Goal: Task Accomplishment & Management: Manage account settings

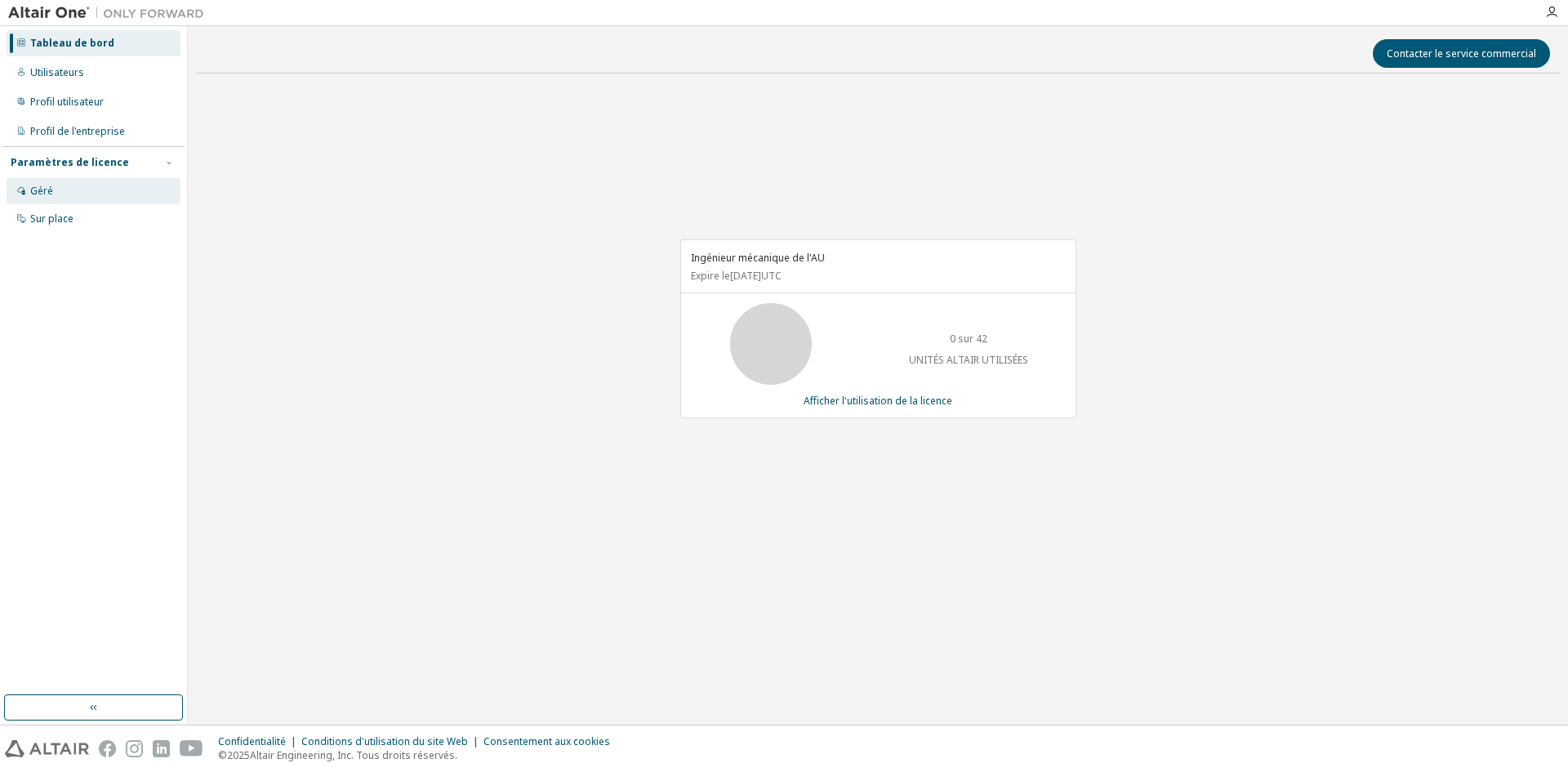
click at [47, 189] on font "Géré" at bounding box center [42, 190] width 23 height 14
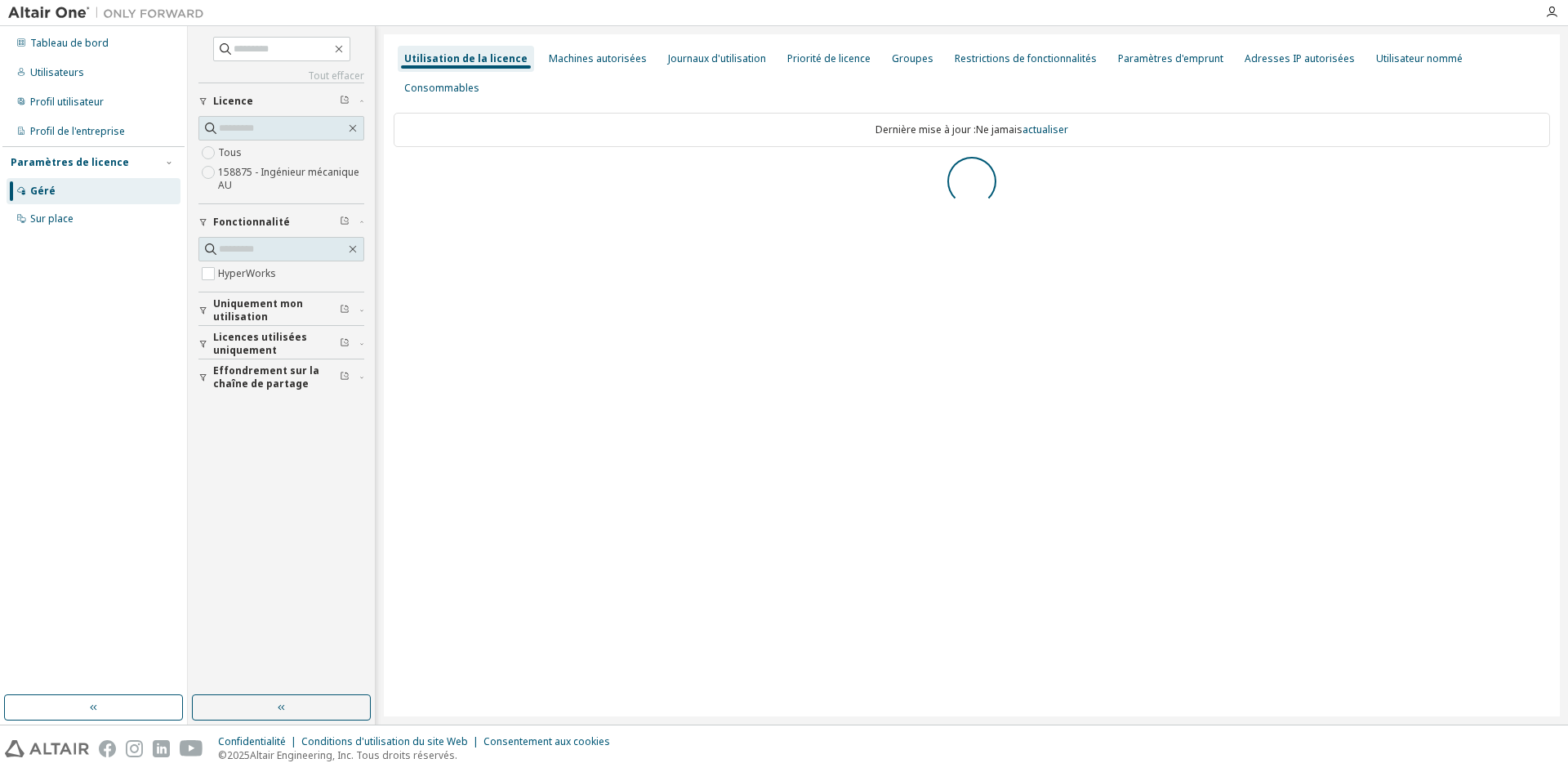
click at [342, 305] on icon "button" at bounding box center [344, 308] width 9 height 9
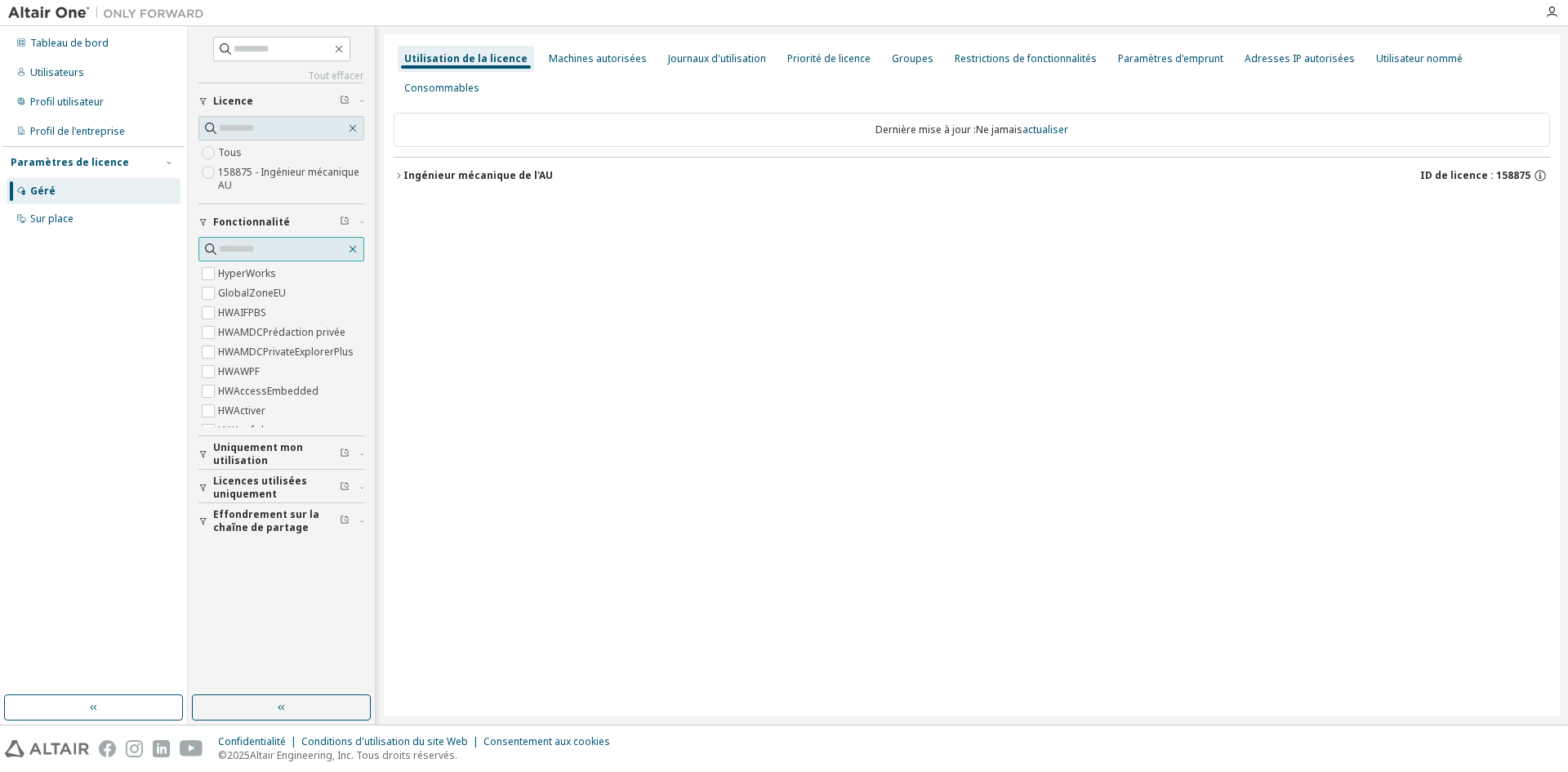
click at [354, 252] on icon "button" at bounding box center [353, 249] width 13 height 13
click at [343, 448] on icon "button" at bounding box center [344, 452] width 9 height 9
click at [361, 451] on icon "button" at bounding box center [361, 453] width 9 height 5
click at [360, 483] on span "button" at bounding box center [361, 487] width 5 height 9
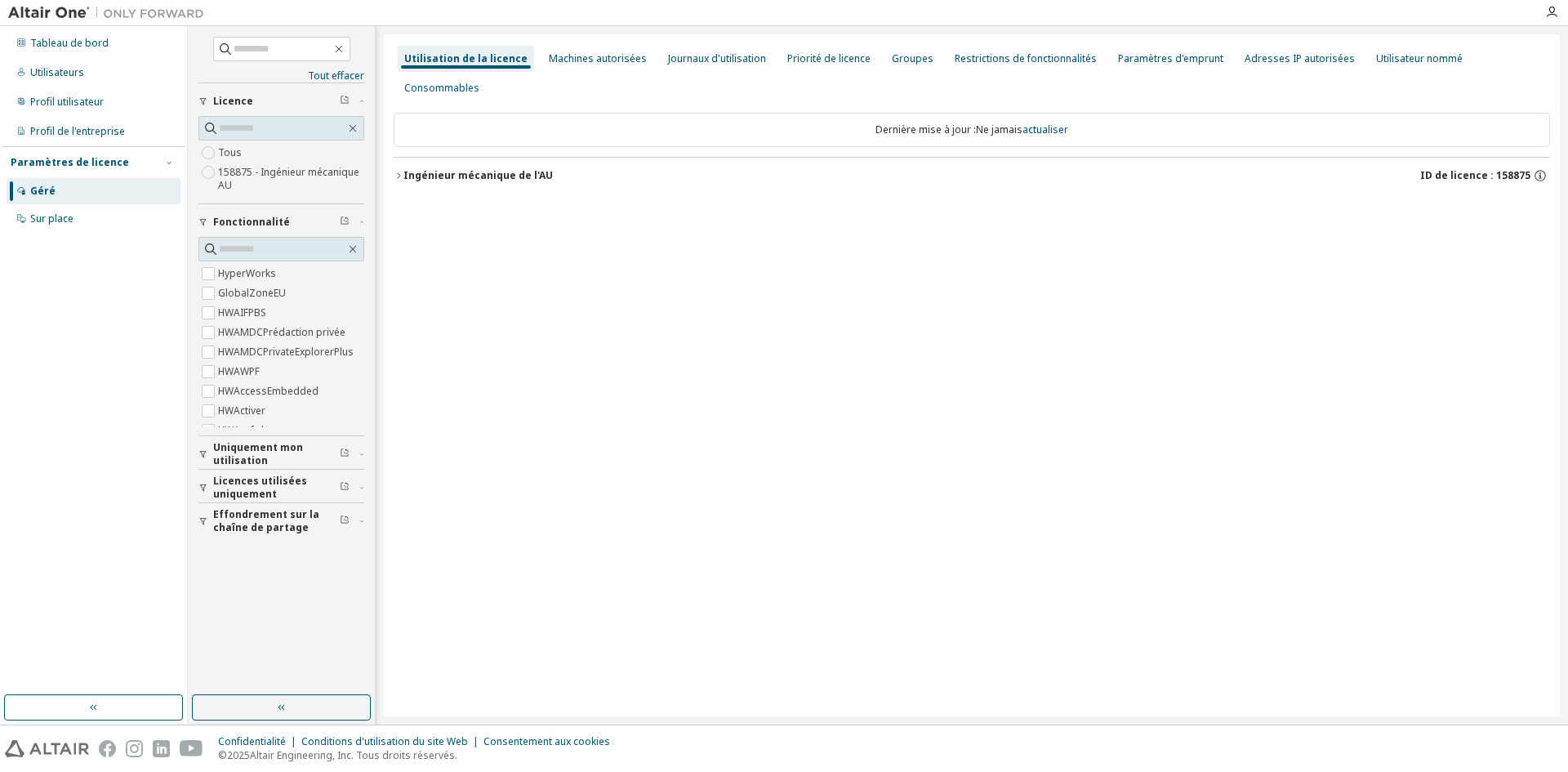
click at [252, 485] on font "Licences utilisées uniquement" at bounding box center [259, 487] width 94 height 26
drag, startPoint x: 170, startPoint y: 511, endPoint x: 184, endPoint y: 509, distance: 14.1
click at [173, 510] on div "Tableau de bord Utilisateurs Profil utilisateur Profil de l'entreprise Paramètr…" at bounding box center [94, 360] width 183 height 664
click at [357, 248] on icon "button" at bounding box center [353, 249] width 13 height 13
click at [352, 252] on icon "button" at bounding box center [353, 249] width 13 height 13
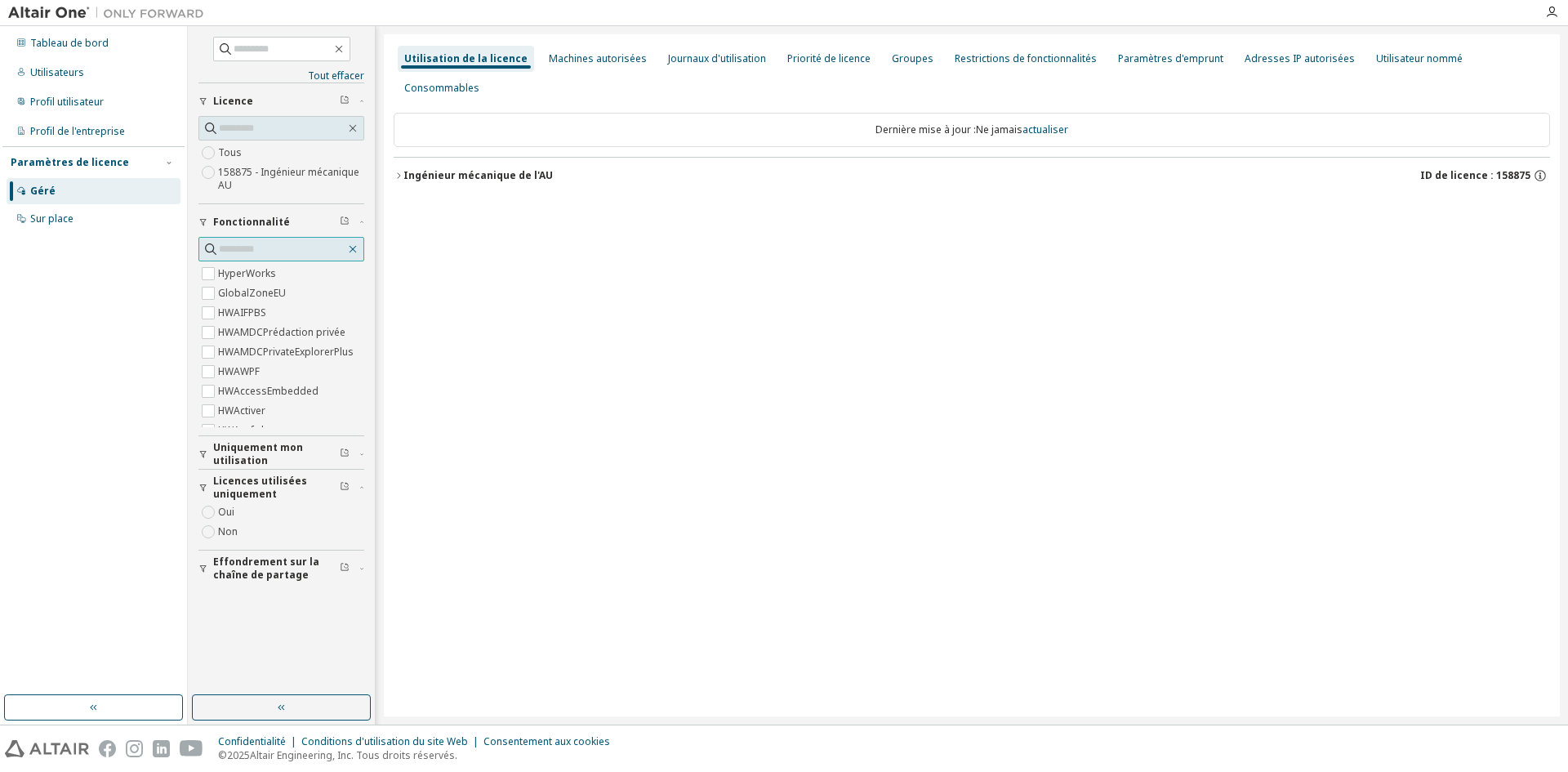
click at [356, 248] on icon "button" at bounding box center [353, 249] width 13 height 13
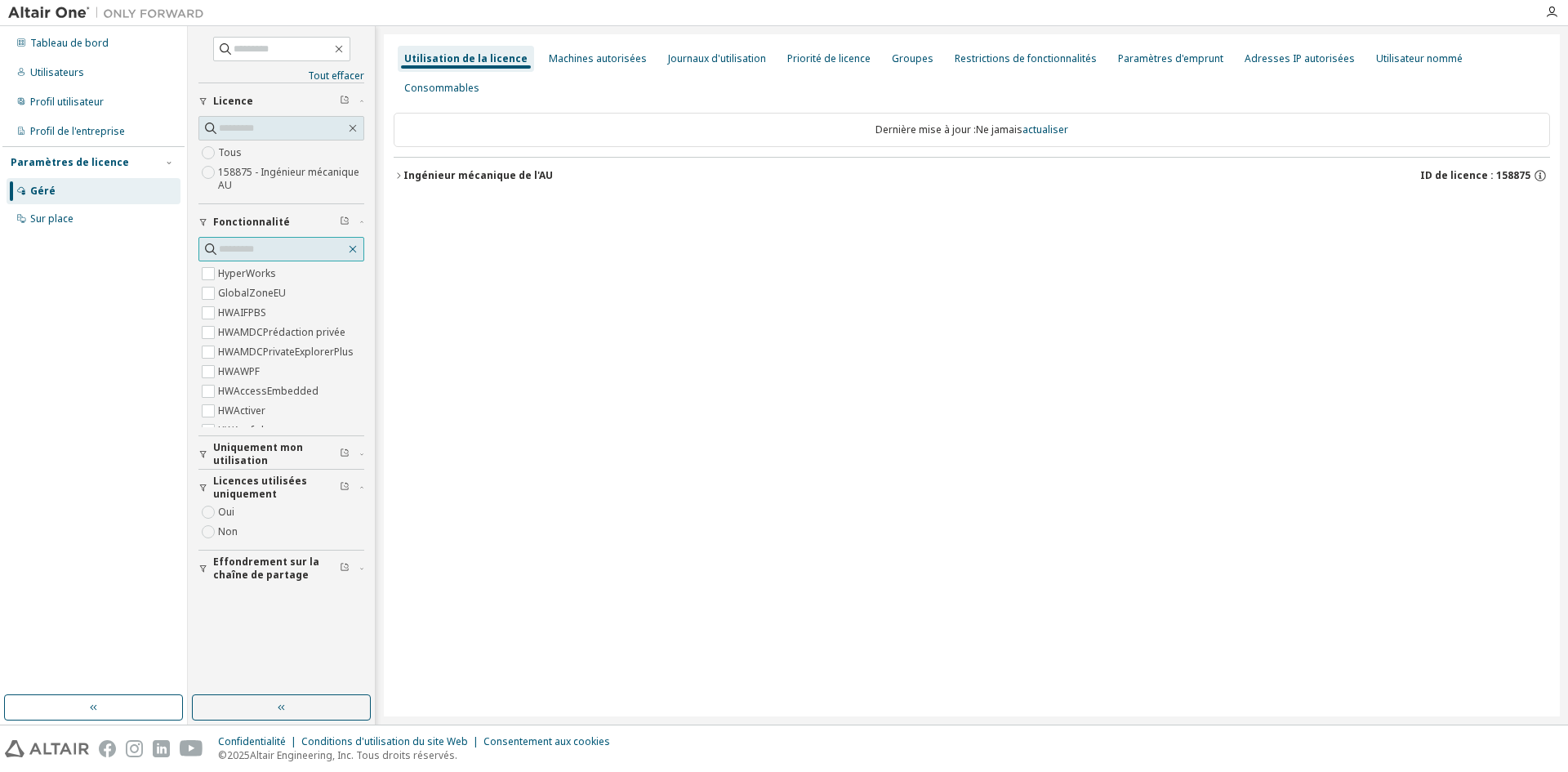
click at [356, 247] on icon "button" at bounding box center [353, 249] width 13 height 13
click at [356, 246] on icon "button" at bounding box center [353, 249] width 13 height 13
click at [353, 244] on icon "button" at bounding box center [353, 249] width 13 height 13
click at [356, 243] on icon "button" at bounding box center [353, 249] width 13 height 13
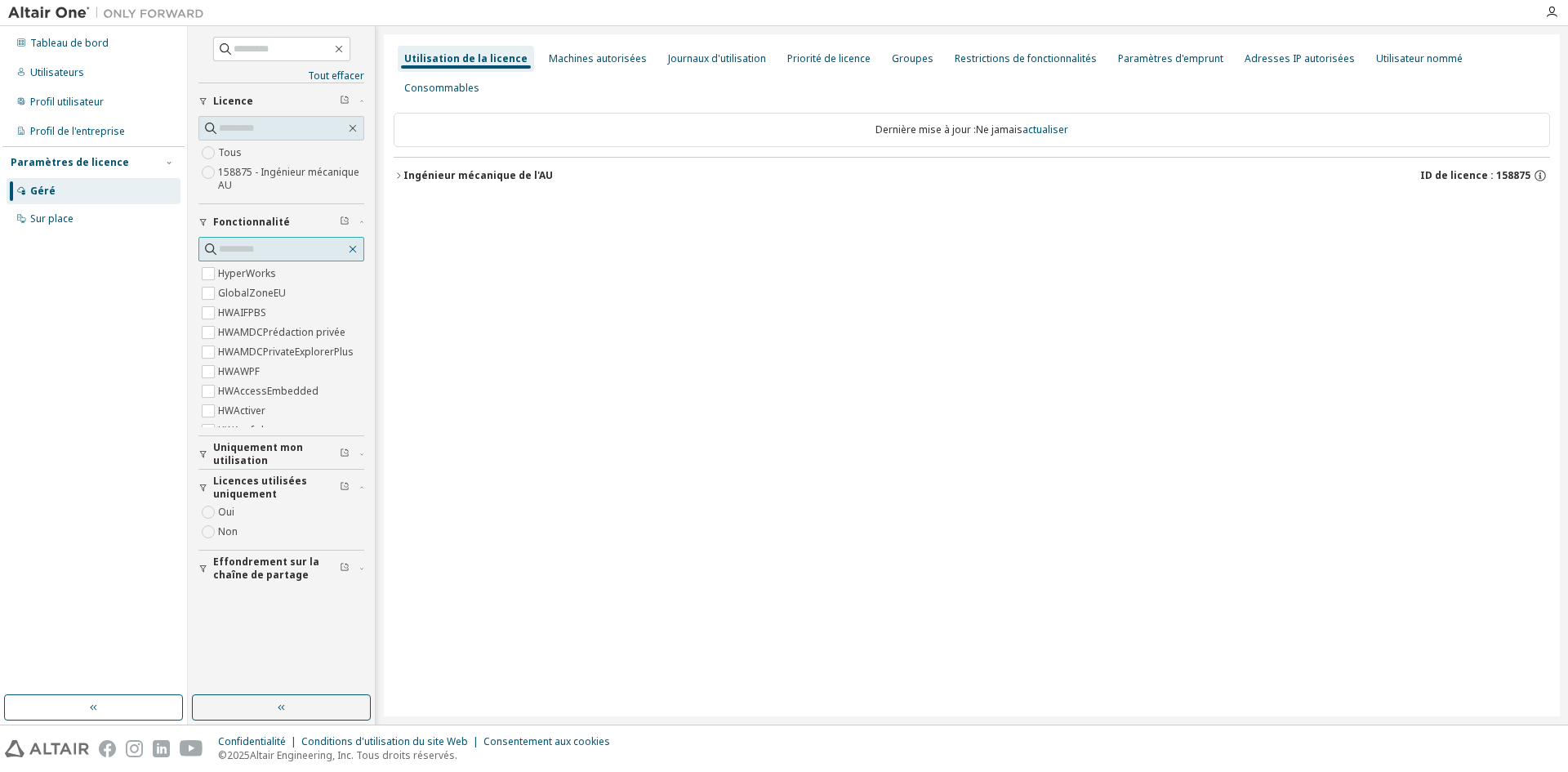
click at [359, 247] on button "button" at bounding box center [353, 250] width 15 height 15
click at [488, 230] on div "Utilisation de la licence Machines autorisées Journaux d'utilisation Priorité d…" at bounding box center [971, 375] width 1176 height 682
click at [581, 61] on font "Machines autorisées" at bounding box center [598, 58] width 98 height 14
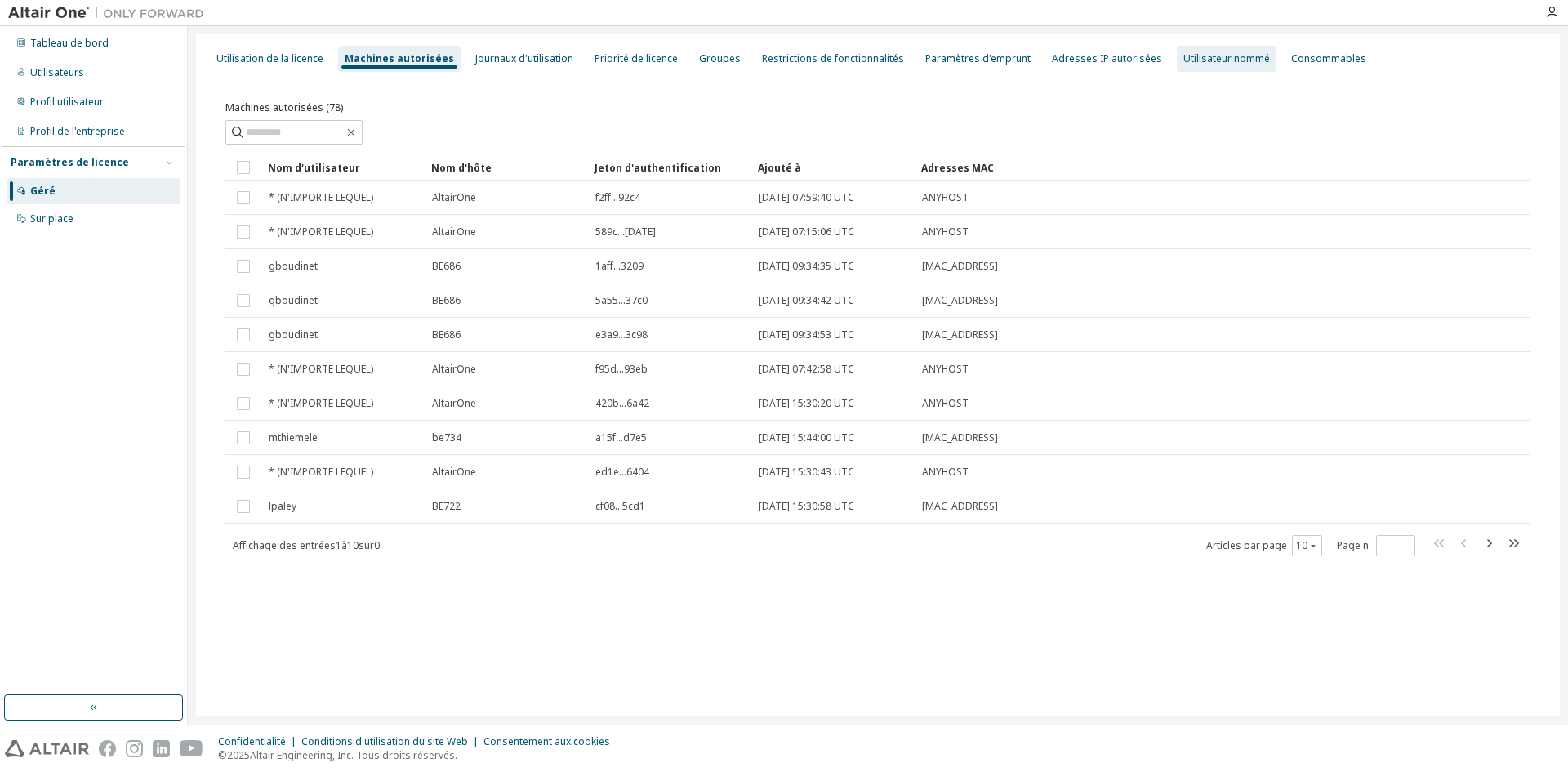
click at [1198, 59] on font "Utilisateur nommé" at bounding box center [1227, 58] width 87 height 14
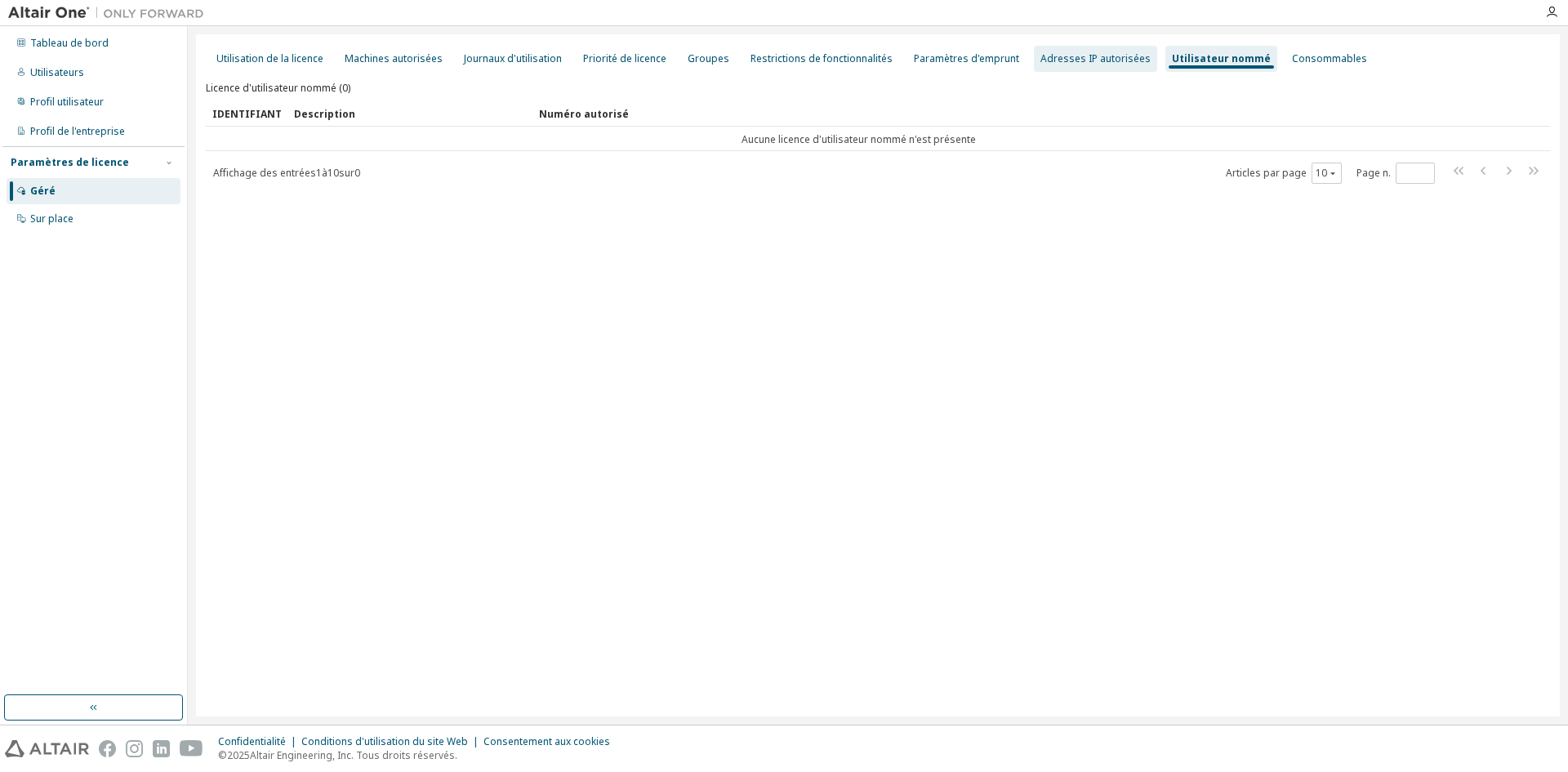
click at [1086, 57] on font "Adresses IP autorisées" at bounding box center [1095, 58] width 111 height 14
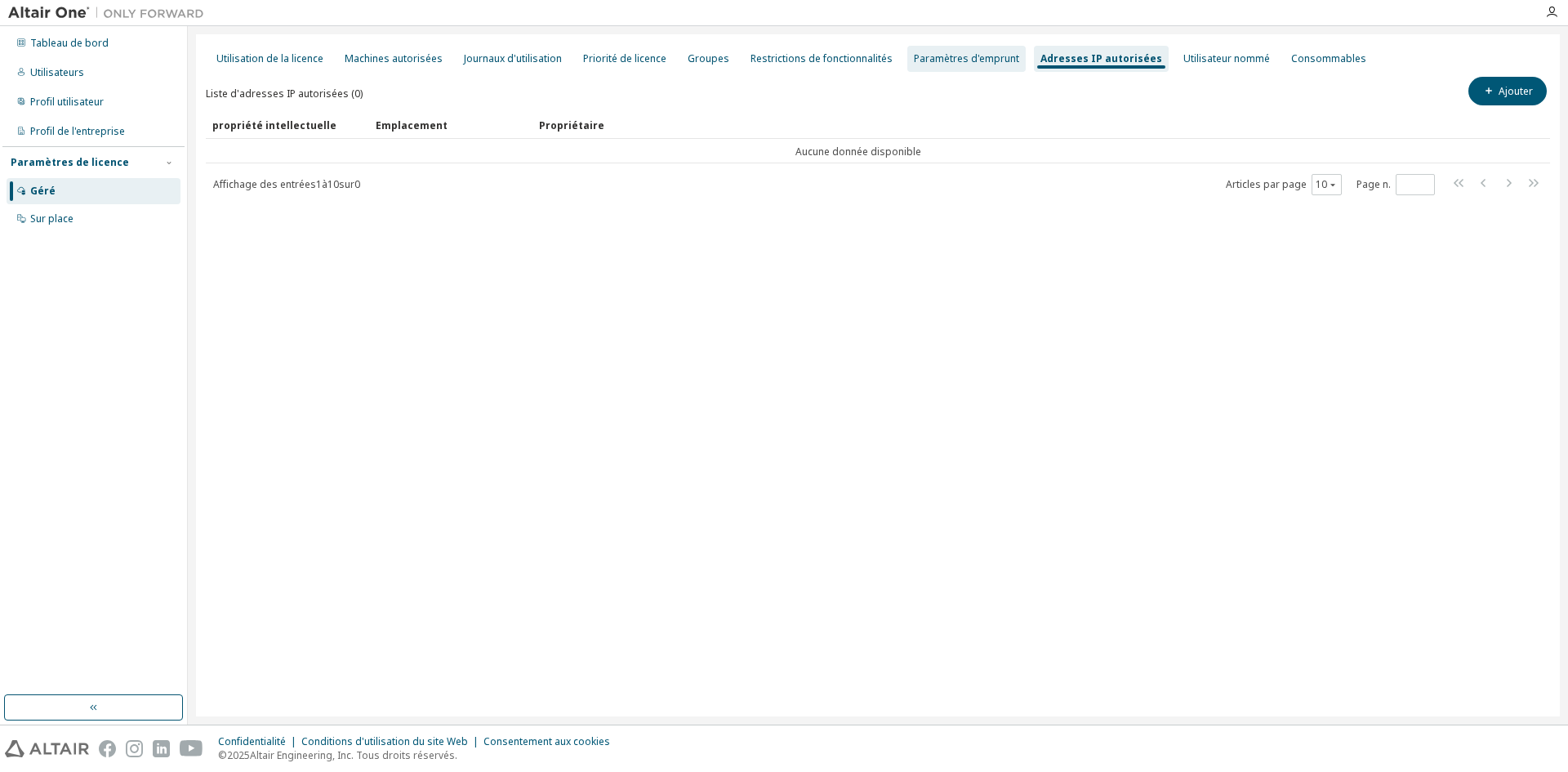
click at [957, 57] on font "Paramètres d'emprunt" at bounding box center [966, 58] width 105 height 14
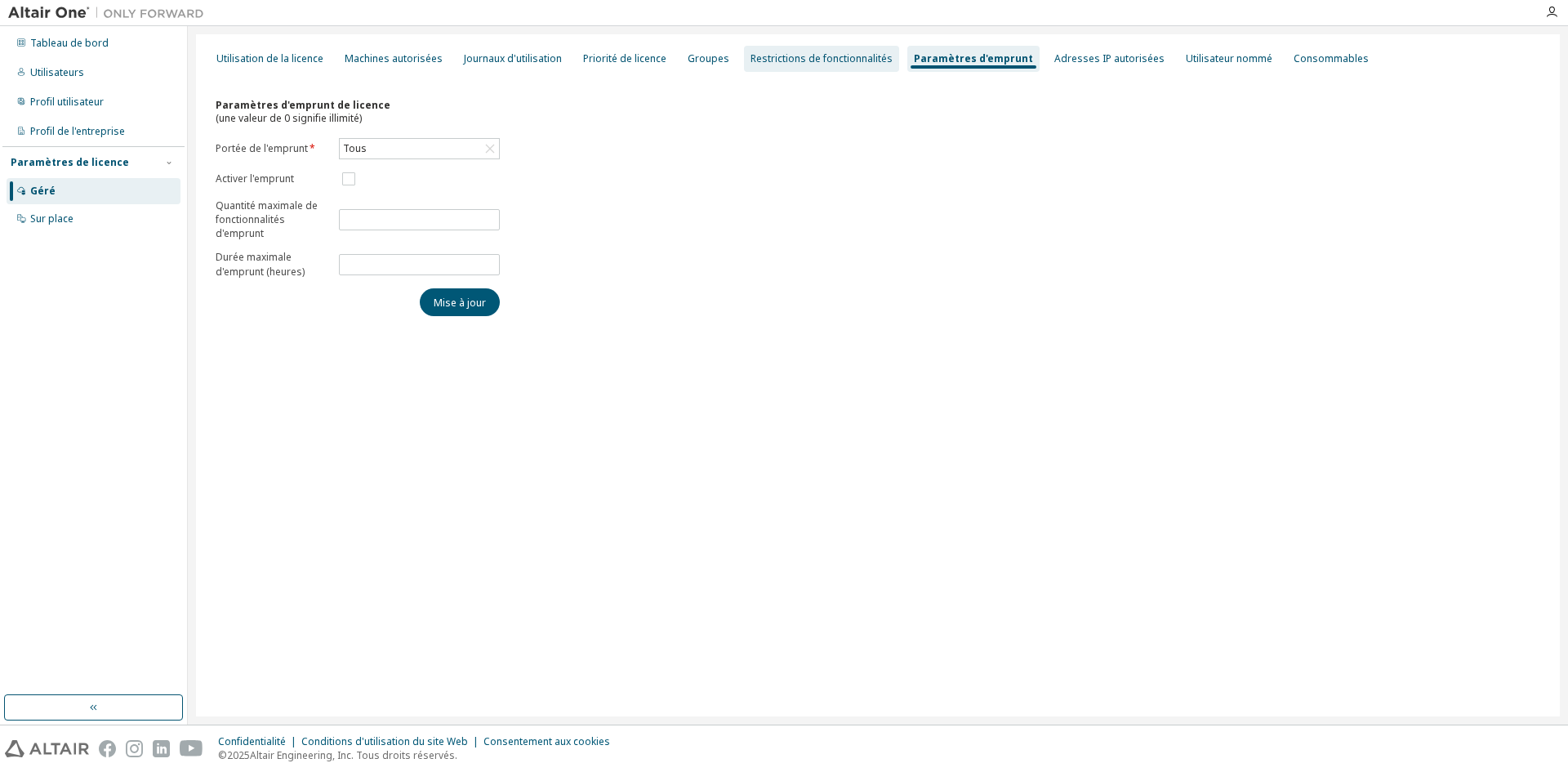
click at [780, 57] on font "Restrictions de fonctionnalités" at bounding box center [822, 58] width 142 height 14
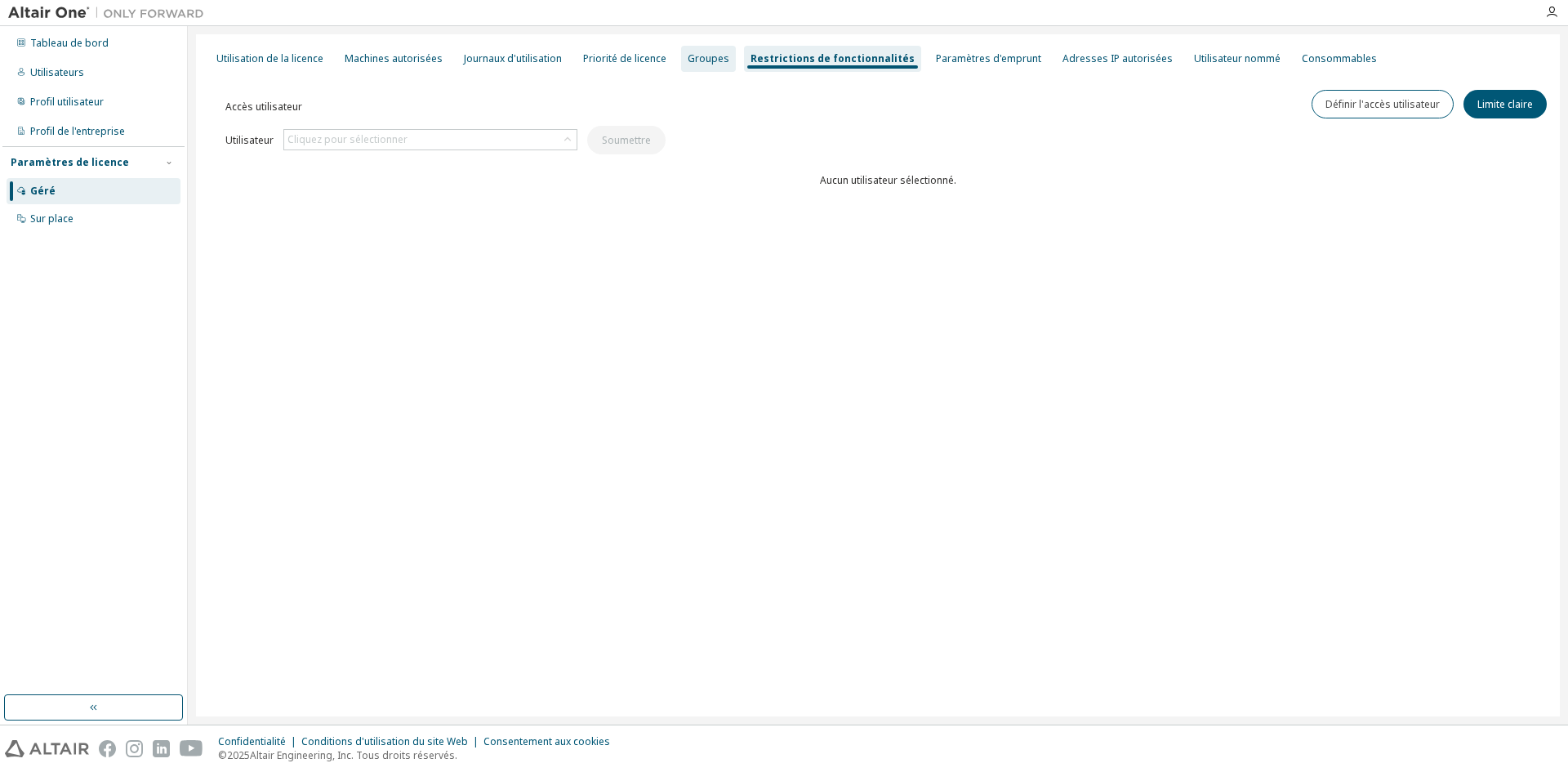
click at [701, 62] on font "Groupes" at bounding box center [708, 58] width 42 height 14
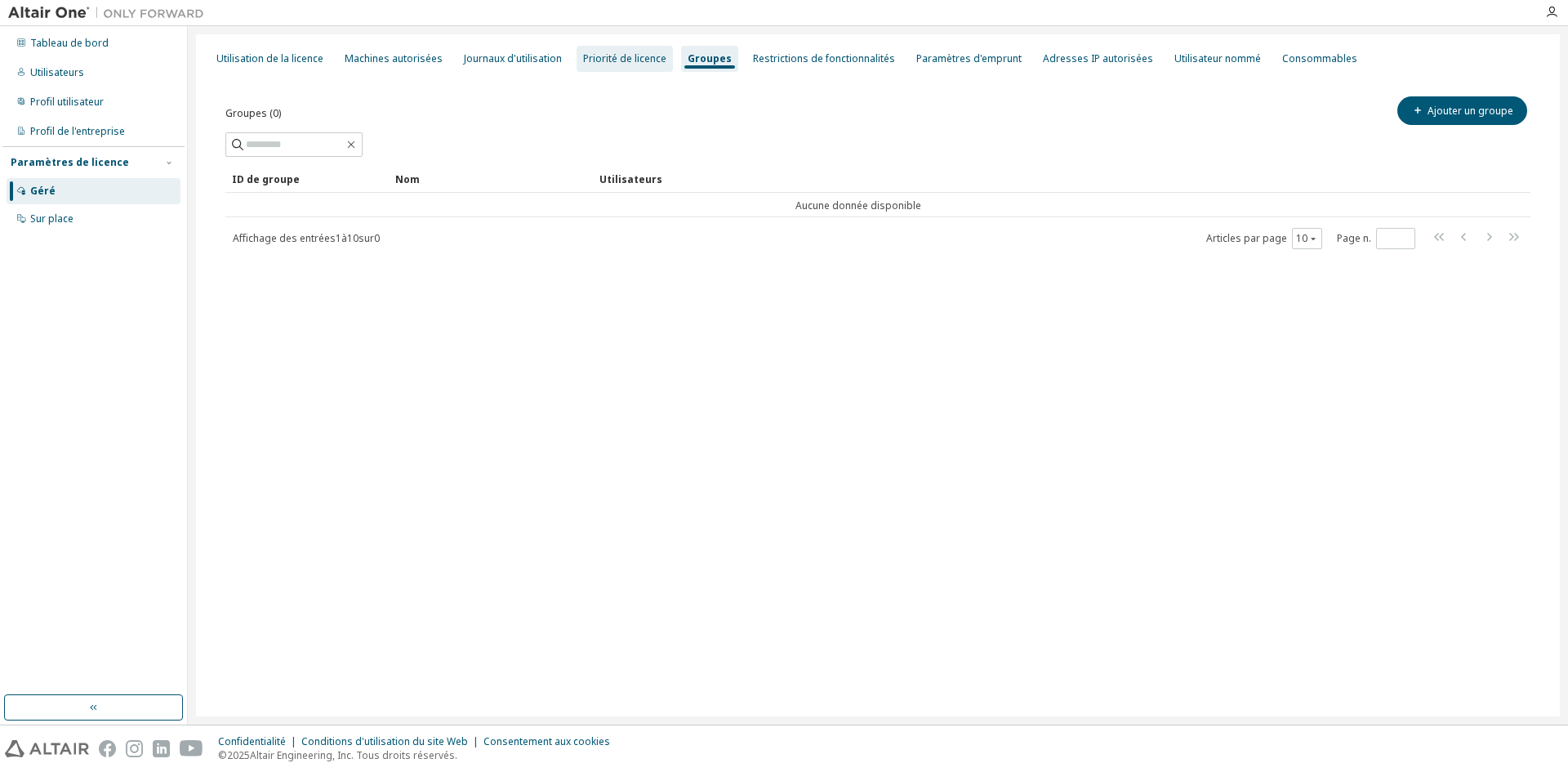
click at [625, 59] on font "Priorité de licence" at bounding box center [625, 58] width 83 height 14
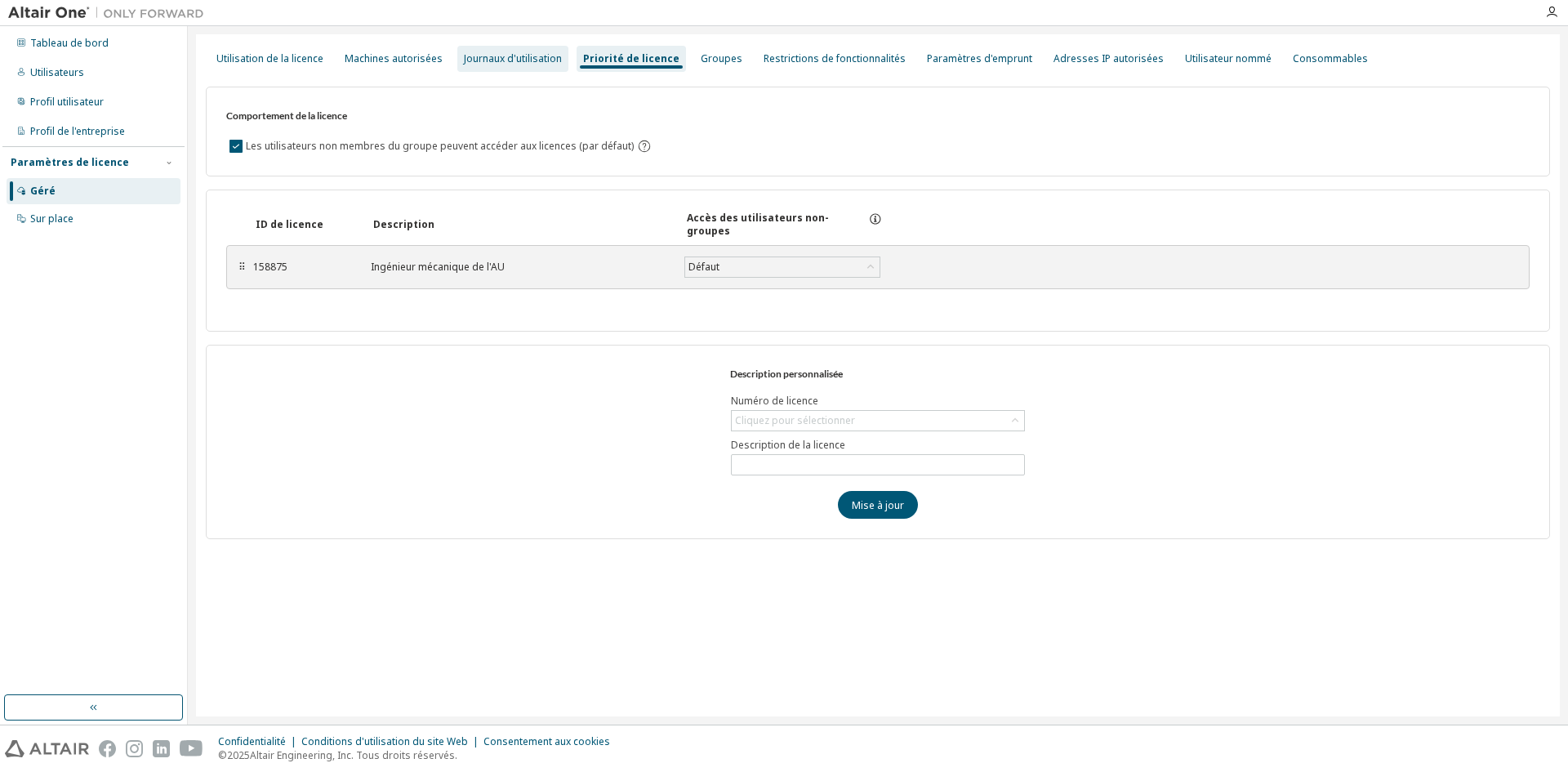
click at [490, 63] on font "Journaux d'utilisation" at bounding box center [513, 58] width 98 height 14
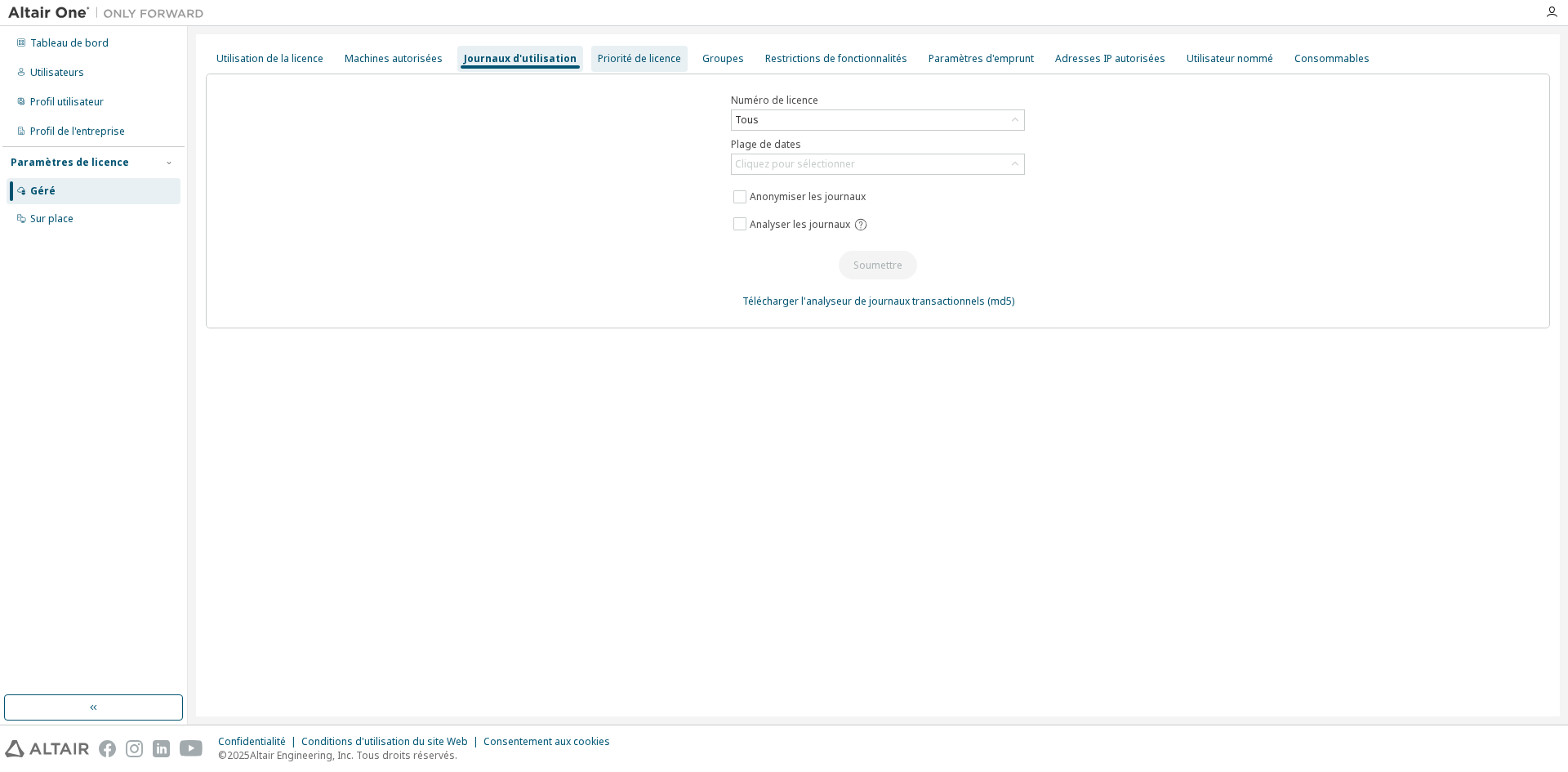
click at [606, 60] on font "Priorité de licence" at bounding box center [639, 58] width 83 height 14
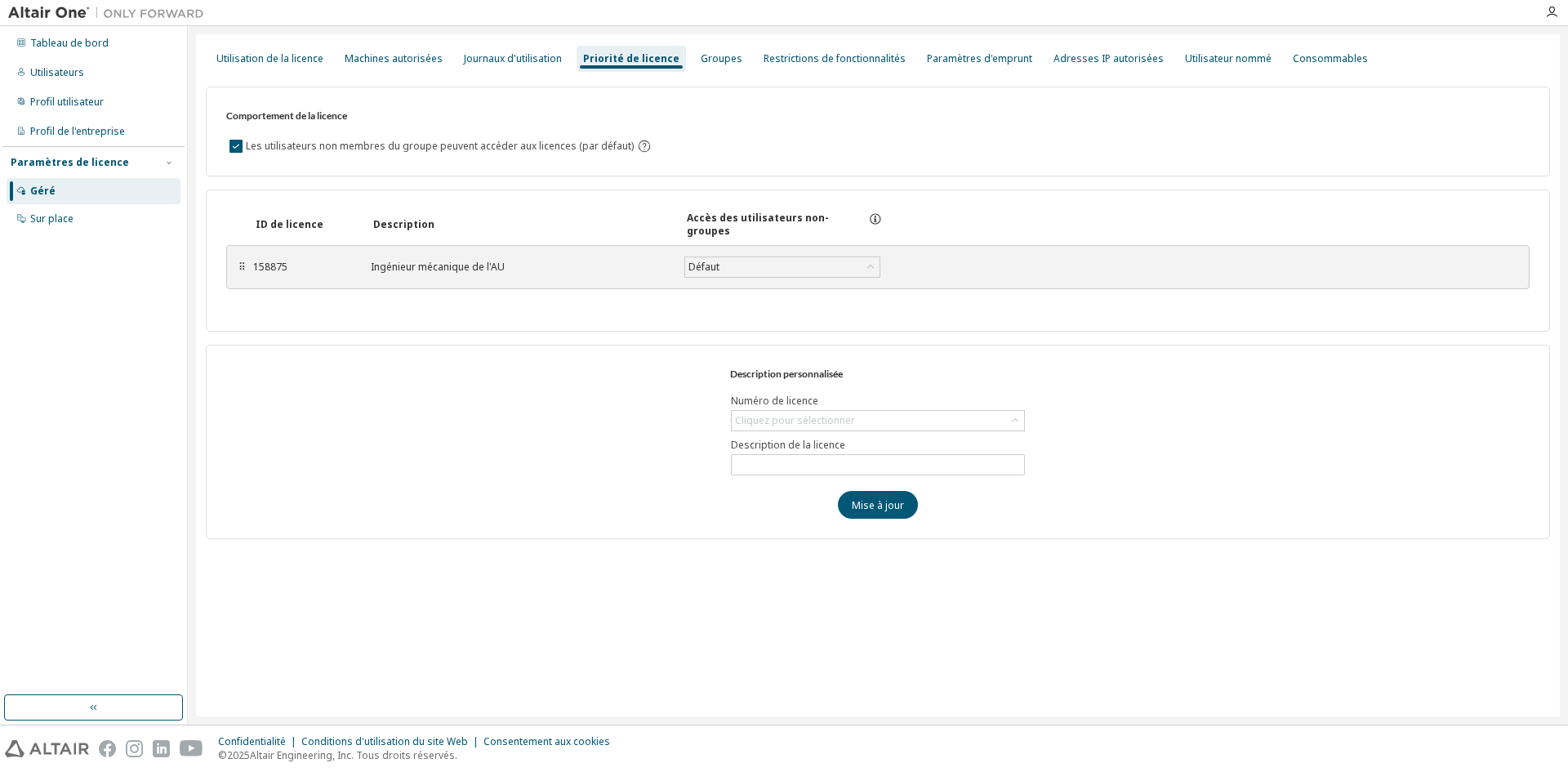
click at [885, 265] on div "158875 Ingénieur mécanique de l'AU Défaut Sauvegarder" at bounding box center [620, 267] width 735 height 29
click at [267, 263] on font "158875" at bounding box center [270, 267] width 34 height 14
click at [241, 270] on font "⠿" at bounding box center [242, 267] width 8 height 14
click at [239, 269] on font "⠿" at bounding box center [242, 267] width 8 height 14
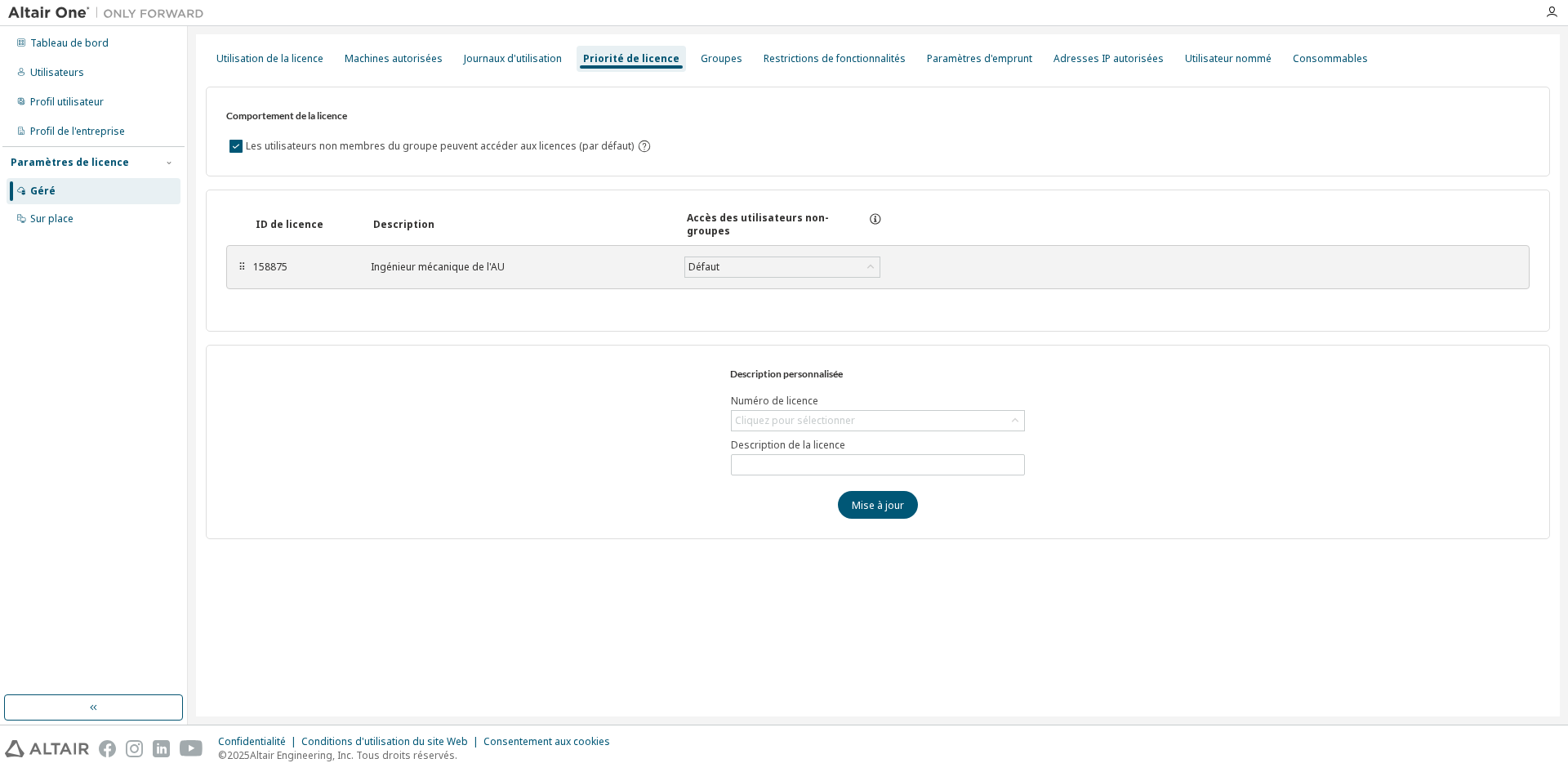
click at [1567, 244] on div "Utilisation de la licence Machines autorisées Journaux d'utilisation Priorité d…" at bounding box center [878, 376] width 1380 height 698
click at [895, 410] on div "Cliquez pour sélectionner" at bounding box center [878, 420] width 294 height 21
click at [1014, 416] on icon at bounding box center [1015, 420] width 16 height 16
click at [786, 470] on font "158875 - Ingénieur mécanique AU" at bounding box center [815, 465] width 158 height 14
type input "**********"
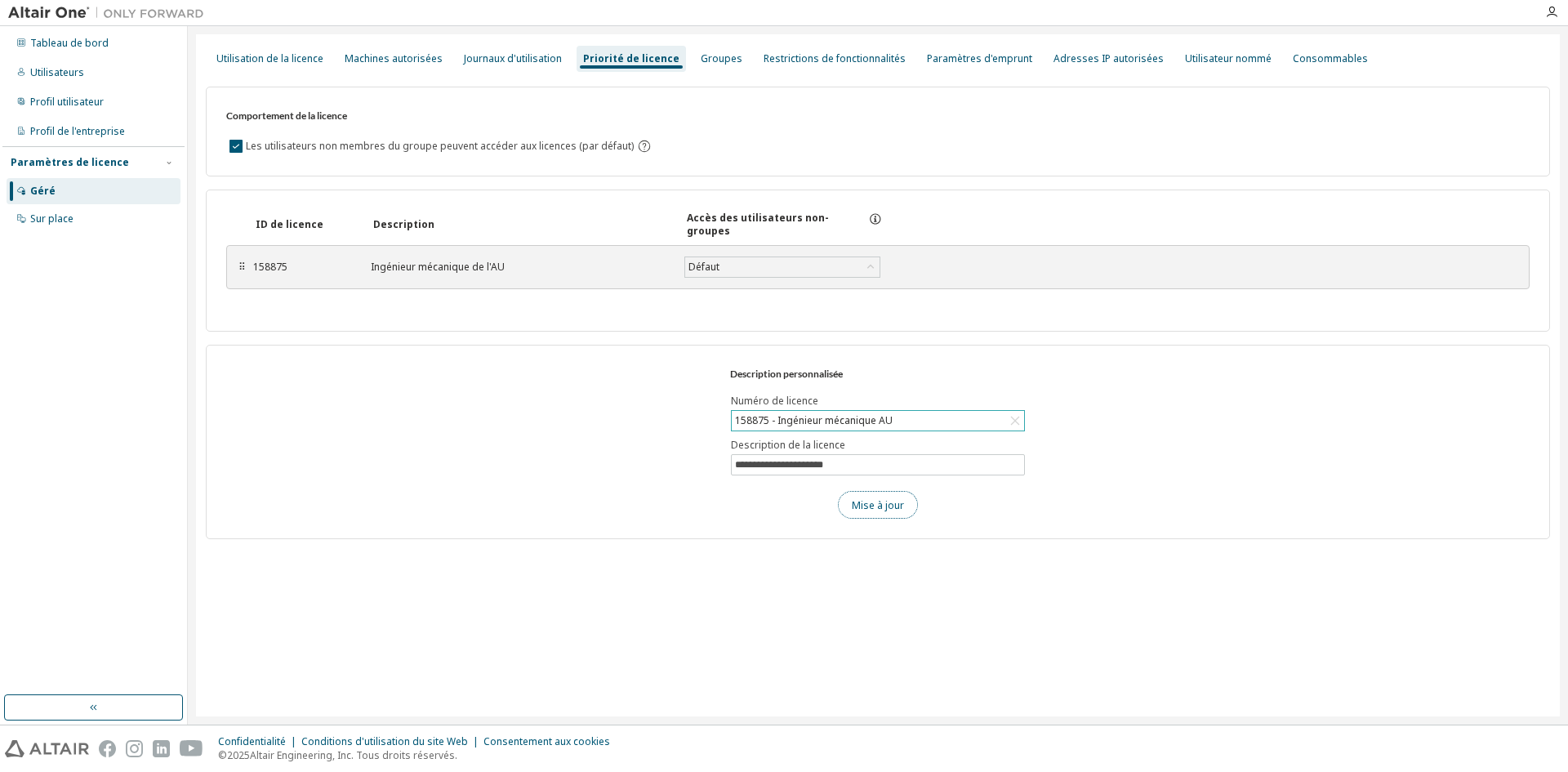
click at [880, 505] on font "Mise à jour" at bounding box center [878, 504] width 52 height 14
drag, startPoint x: 467, startPoint y: 343, endPoint x: 515, endPoint y: 330, distance: 49.7
click at [466, 343] on div "**********" at bounding box center [878, 307] width 1344 height 465
click at [721, 264] on div "Défaut" at bounding box center [704, 267] width 36 height 18
click at [575, 368] on div "**********" at bounding box center [878, 442] width 1344 height 195
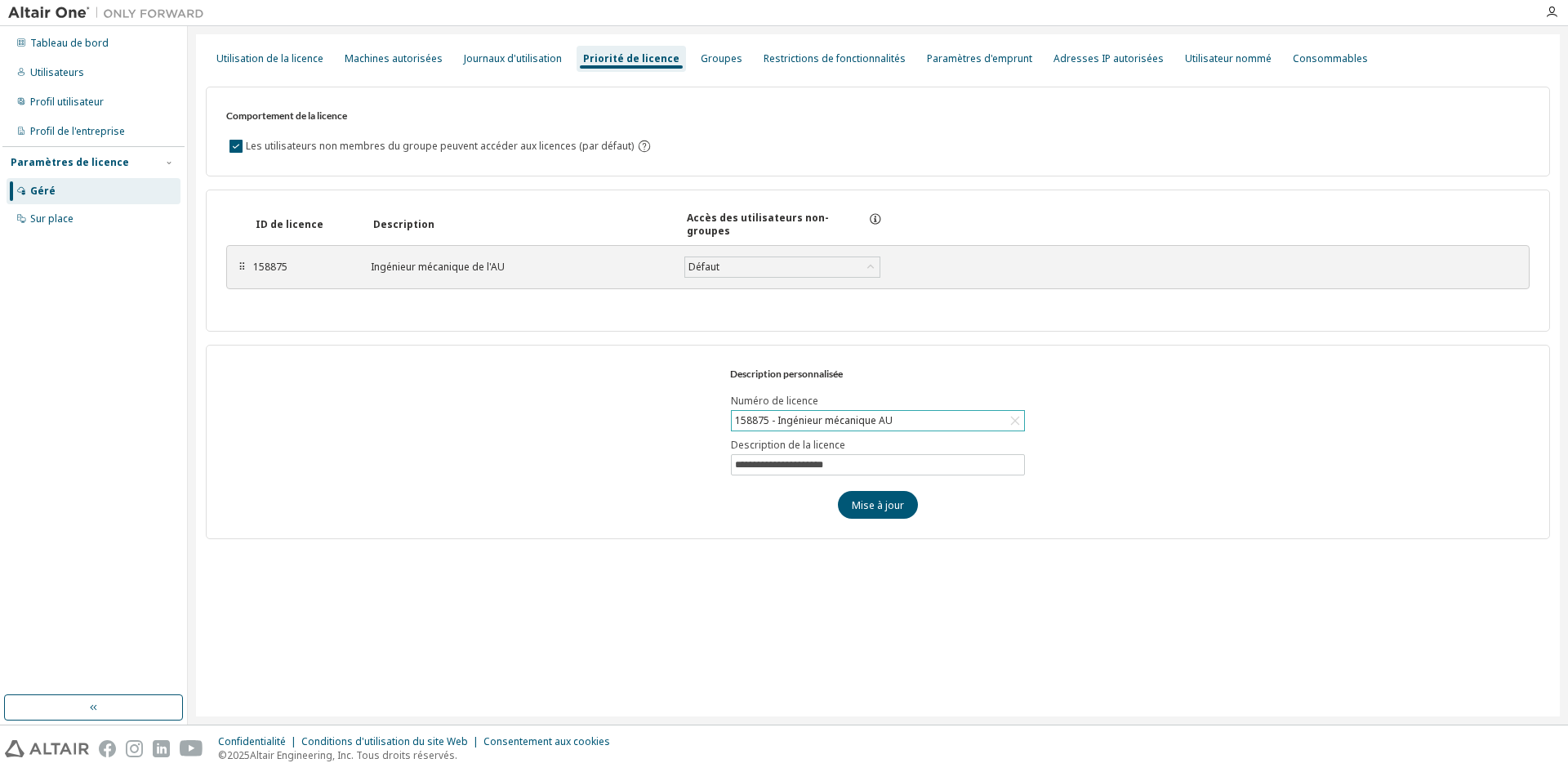
click at [238, 270] on font "⠿" at bounding box center [242, 267] width 8 height 14
click at [270, 270] on font "158875" at bounding box center [270, 267] width 34 height 14
drag, startPoint x: 643, startPoint y: 206, endPoint x: 655, endPoint y: 206, distance: 12.0
click at [645, 206] on div "ID de licence Description Accès des utilisateurs non-groupes ⠿ 158875 Ingénieur…" at bounding box center [878, 260] width 1344 height 142
click at [60, 223] on font "Sur place" at bounding box center [52, 219] width 44 height 14
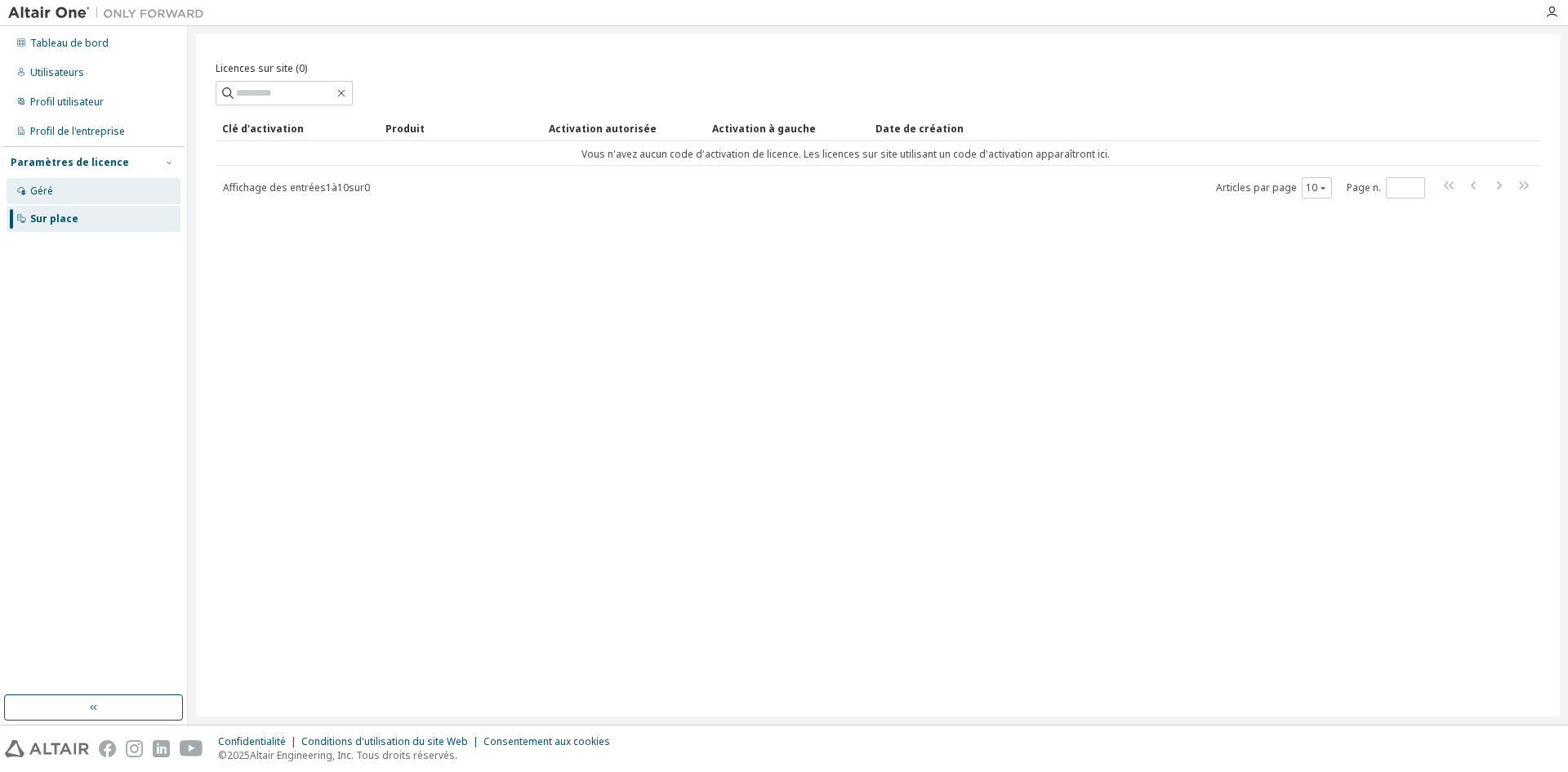
click at [63, 187] on div "Géré" at bounding box center [94, 191] width 174 height 26
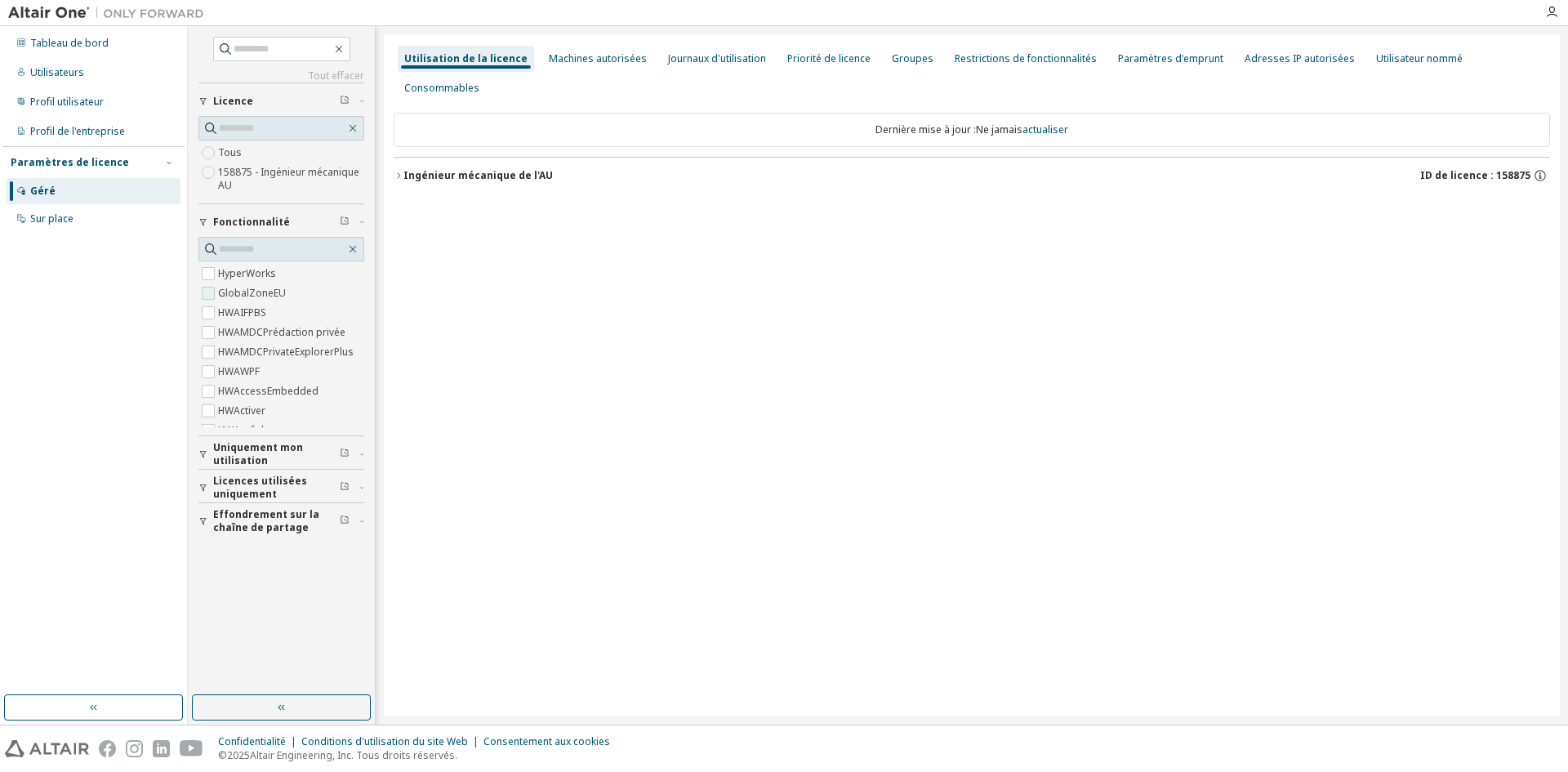
click at [254, 295] on font "GlobalZoneEU" at bounding box center [253, 292] width 68 height 14
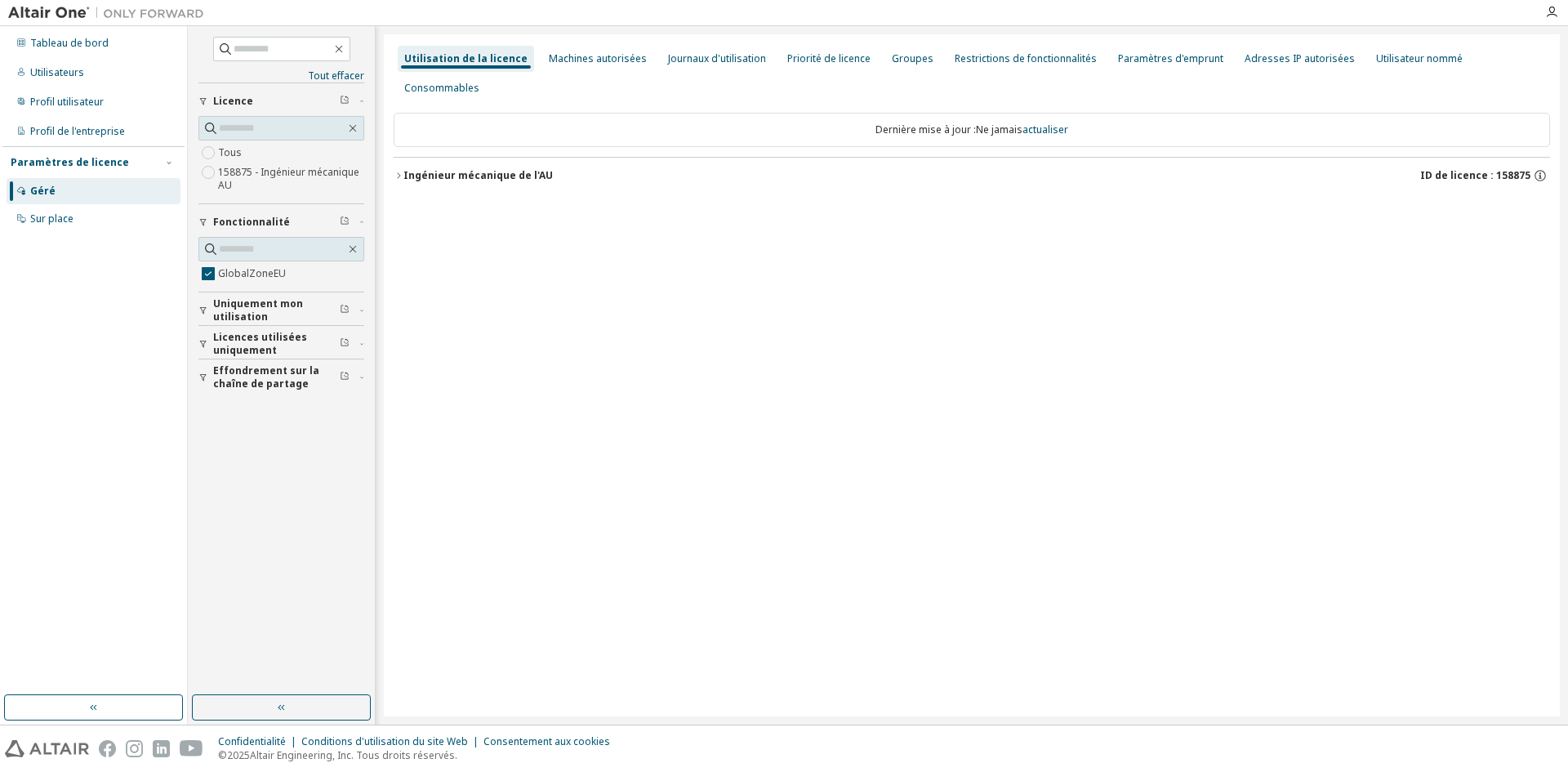
click at [195, 266] on div "Tout effacer Effondrement sur la chaîne de partage Licences utilisées uniquemen…" at bounding box center [281, 360] width 183 height 664
click at [354, 247] on icon "button" at bounding box center [353, 249] width 13 height 13
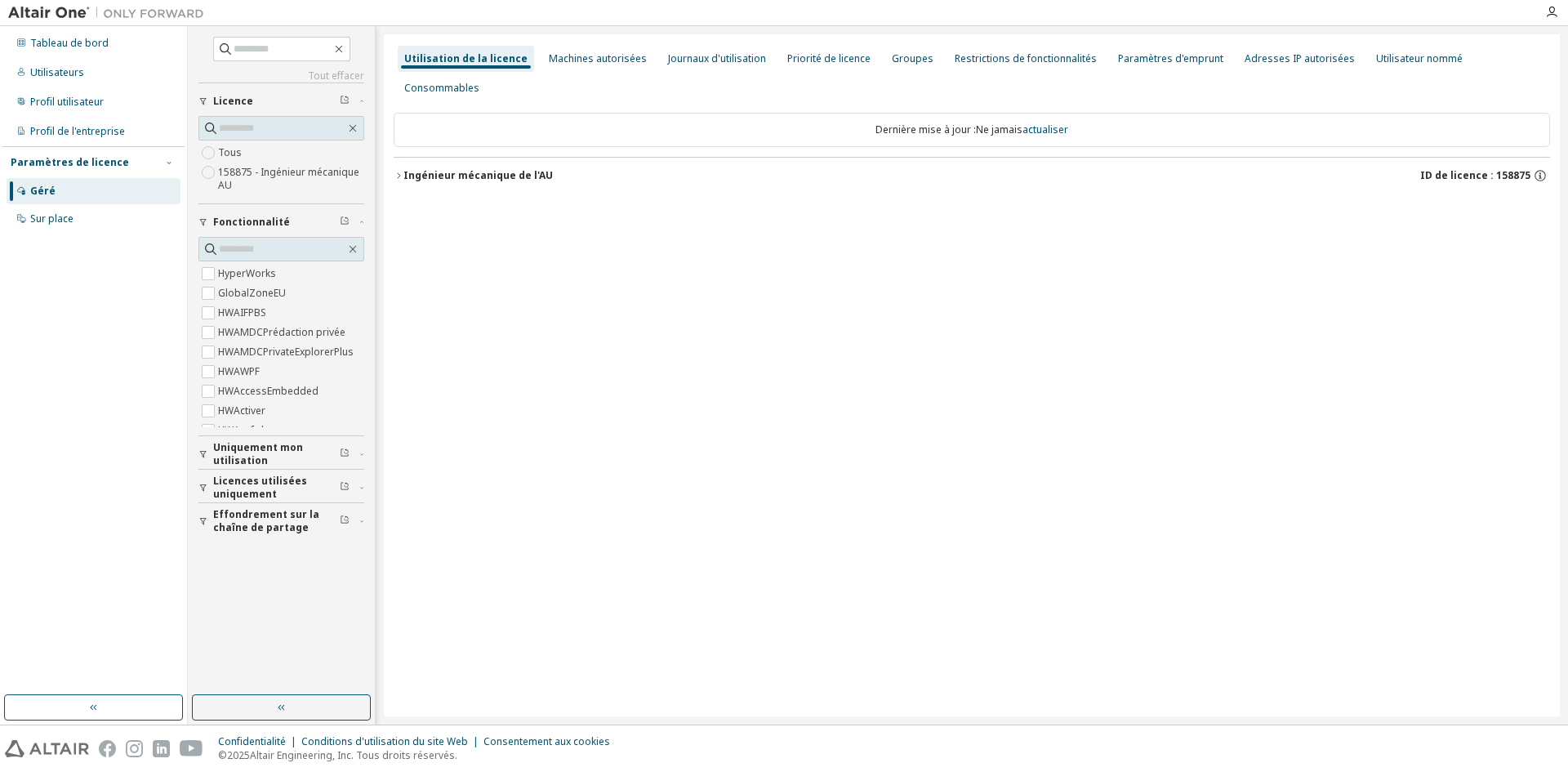
click at [361, 219] on icon "button" at bounding box center [361, 221] width 9 height 5
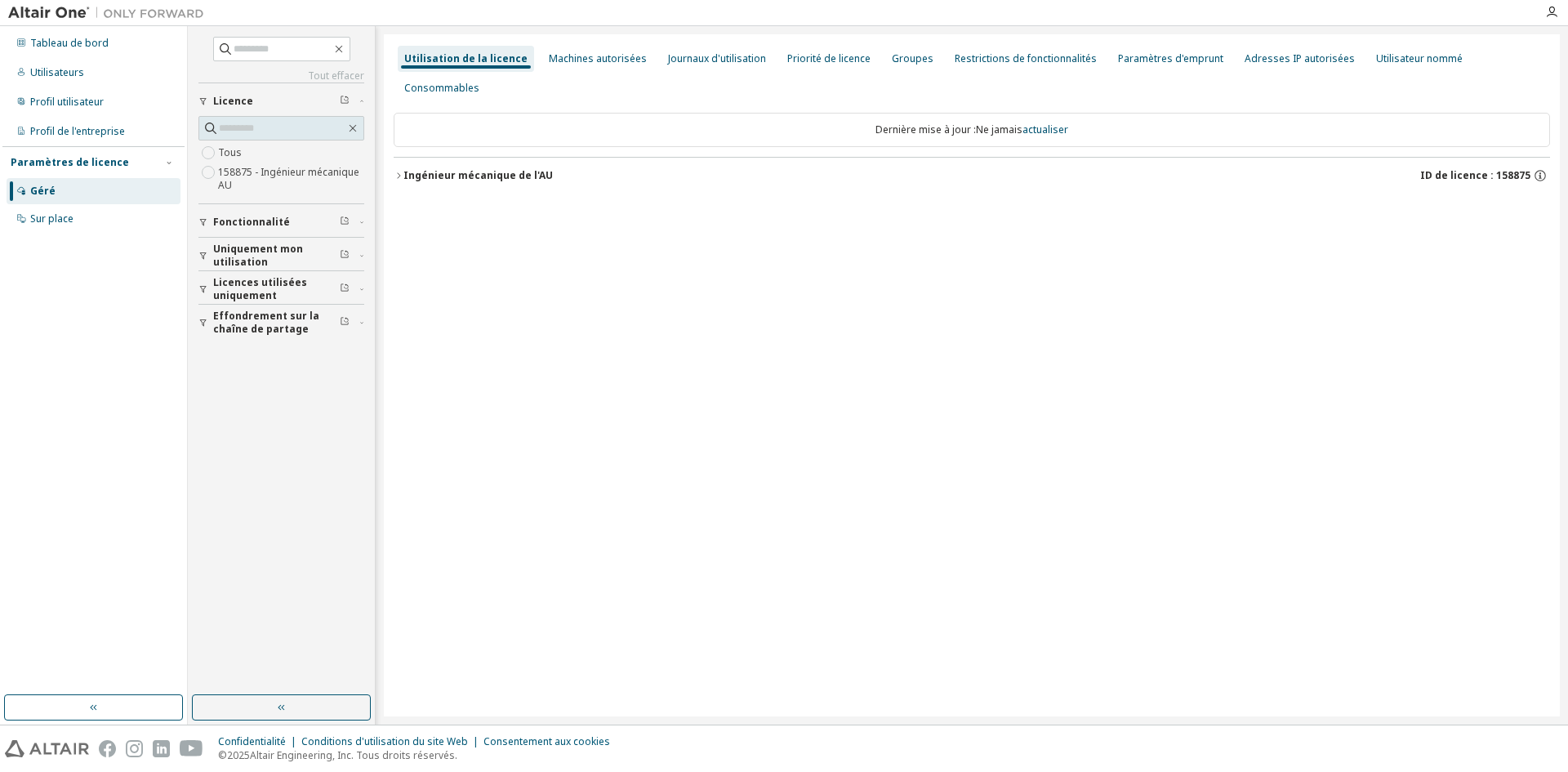
click at [281, 284] on font "Licences utilisées uniquement" at bounding box center [259, 289] width 94 height 26
click at [282, 284] on font "Licences utilisées uniquement" at bounding box center [259, 289] width 94 height 26
click at [278, 324] on font "Effondrement sur la chaîne de partage" at bounding box center [266, 322] width 106 height 26
click at [218, 249] on font "Uniquement mon utilisation" at bounding box center [257, 255] width 90 height 26
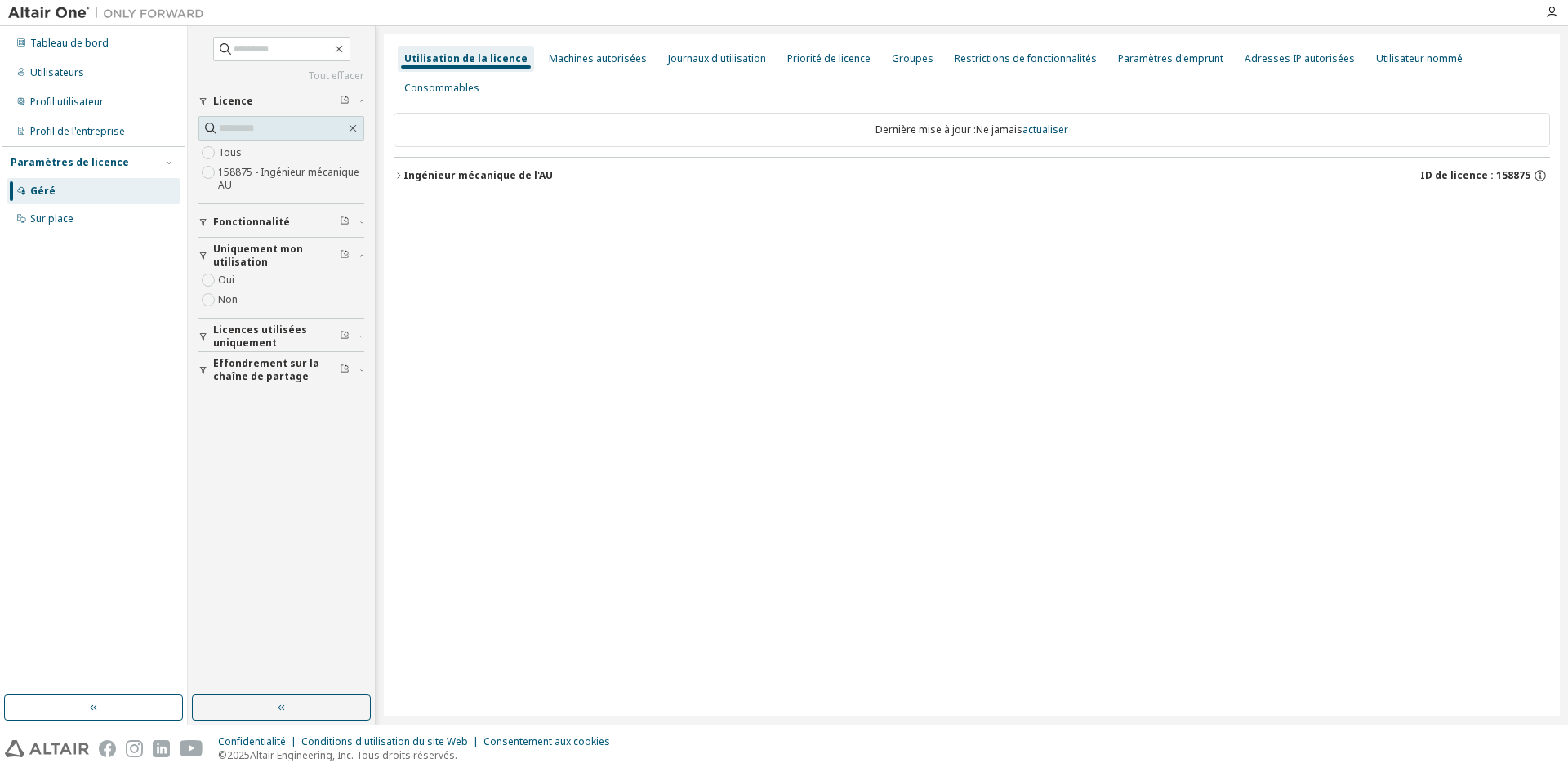
click at [285, 243] on font "Uniquement mon utilisation" at bounding box center [257, 255] width 90 height 26
click at [577, 69] on div "Machines autorisées" at bounding box center [597, 59] width 111 height 26
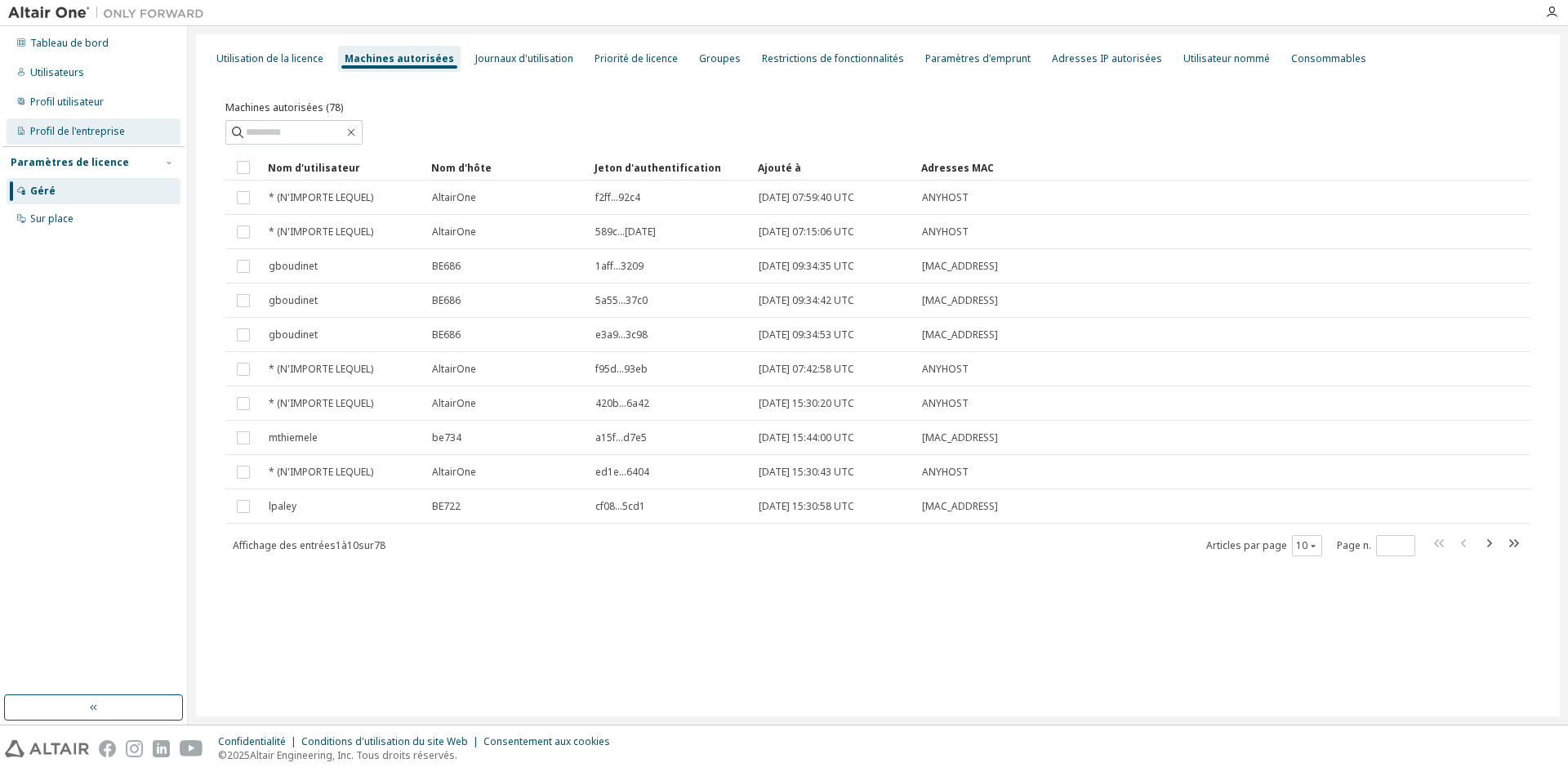
click at [98, 135] on font "Profil de l'entreprise" at bounding box center [78, 131] width 95 height 14
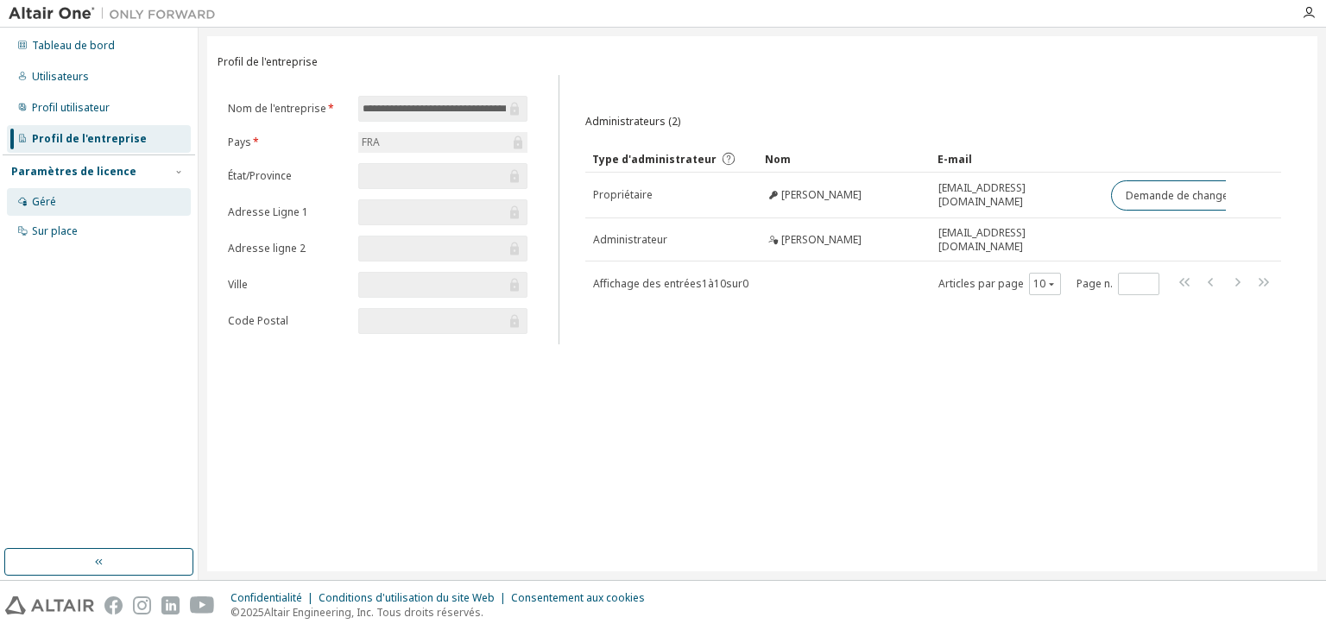
click at [72, 198] on div "Géré" at bounding box center [99, 202] width 184 height 28
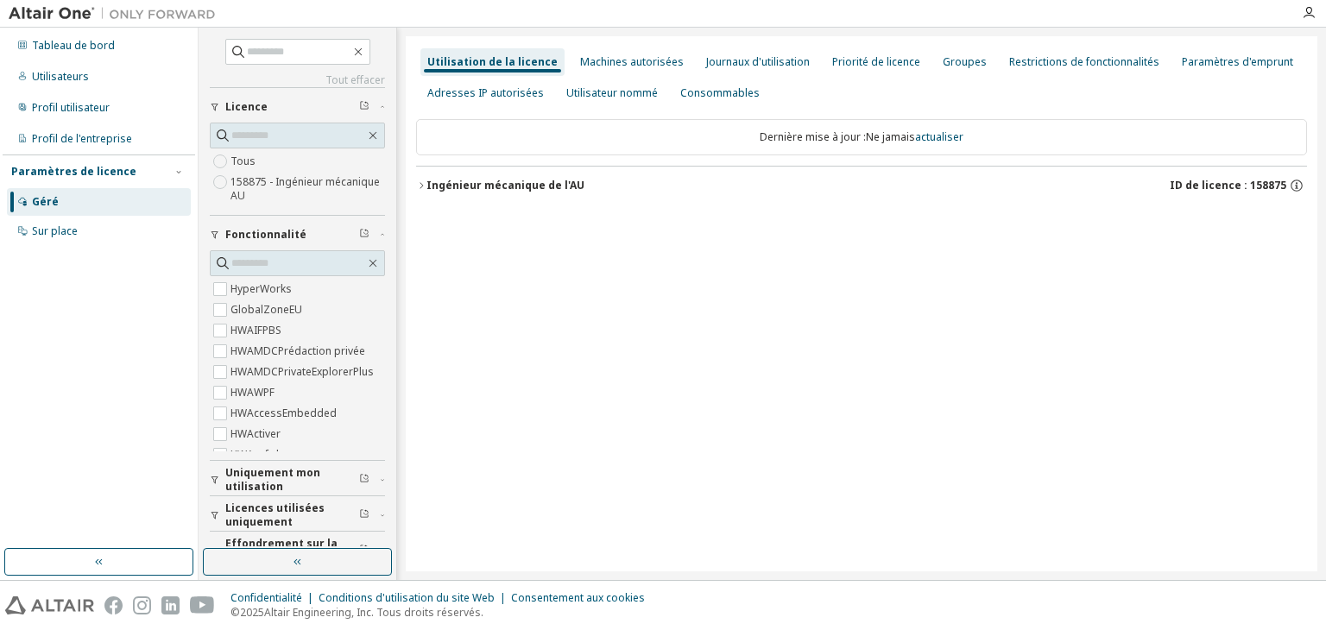
click at [281, 172] on label "158875 - Ingénieur mécanique AU" at bounding box center [308, 189] width 155 height 35
click at [1136, 184] on div "Ingénieur mécanique de l'AU ID de licence : 158875" at bounding box center [867, 186] width 881 height 16
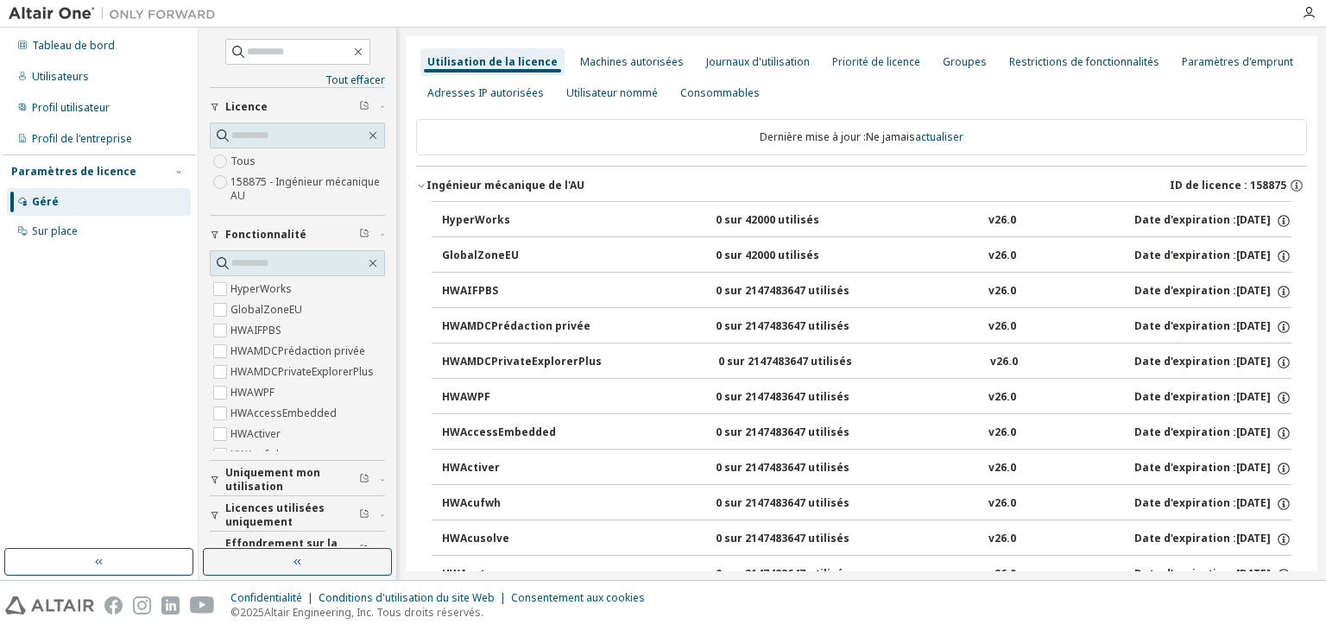
click at [439, 180] on font "Ingénieur mécanique de l'AU" at bounding box center [506, 185] width 158 height 15
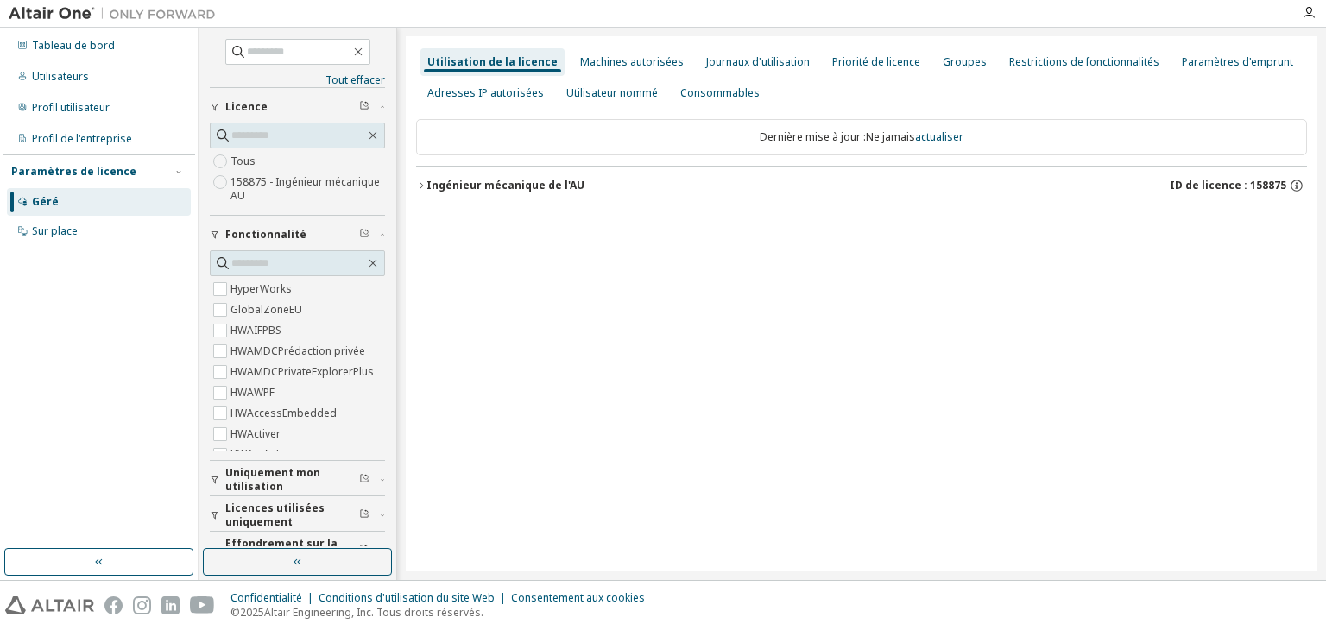
click at [465, 184] on font "Ingénieur mécanique de l'AU" at bounding box center [506, 185] width 158 height 15
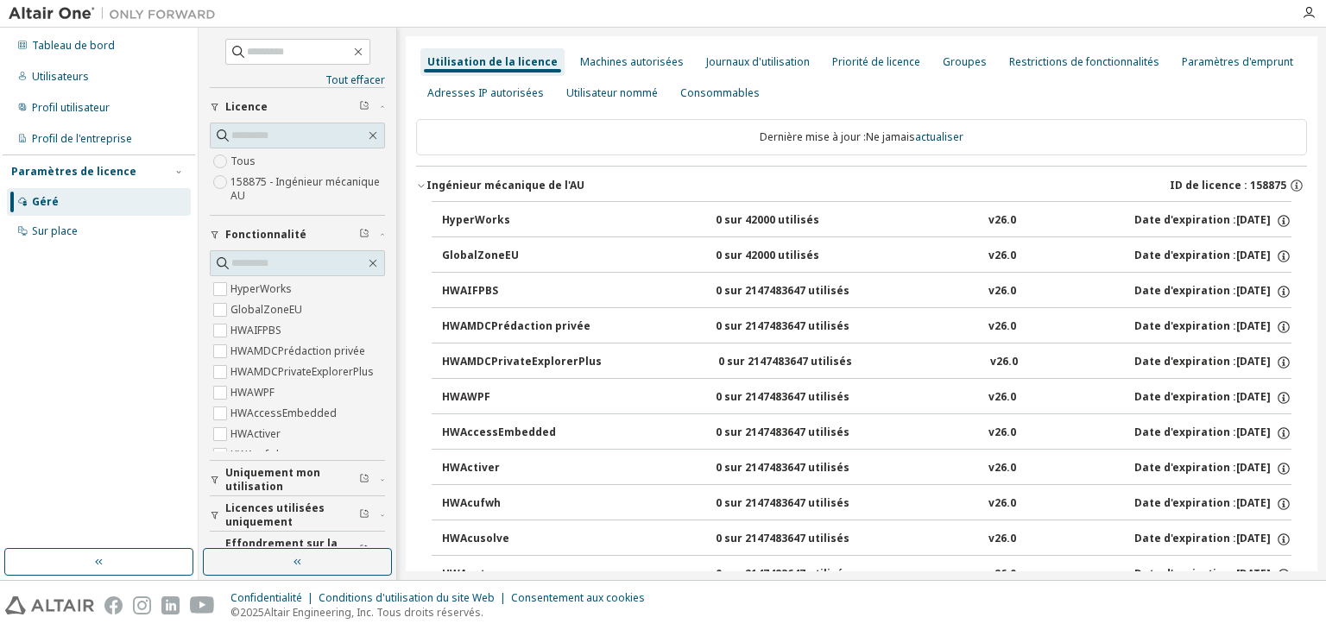
click at [446, 185] on font "Ingénieur mécanique de l'AU" at bounding box center [506, 185] width 158 height 15
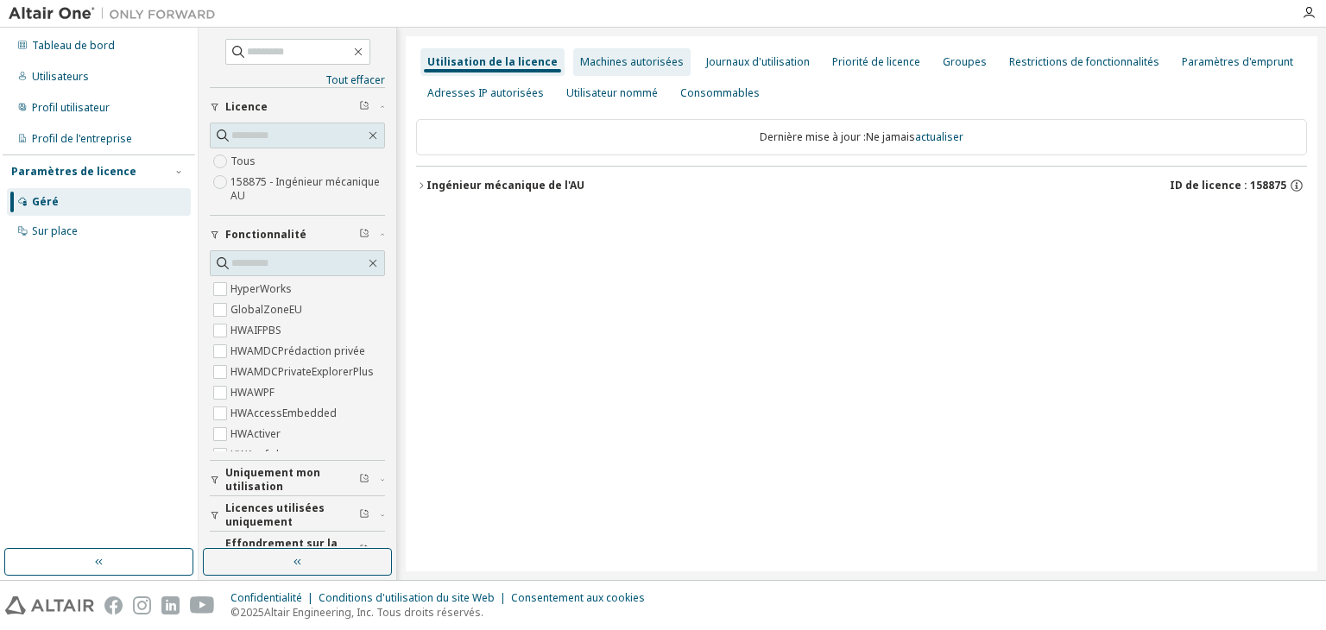
click at [623, 58] on font "Machines autorisées" at bounding box center [632, 61] width 104 height 15
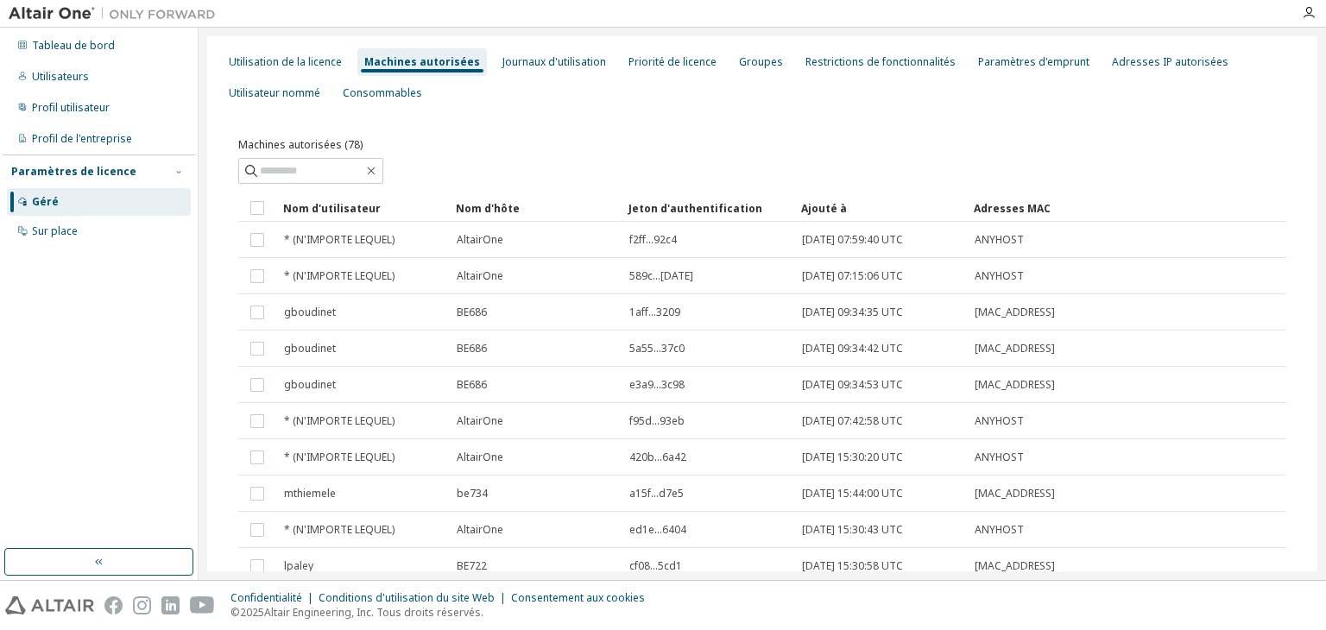
click at [403, 64] on font "Machines autorisées" at bounding box center [422, 61] width 116 height 15
click at [275, 73] on div "Utilisation de la licence" at bounding box center [285, 62] width 127 height 28
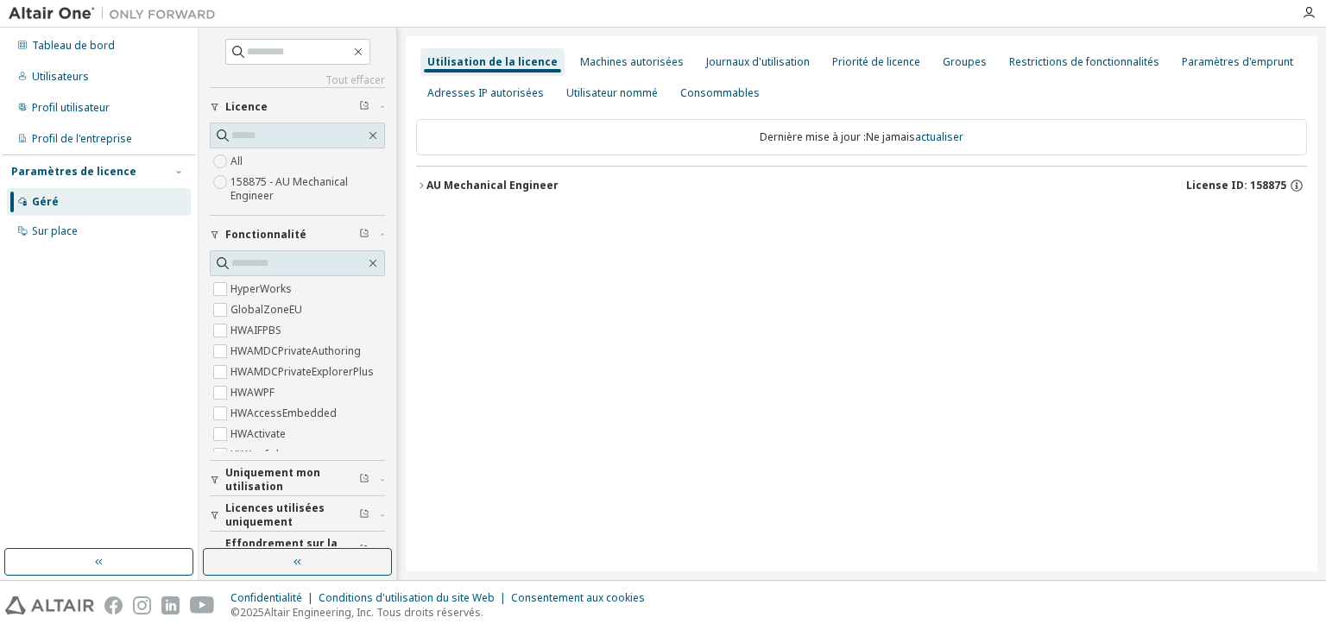
click at [283, 289] on label "HyperWorks" at bounding box center [263, 289] width 65 height 21
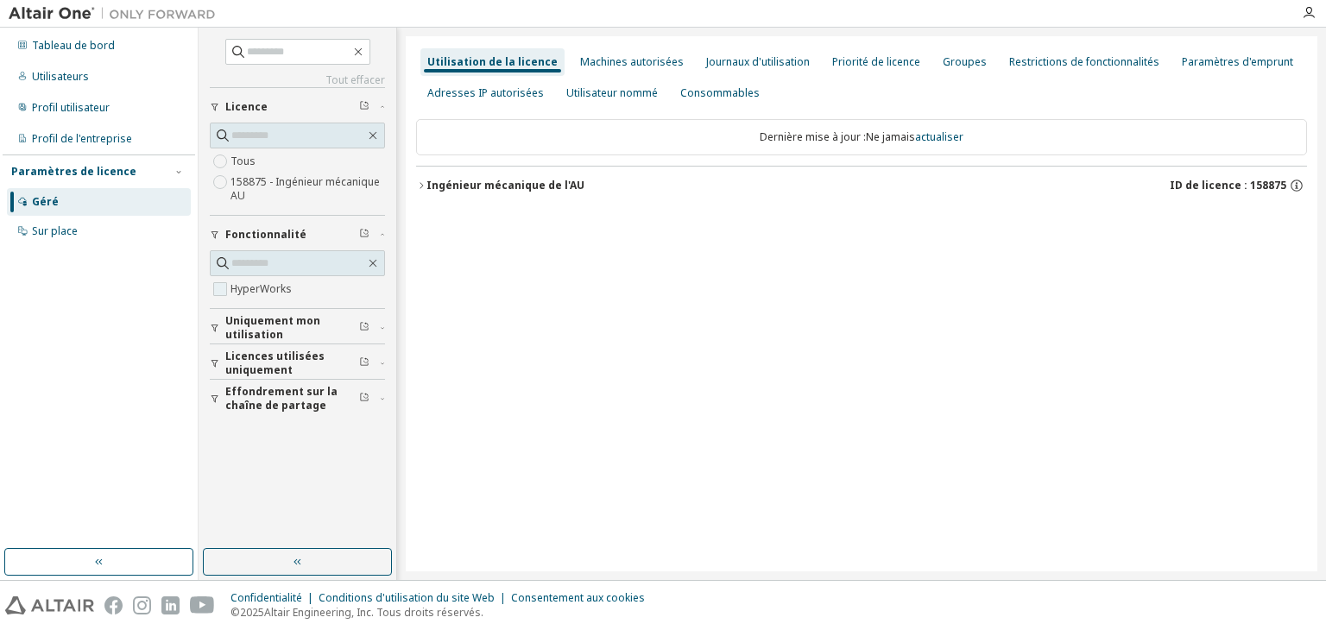
click at [247, 289] on font "HyperWorks" at bounding box center [261, 288] width 61 height 15
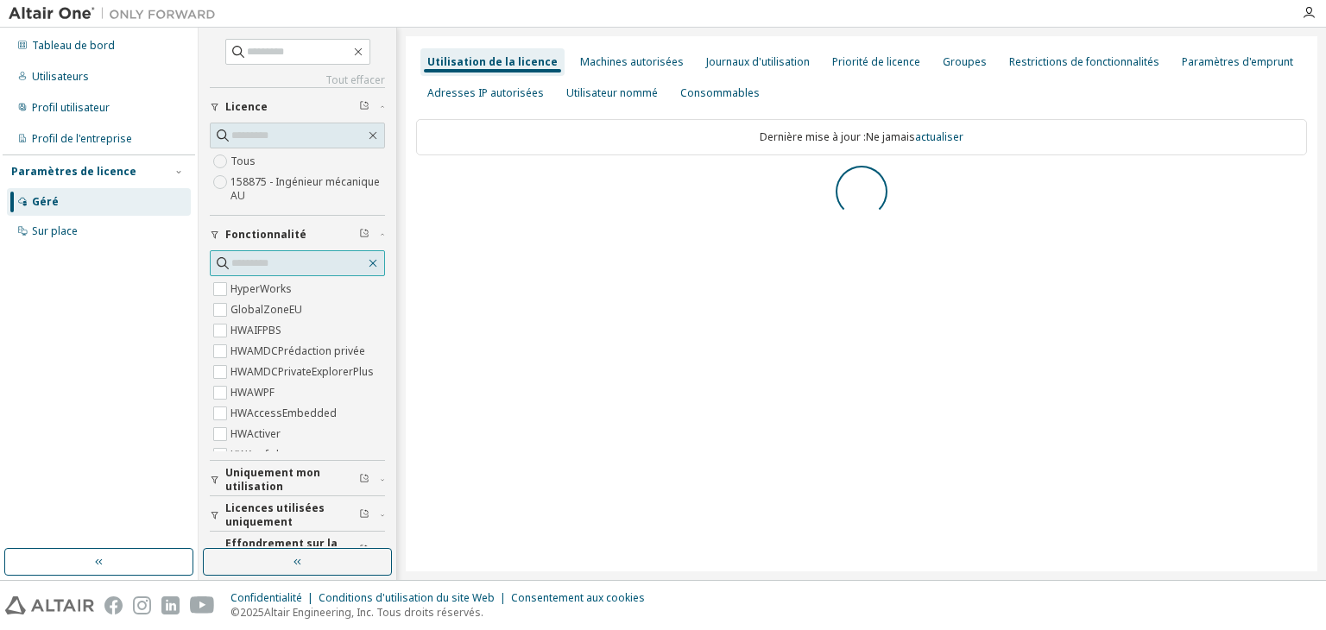
click at [366, 261] on icon "button" at bounding box center [373, 263] width 14 height 14
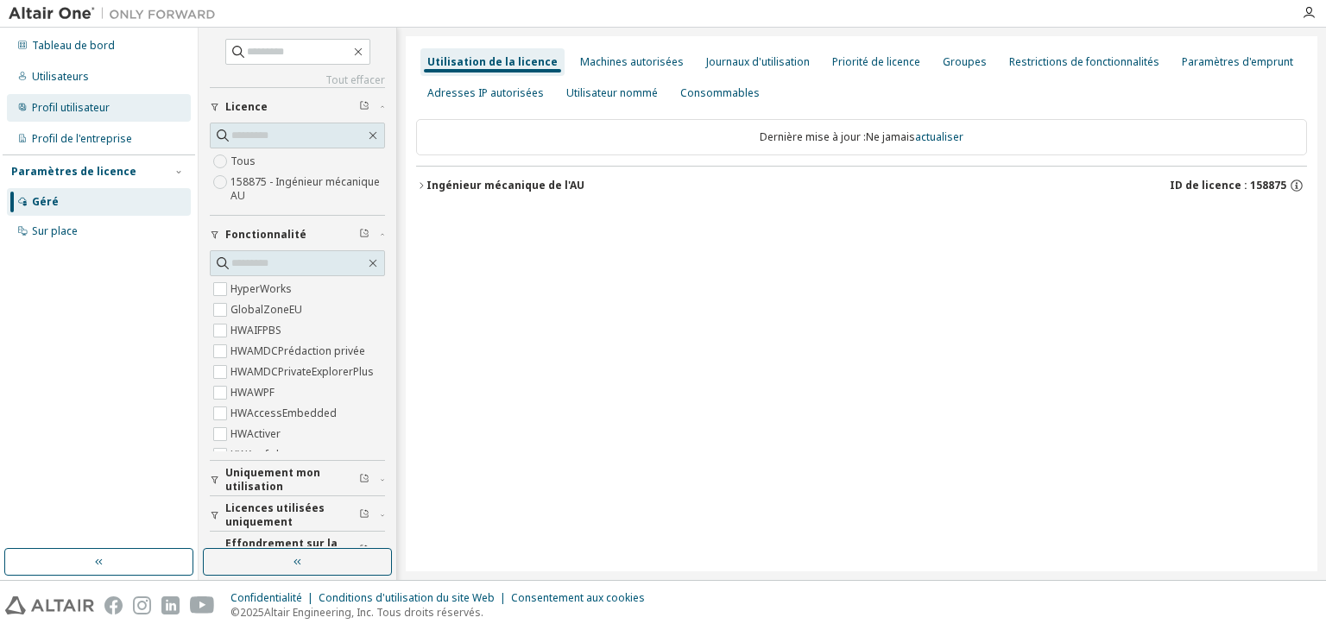
click at [56, 111] on font "Profil utilisateur" at bounding box center [71, 107] width 78 height 15
click at [242, 158] on font "Tous" at bounding box center [243, 161] width 25 height 15
drag, startPoint x: 434, startPoint y: 186, endPoint x: 453, endPoint y: 190, distance: 19.5
click at [433, 187] on font "Ingénieur mécanique de l'AU" at bounding box center [506, 185] width 158 height 15
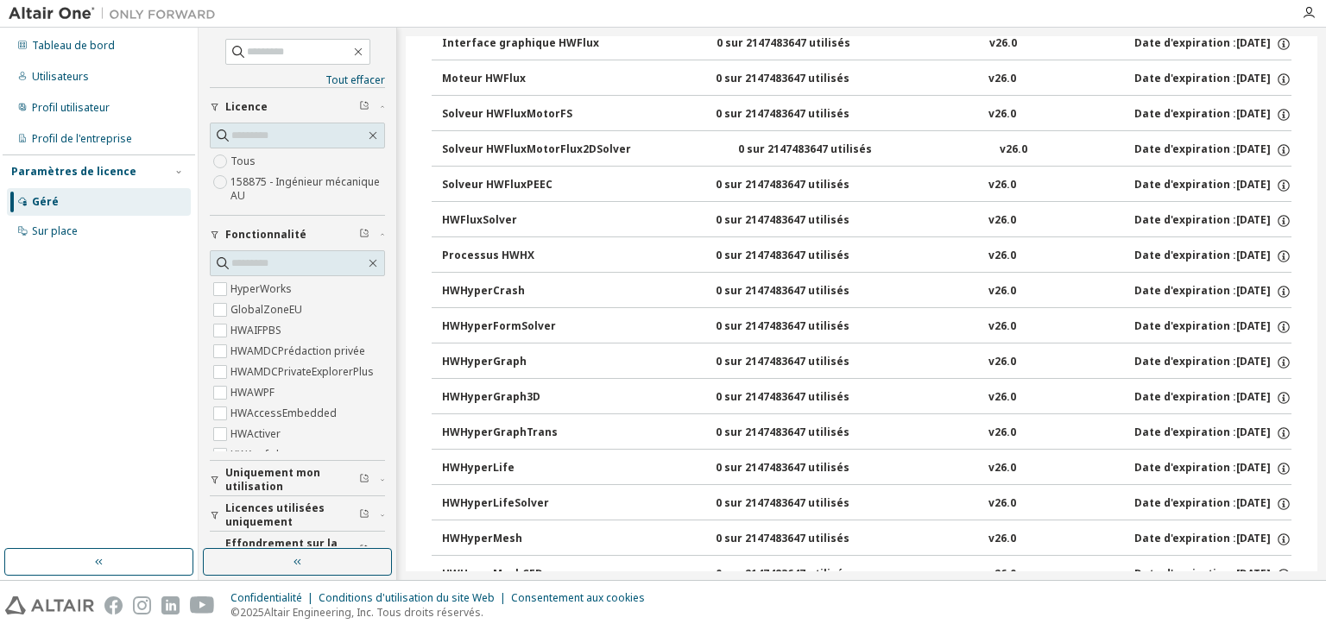
drag, startPoint x: 920, startPoint y: 423, endPoint x: 1147, endPoint y: 429, distance: 227.2
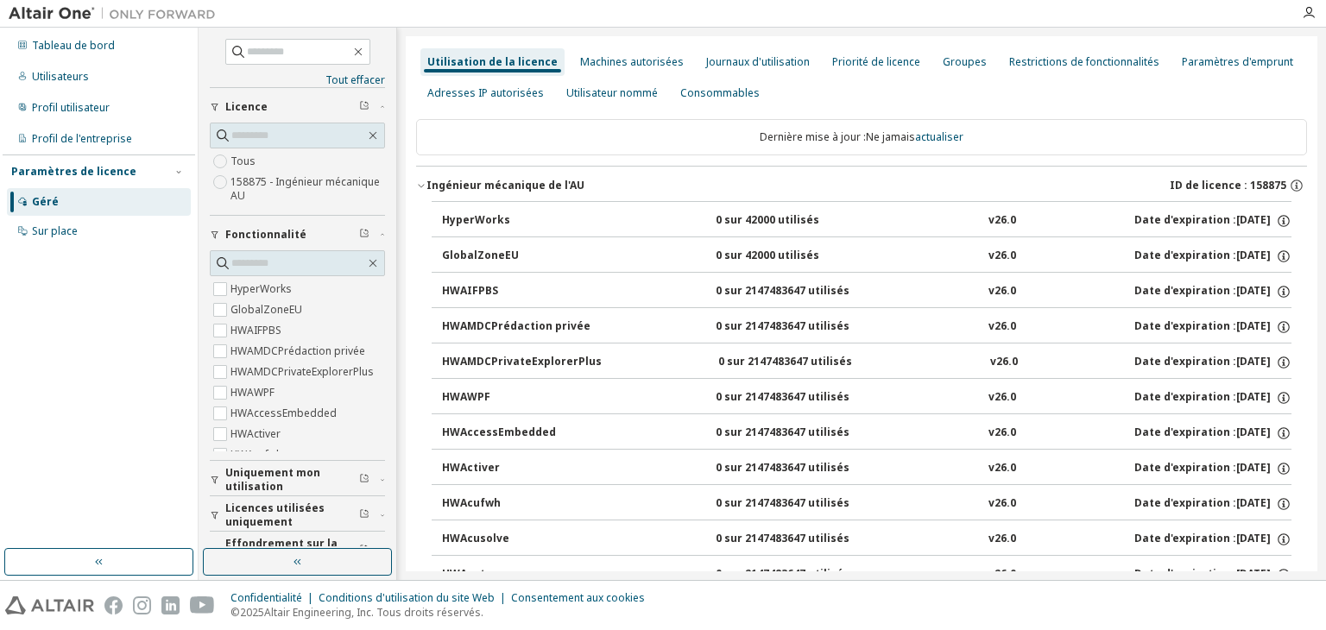
click at [280, 473] on font "Uniquement mon utilisation" at bounding box center [272, 479] width 95 height 28
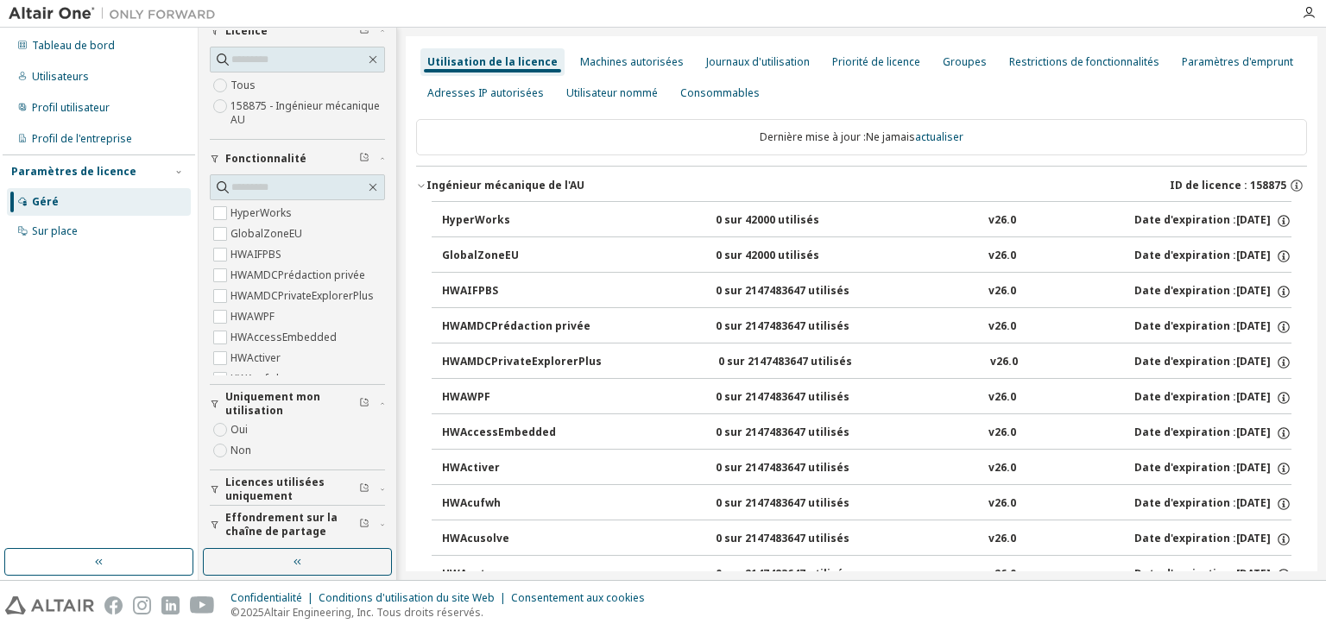
click at [276, 481] on font "Licences utilisées uniquement" at bounding box center [274, 489] width 99 height 28
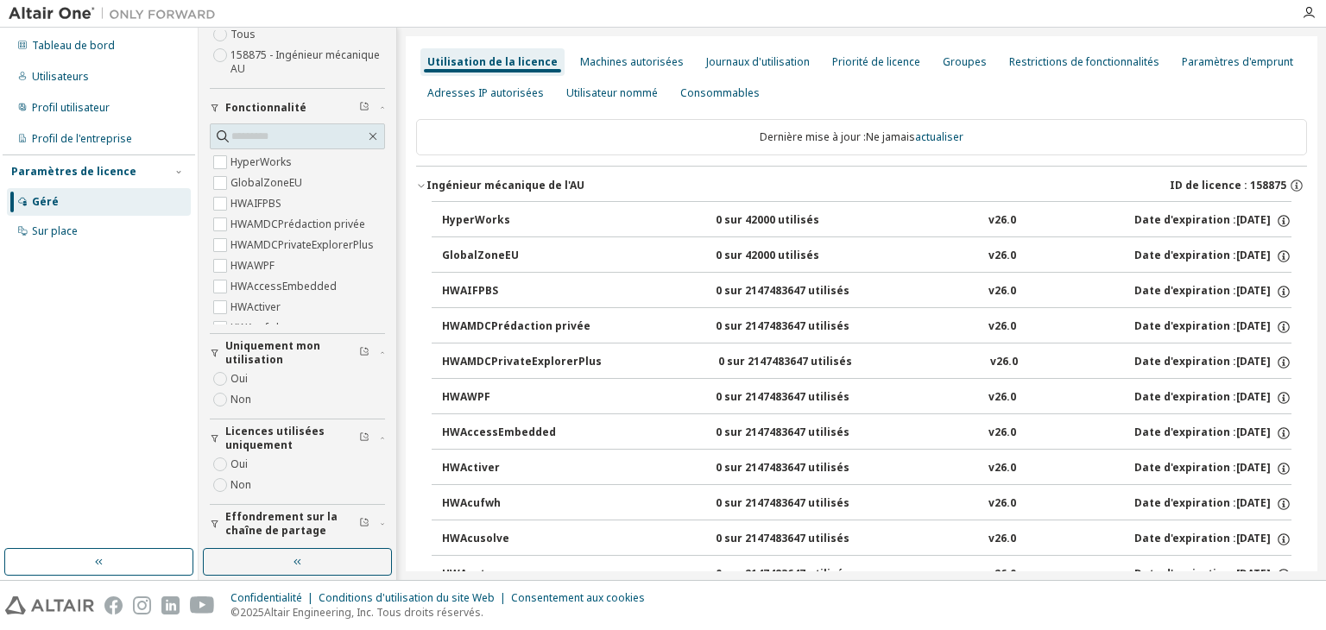
drag, startPoint x: 257, startPoint y: 517, endPoint x: 279, endPoint y: 529, distance: 24.7
click at [260, 516] on font "Effondrement sur la chaîne de partage" at bounding box center [281, 523] width 112 height 28
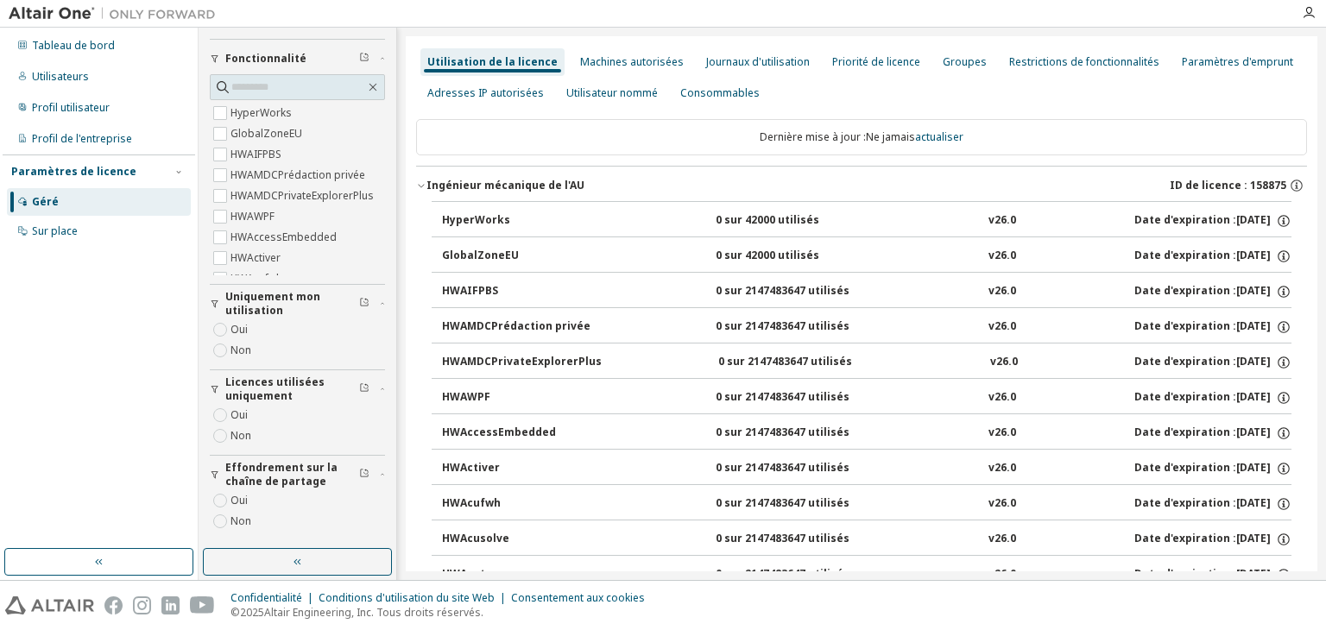
click at [263, 388] on font "Licences utilisées uniquement" at bounding box center [274, 389] width 99 height 28
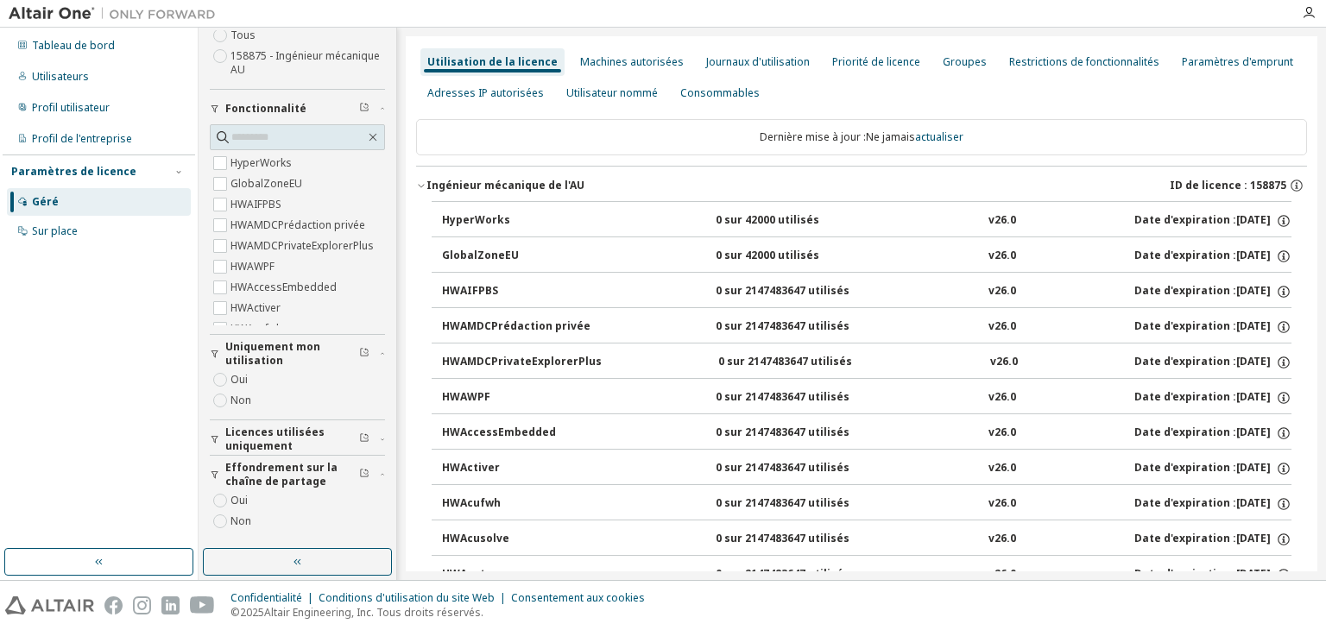
click at [269, 474] on font "Effondrement sur la chaîne de partage" at bounding box center [281, 474] width 112 height 28
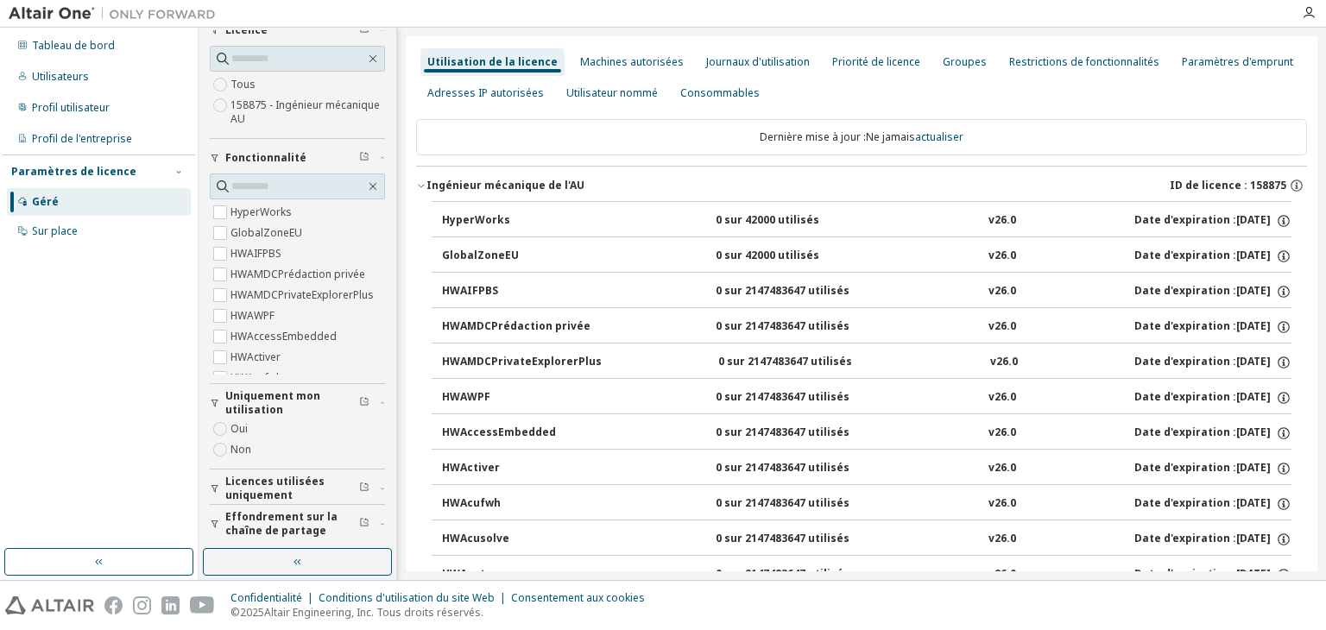
click at [277, 405] on font "Uniquement mon utilisation" at bounding box center [272, 403] width 95 height 28
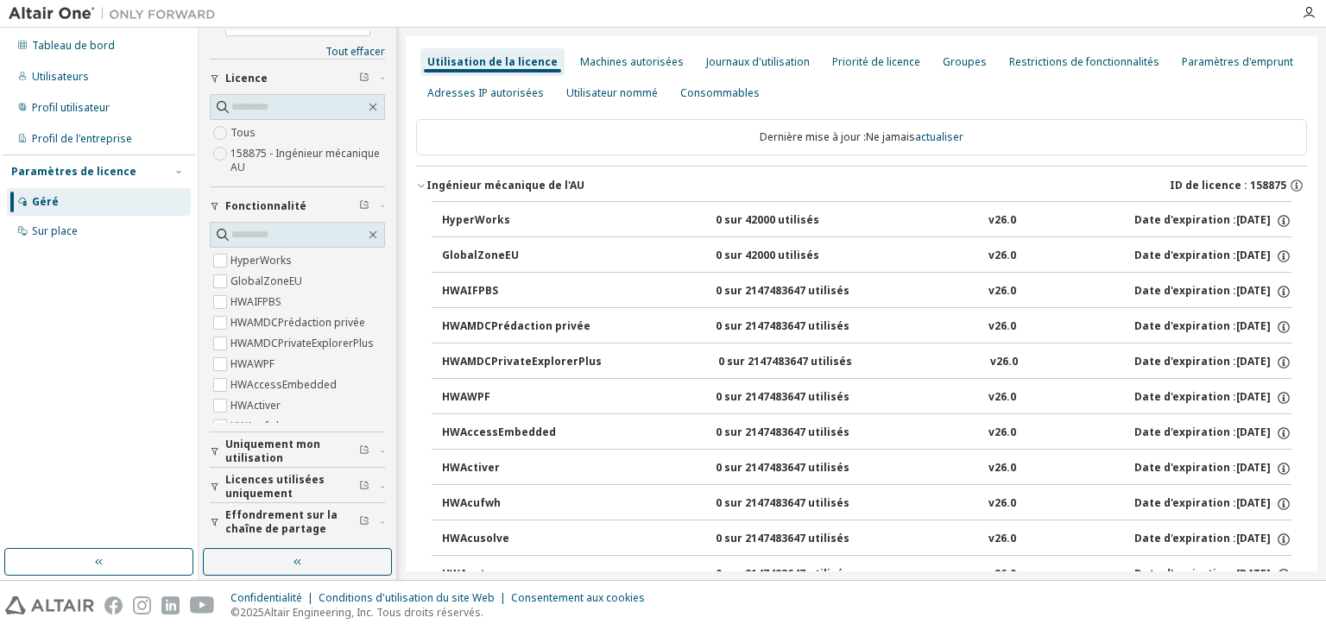
scroll to position [27, 0]
drag, startPoint x: 1242, startPoint y: 1, endPoint x: 687, endPoint y: 129, distance: 568.9
click at [689, 129] on div "Dernière mise à jour : Ne jamais actualiser" at bounding box center [861, 137] width 891 height 36
click at [584, 92] on font "Utilisateur nommé" at bounding box center [612, 92] width 92 height 15
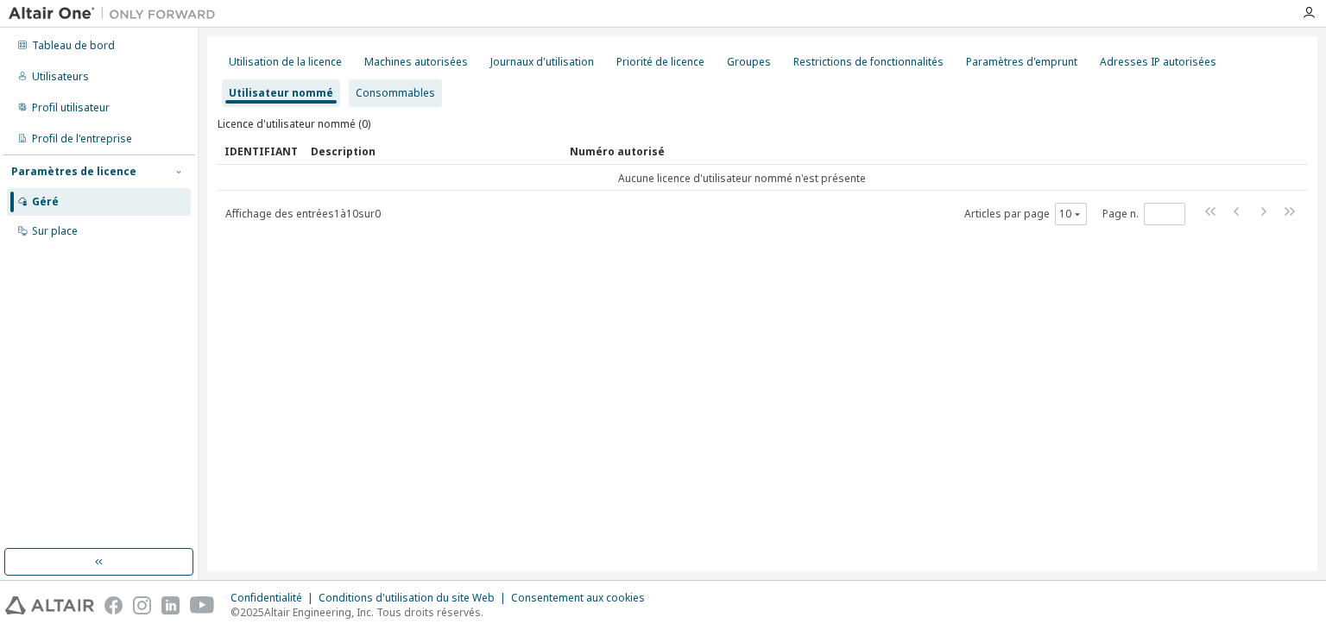
click at [381, 94] on font "Consommables" at bounding box center [395, 92] width 79 height 15
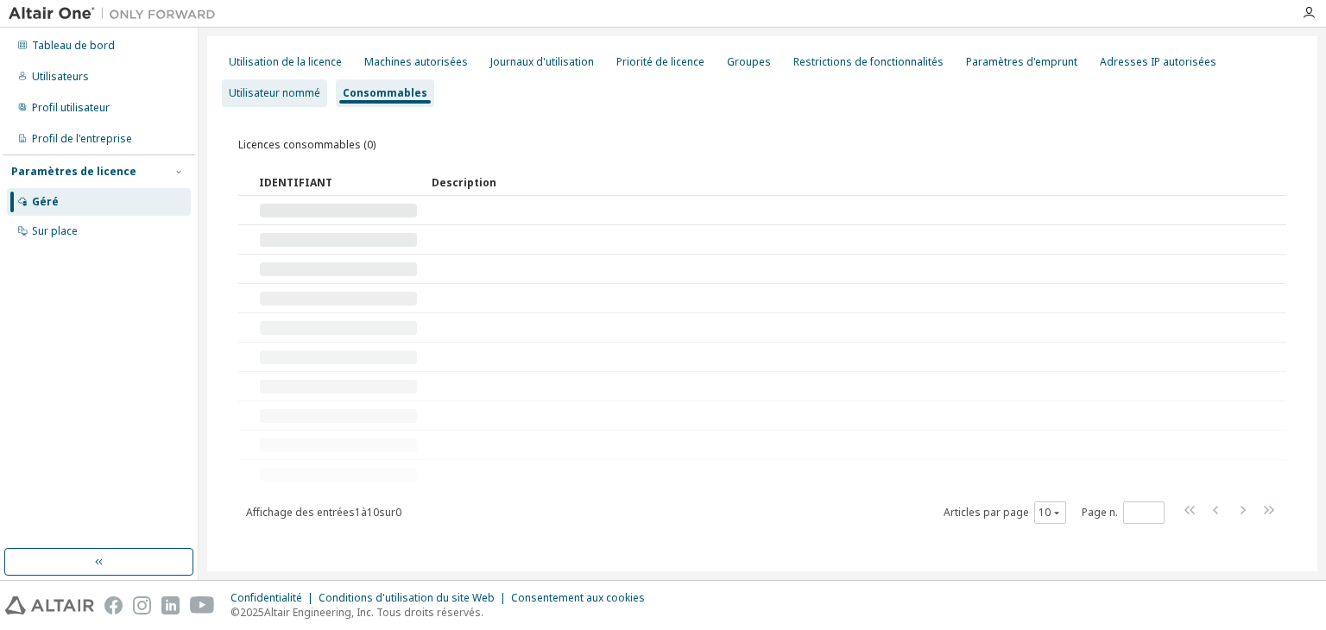
click at [279, 102] on div "Utilisateur nommé" at bounding box center [274, 93] width 105 height 28
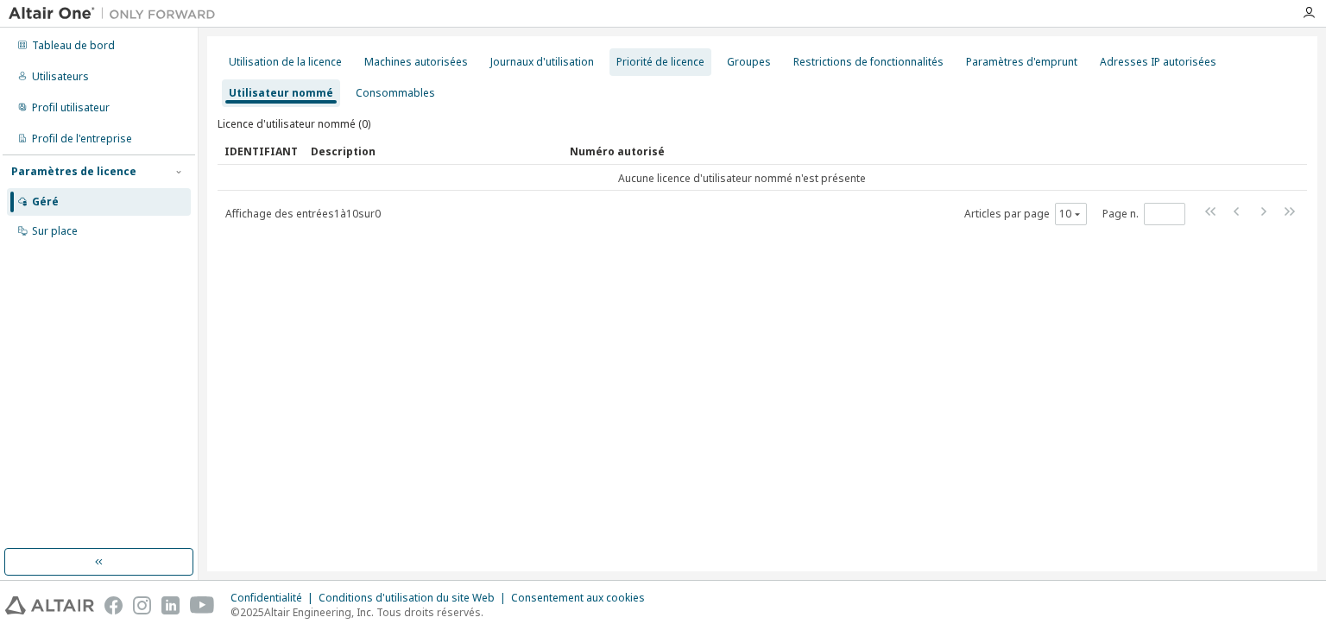
click at [679, 65] on font "Priorité de licence" at bounding box center [661, 61] width 88 height 15
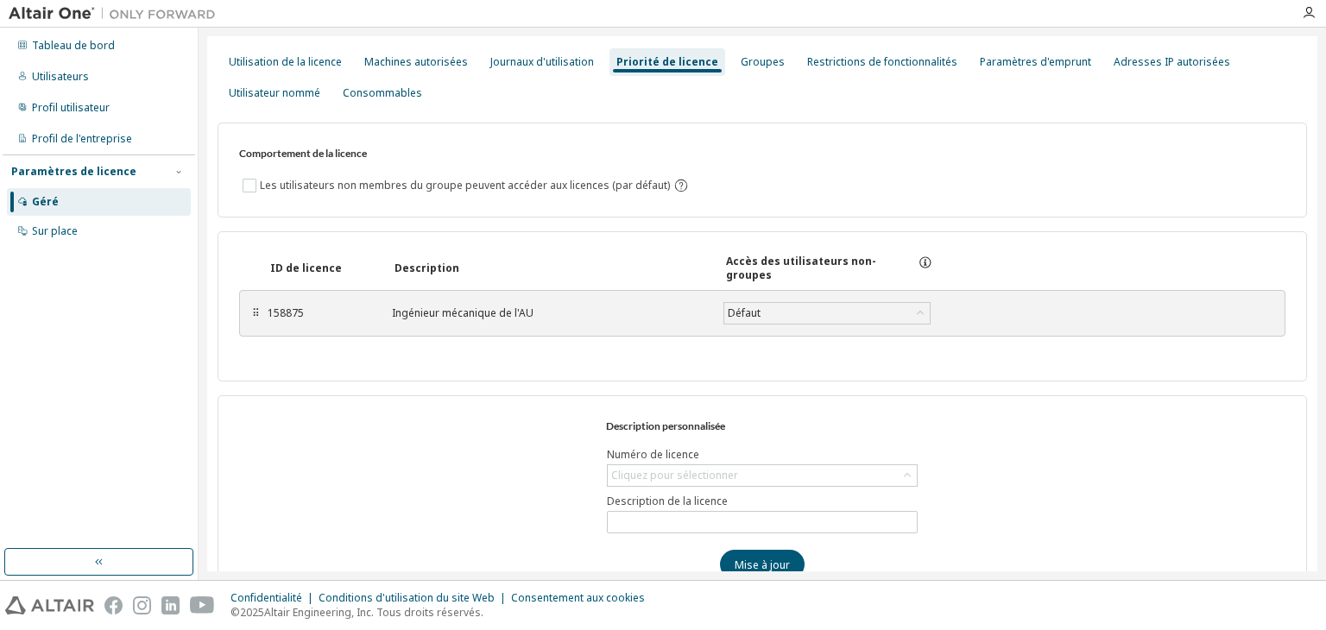
click at [781, 63] on div "Utilisation de la licence Machines autorisées Journaux d'utilisation Priorité d…" at bounding box center [763, 78] width 1090 height 62
click at [712, 69] on div "Utilisation de la licence Machines autorisées Journaux d'utilisation Priorité d…" at bounding box center [763, 78] width 1090 height 62
click at [741, 66] on font "Groupes" at bounding box center [763, 61] width 44 height 15
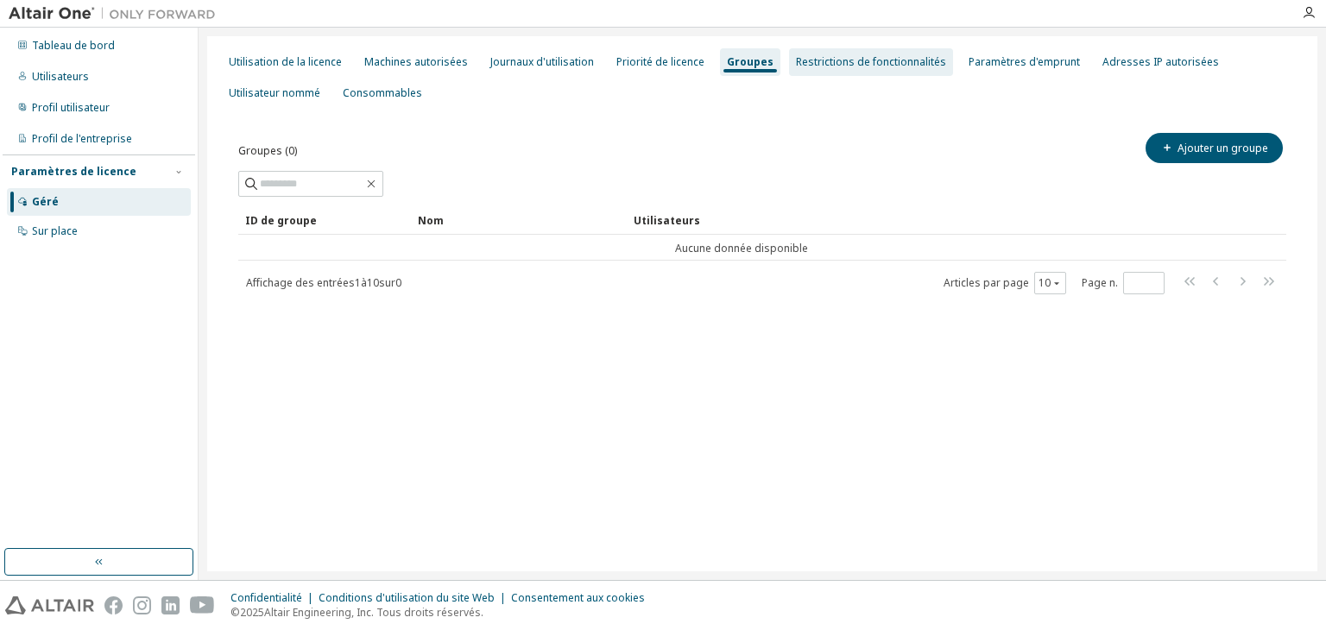
click at [830, 59] on font "Restrictions de fonctionnalités" at bounding box center [871, 61] width 150 height 15
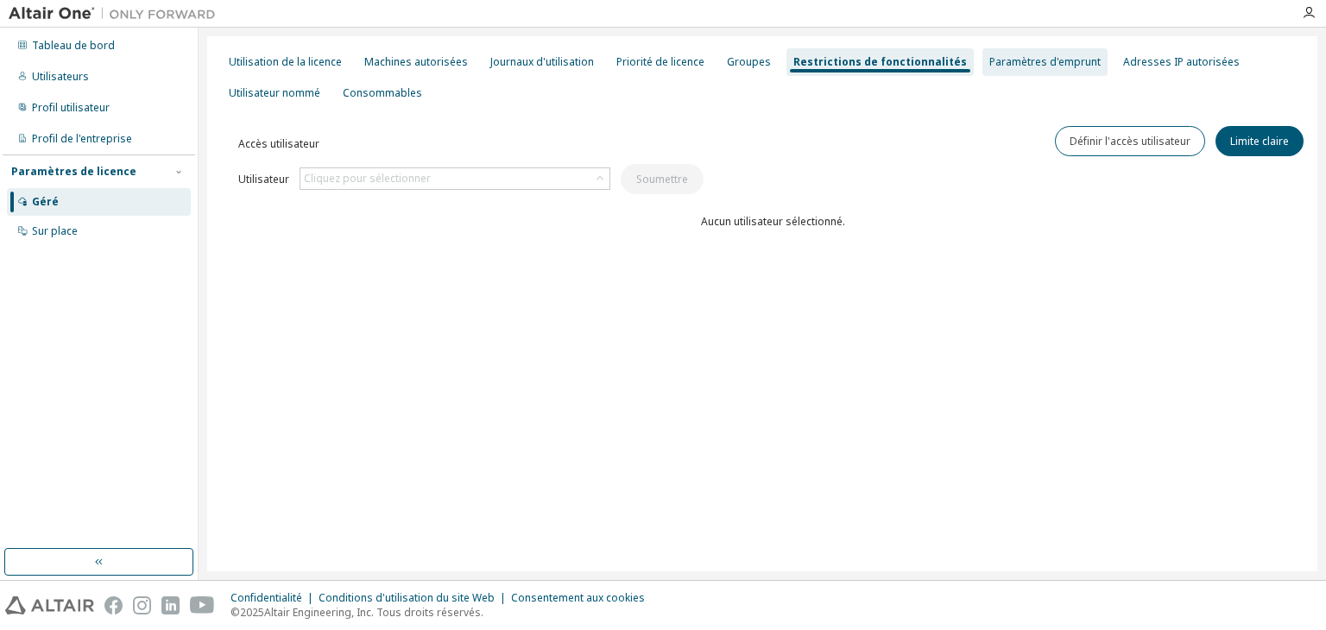
click at [1027, 73] on div "Paramètres d'emprunt" at bounding box center [1045, 62] width 125 height 28
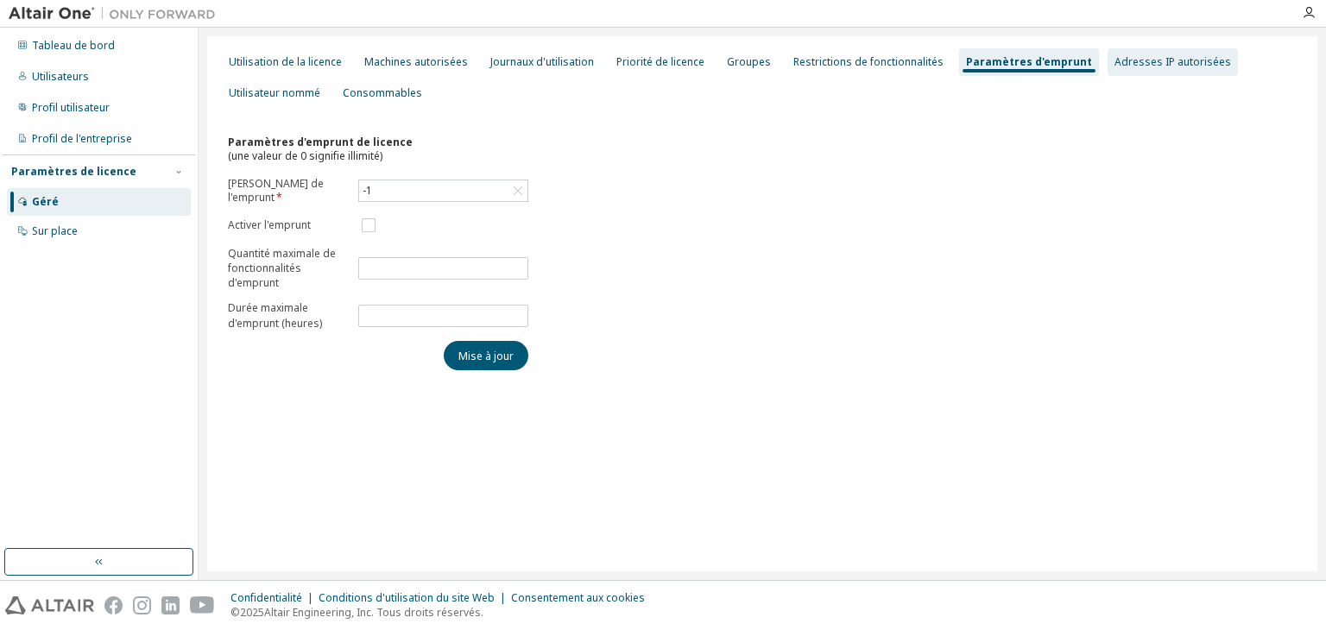
click at [1150, 64] on font "Adresses IP autorisées" at bounding box center [1173, 61] width 117 height 15
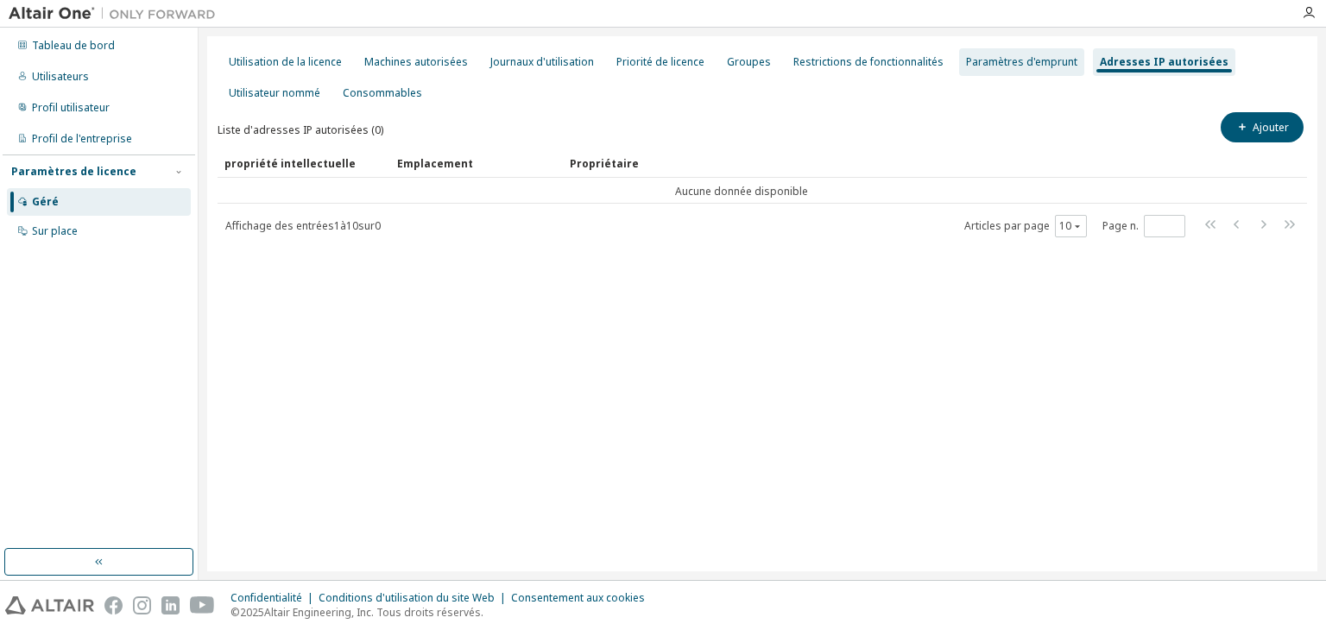
click at [1019, 70] on div "Paramètres d'emprunt" at bounding box center [1021, 62] width 125 height 28
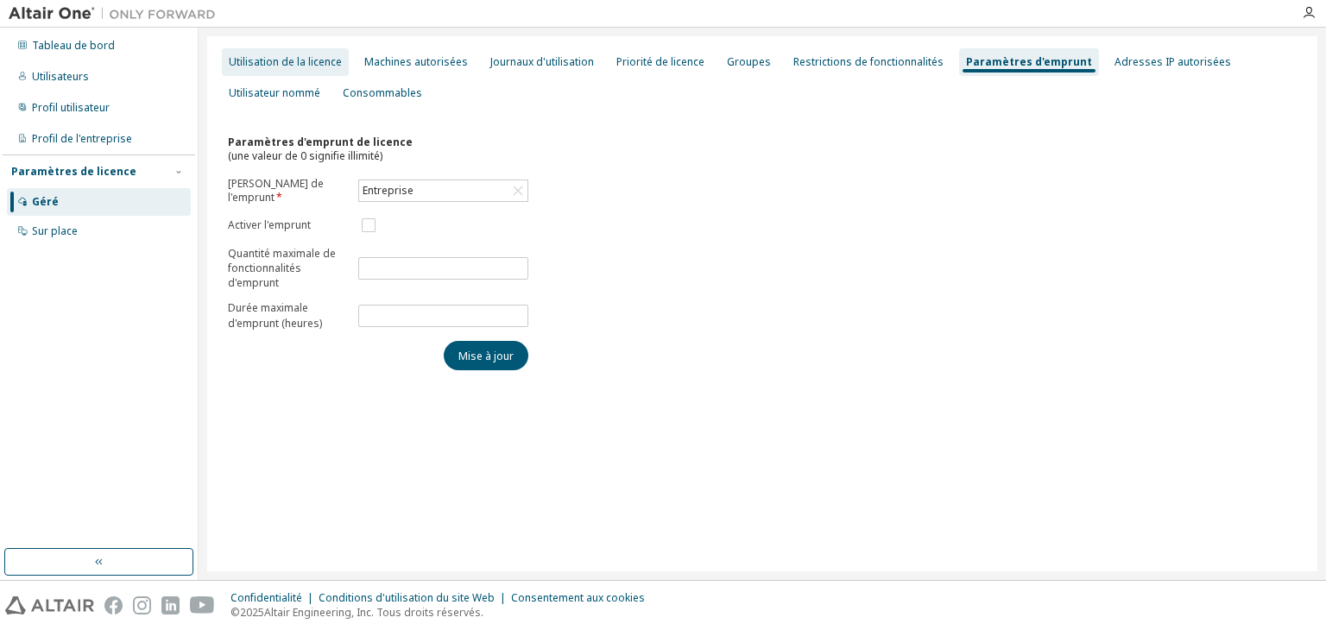
click at [262, 61] on font "Utilisation de la licence" at bounding box center [285, 61] width 113 height 15
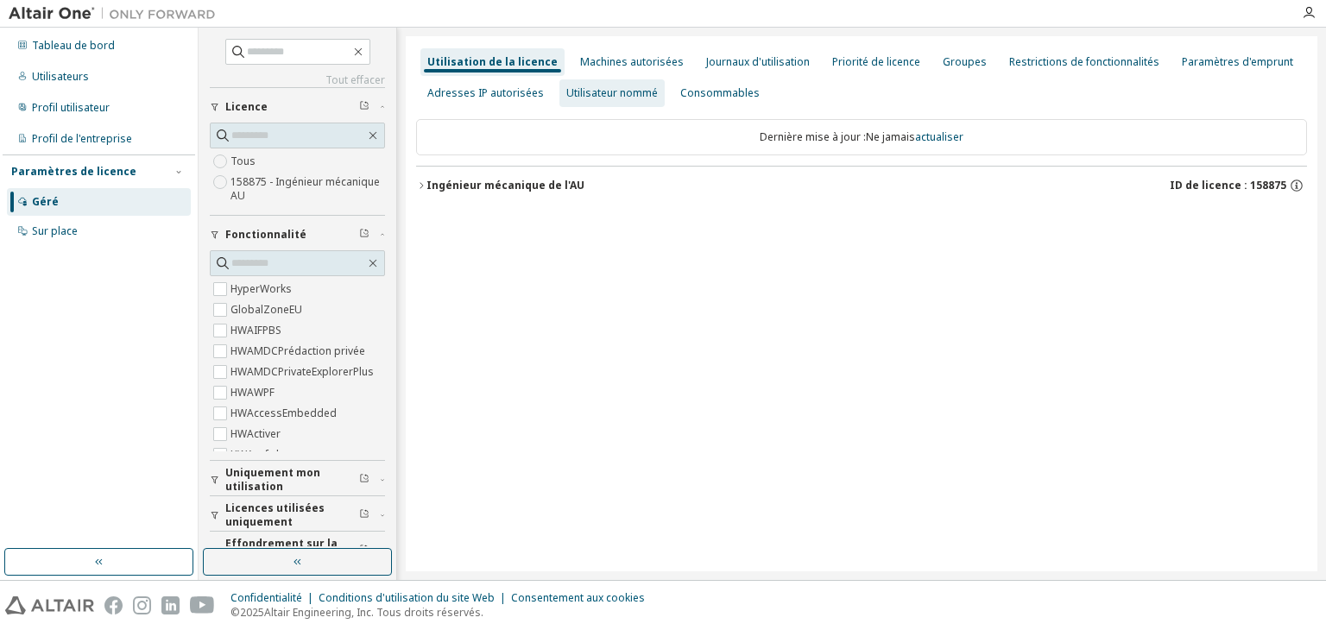
click at [585, 94] on font "Utilisateur nommé" at bounding box center [612, 92] width 92 height 15
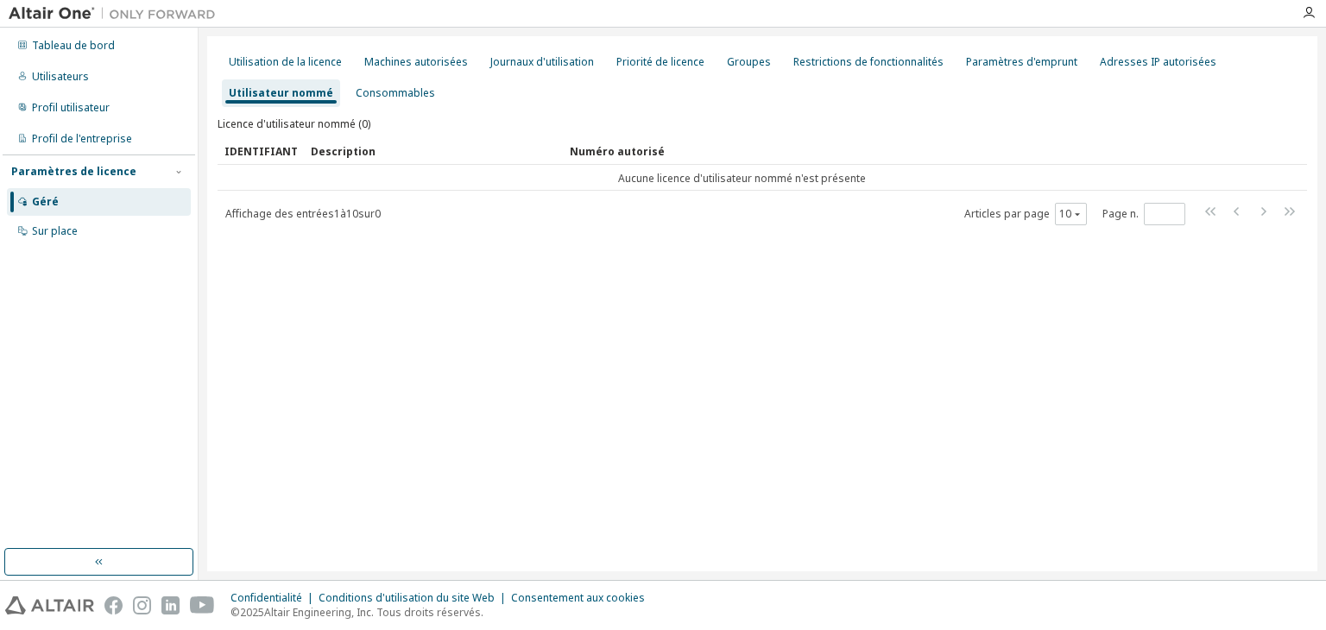
click at [474, 214] on div "Affichage des entrées 1 à 10 sur 0 Articles par page 10 Page n. *" at bounding box center [763, 213] width 1090 height 25
click at [779, 180] on font "Aucune licence d'utilisateur nommé n'est présente" at bounding box center [742, 178] width 248 height 15
click at [1309, 9] on icon "button" at bounding box center [1309, 13] width 14 height 14
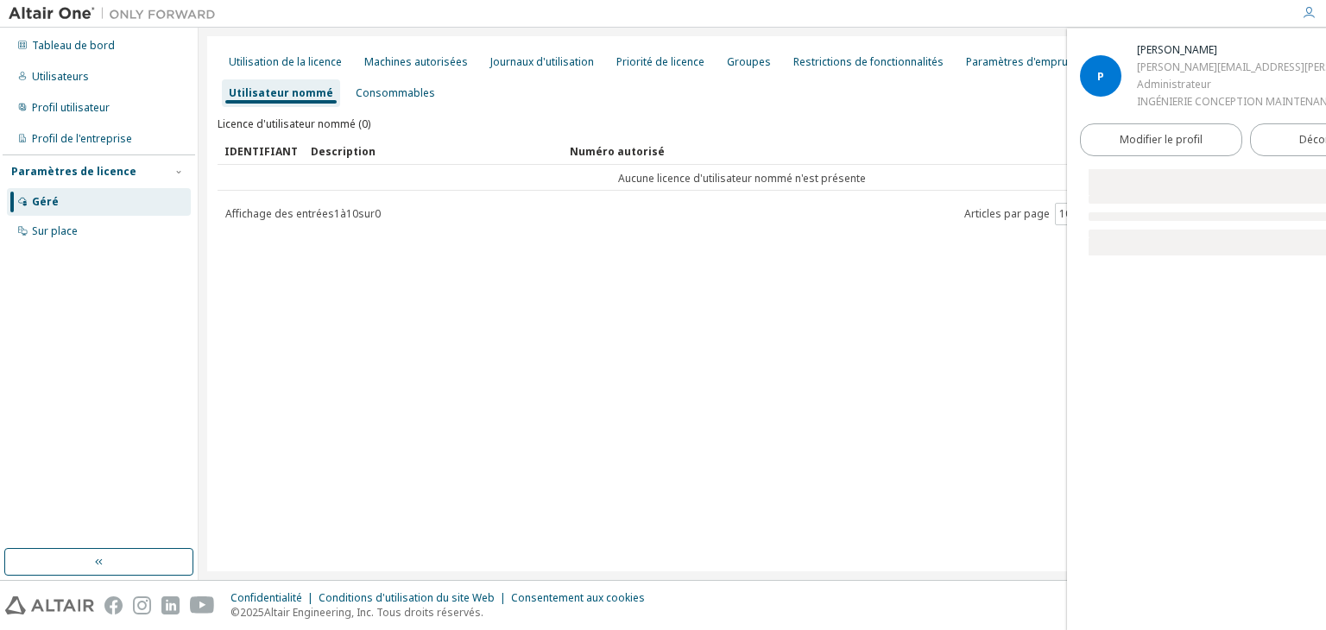
click at [1309, 9] on icon "button" at bounding box center [1309, 13] width 14 height 14
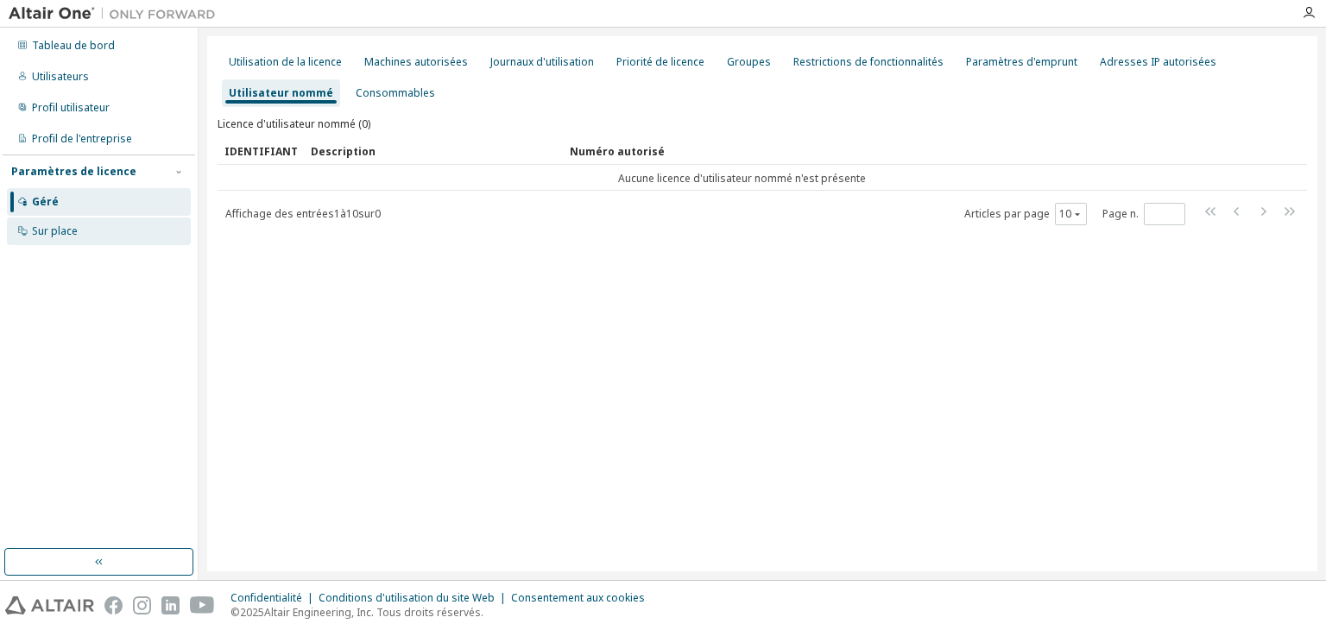
click at [36, 237] on font "Sur place" at bounding box center [55, 231] width 46 height 15
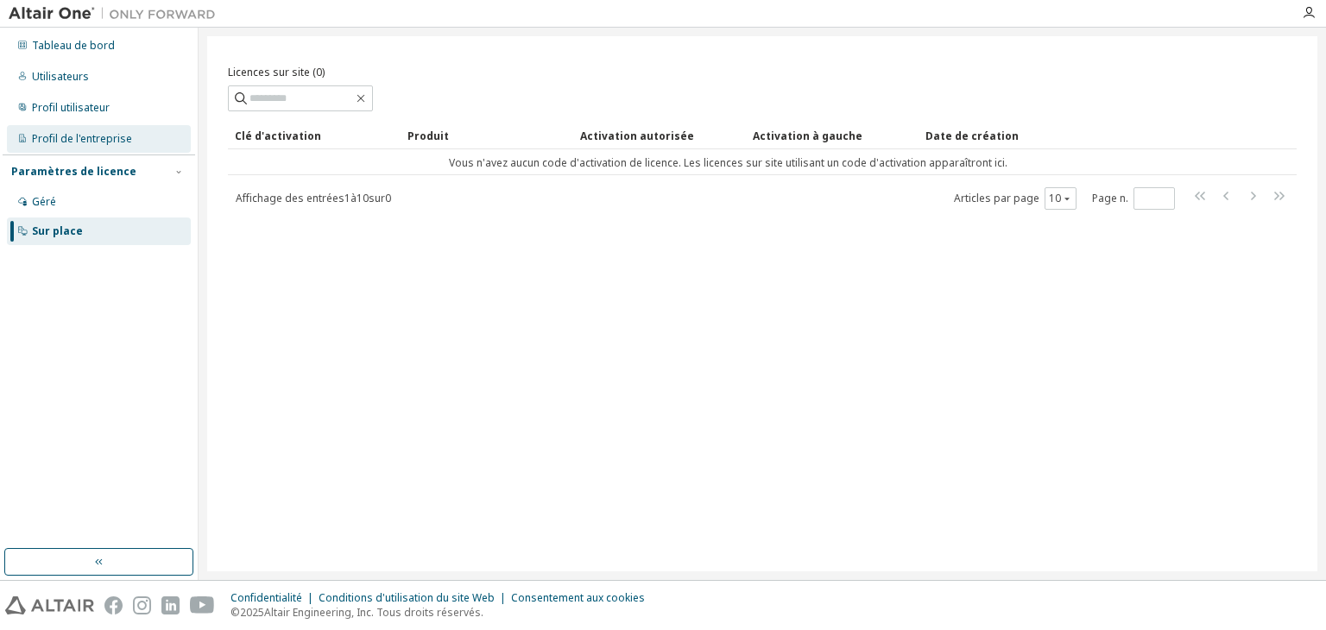
click at [45, 143] on font "Profil de l'entreprise" at bounding box center [82, 138] width 100 height 15
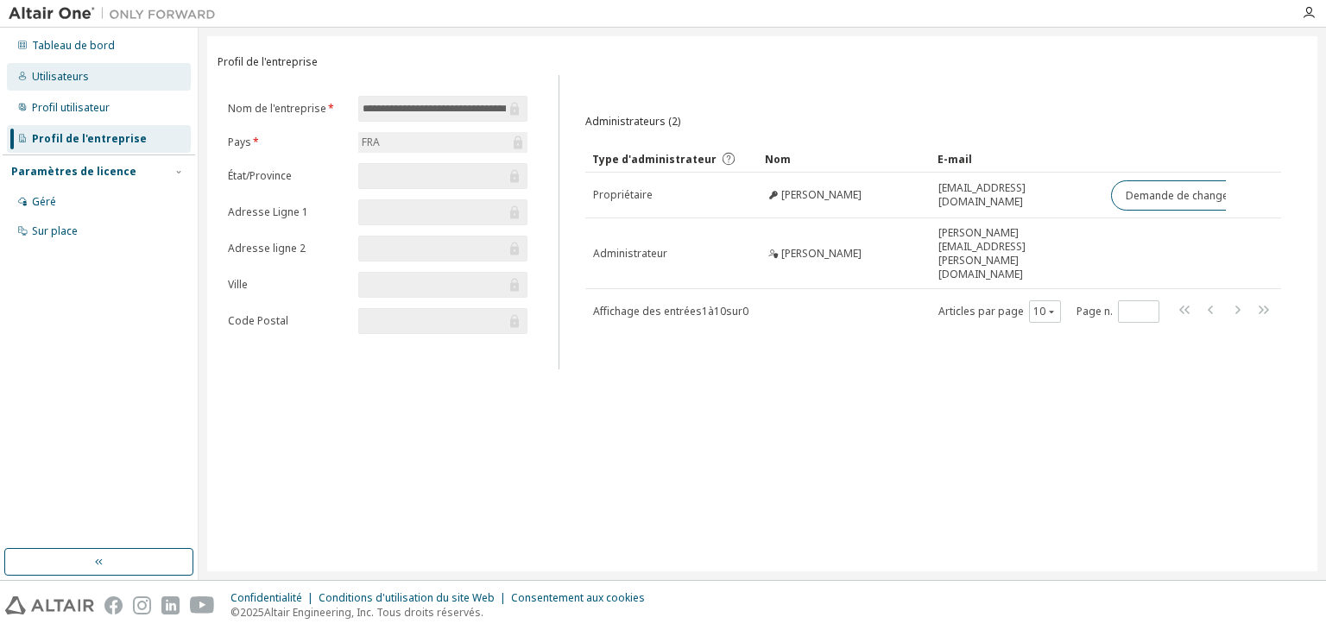
click at [59, 88] on div "Utilisateurs" at bounding box center [99, 77] width 184 height 28
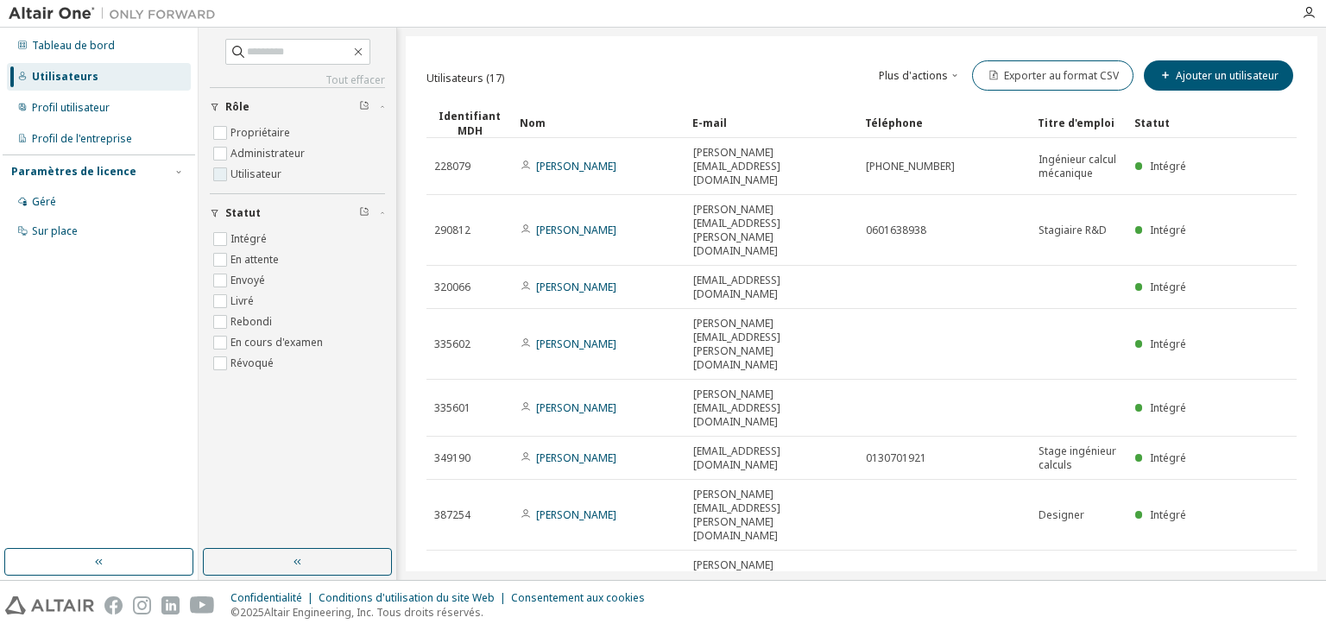
click at [259, 177] on font "Utilisateur" at bounding box center [256, 174] width 51 height 15
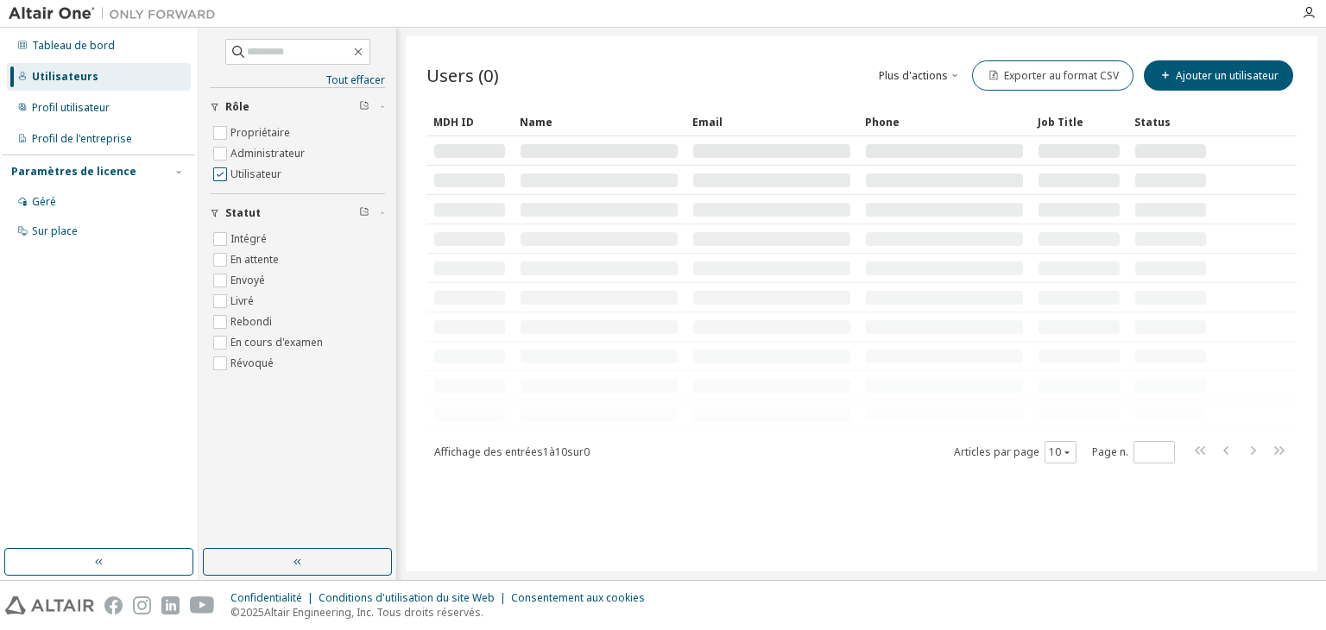
click at [259, 177] on font "Utilisateur" at bounding box center [256, 174] width 51 height 15
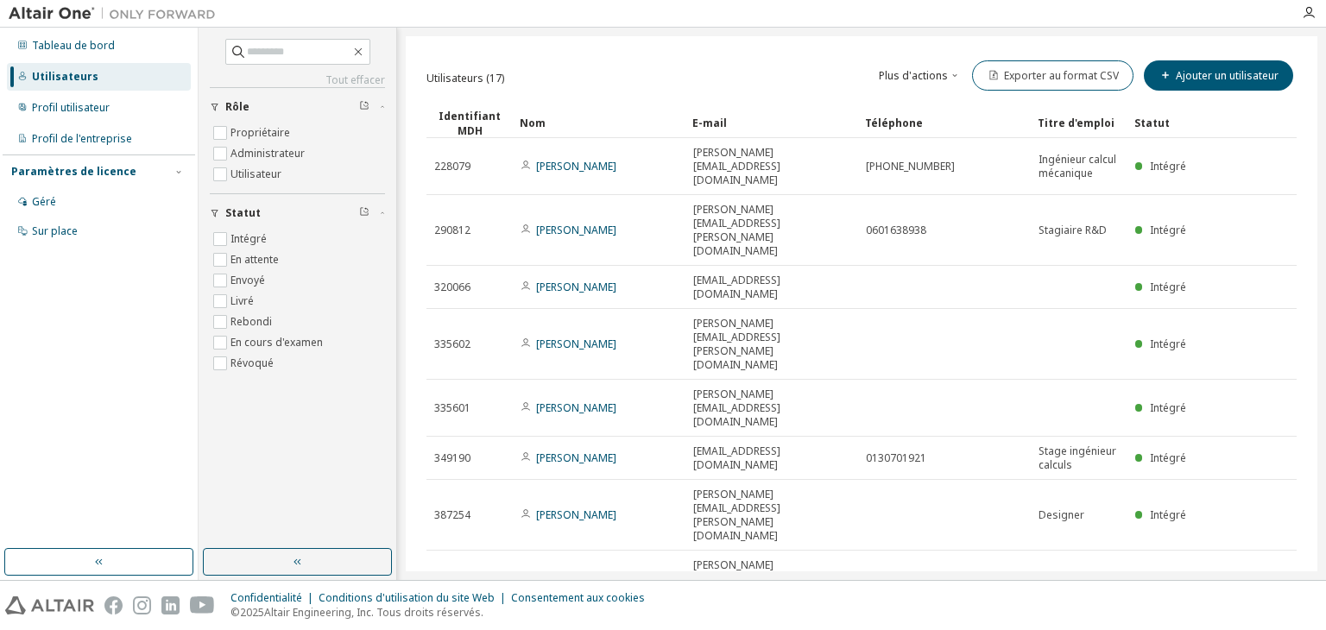
type input "*"
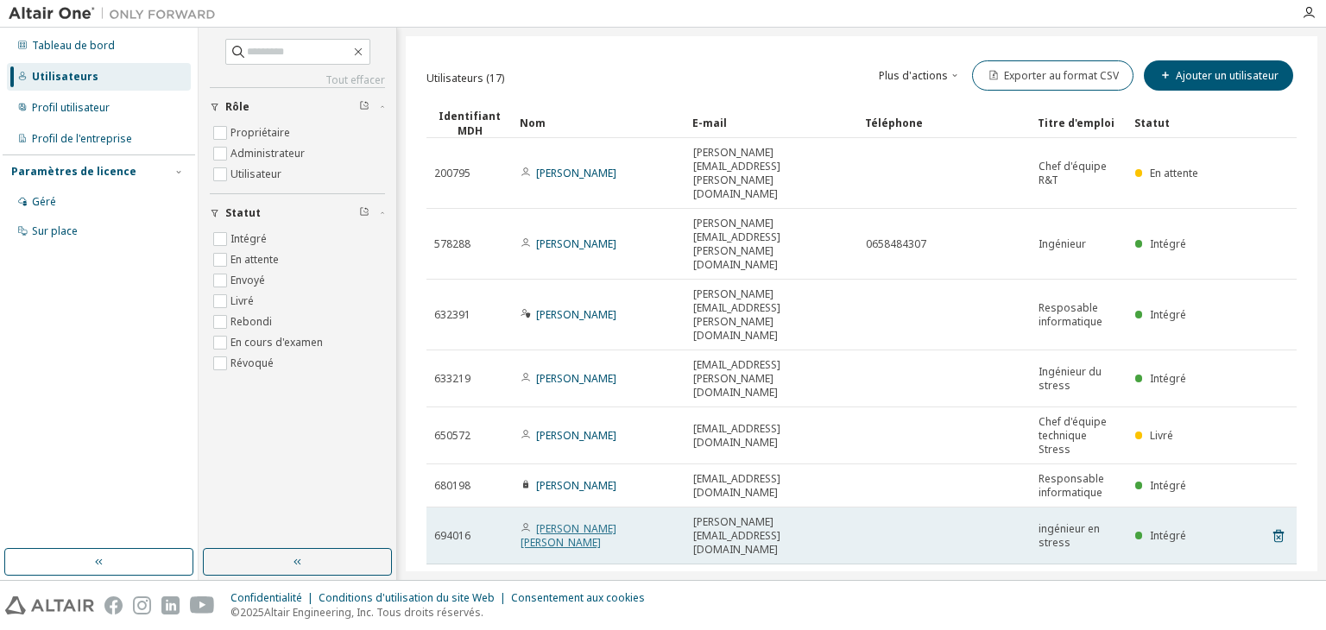
click at [584, 522] on font "MALROUX Julien" at bounding box center [569, 536] width 96 height 28
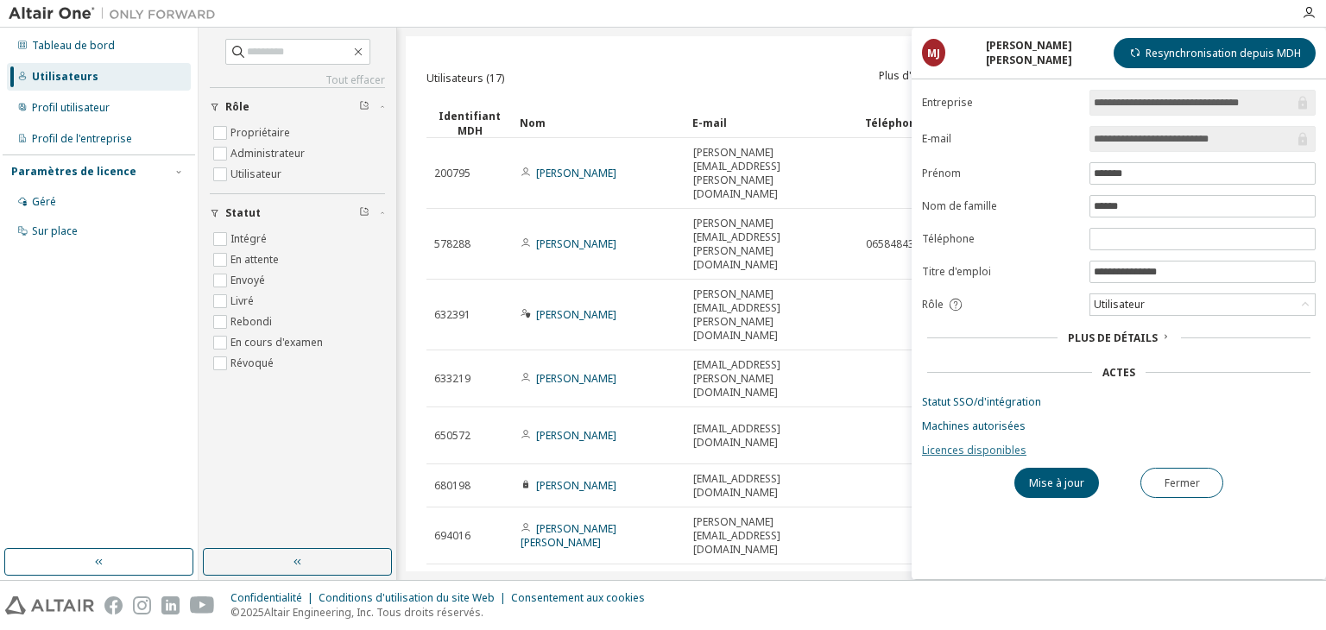
click at [973, 450] on font "Licences disponibles" at bounding box center [974, 450] width 104 height 15
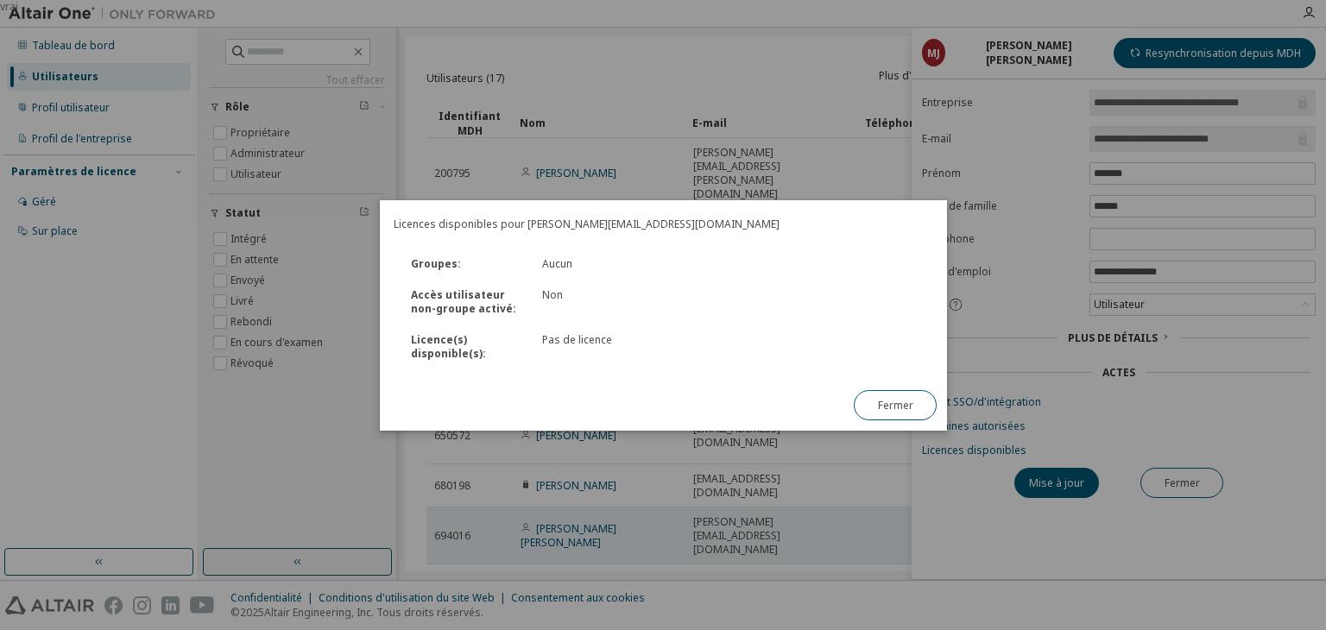
click at [889, 408] on font "Fermer" at bounding box center [894, 404] width 35 height 15
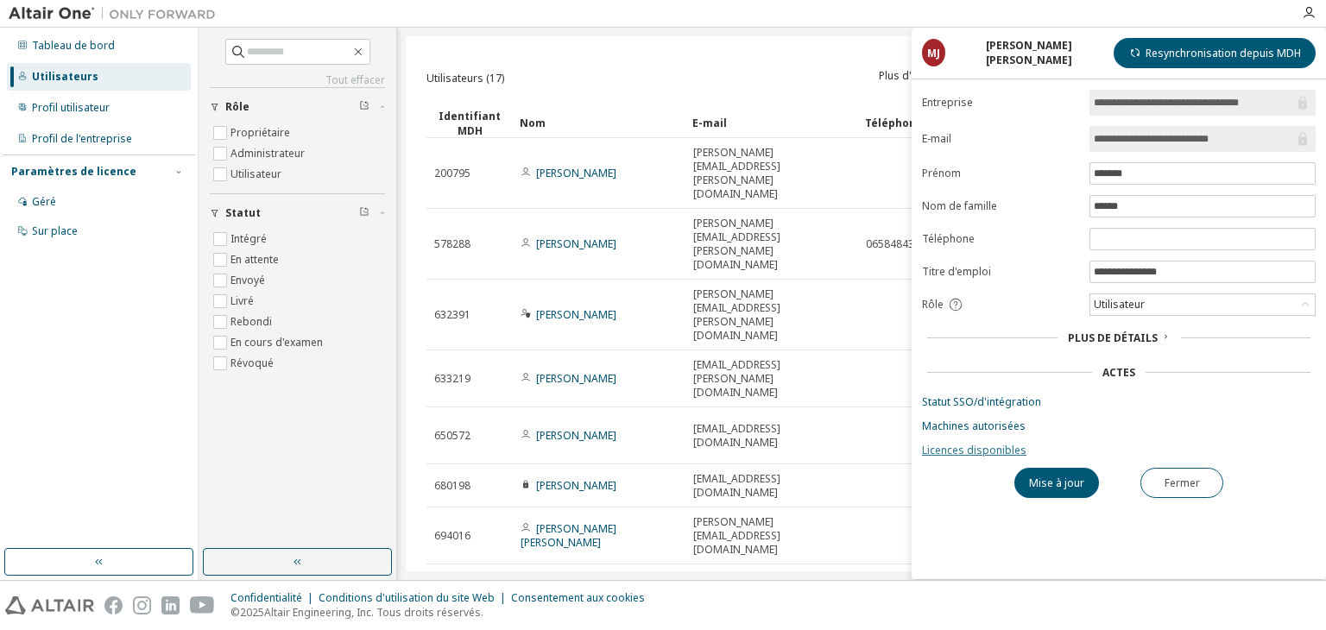
click at [964, 450] on font "Licences disponibles" at bounding box center [974, 450] width 104 height 15
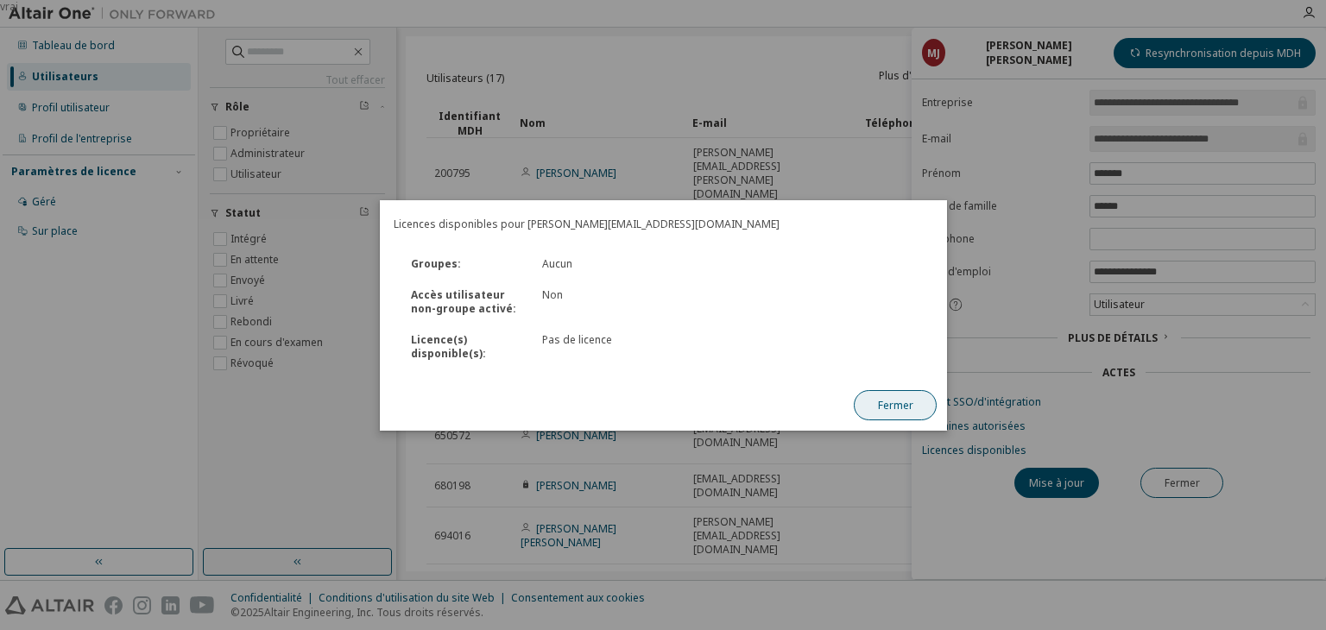
click at [890, 409] on font "Fermer" at bounding box center [894, 404] width 35 height 15
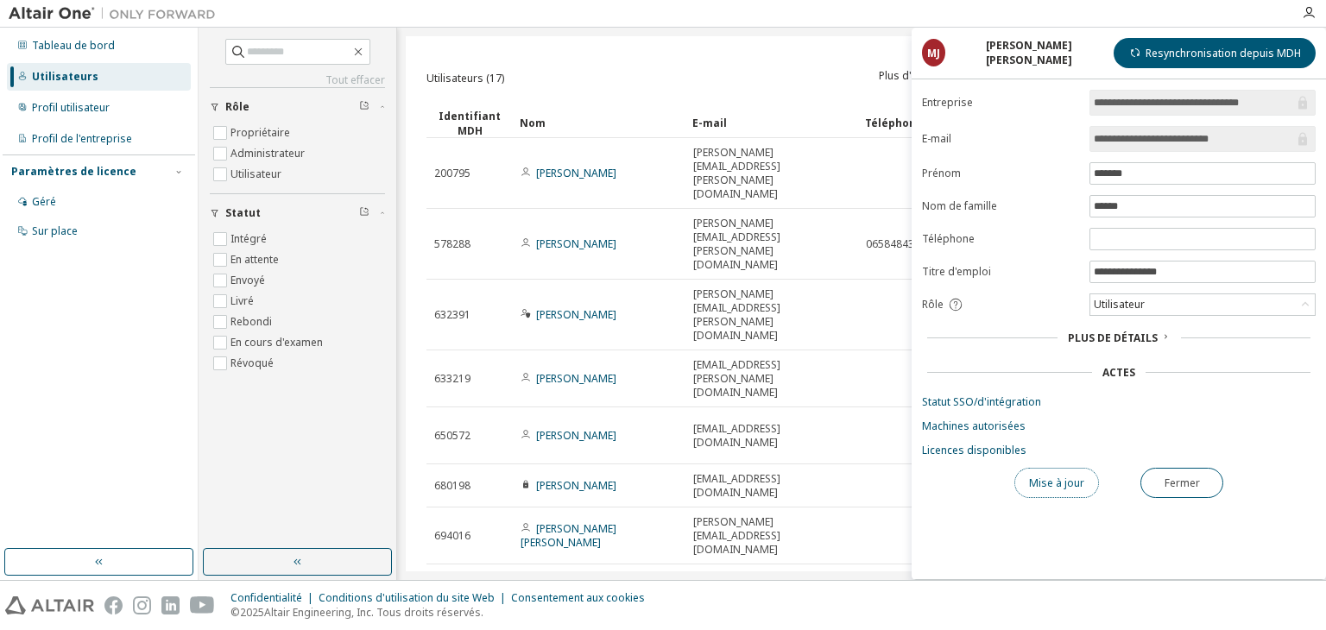
click at [1064, 484] on font "Mise à jour" at bounding box center [1056, 483] width 55 height 15
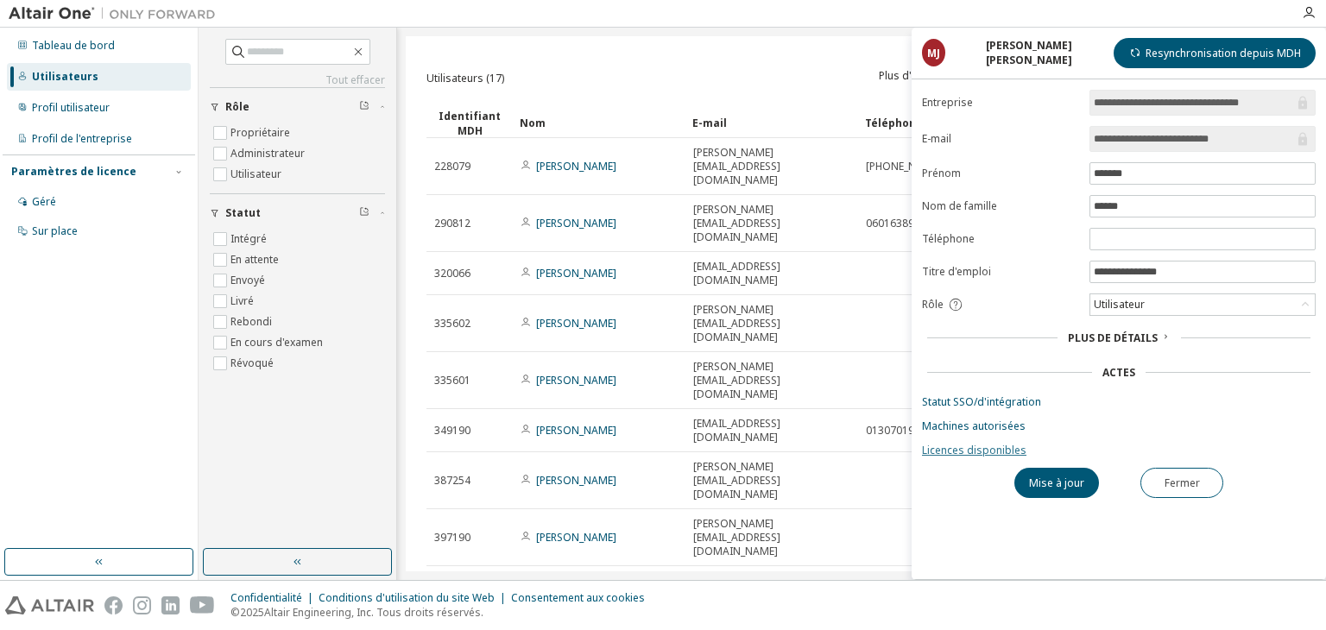
click at [958, 448] on font "Licences disponibles" at bounding box center [974, 450] width 104 height 15
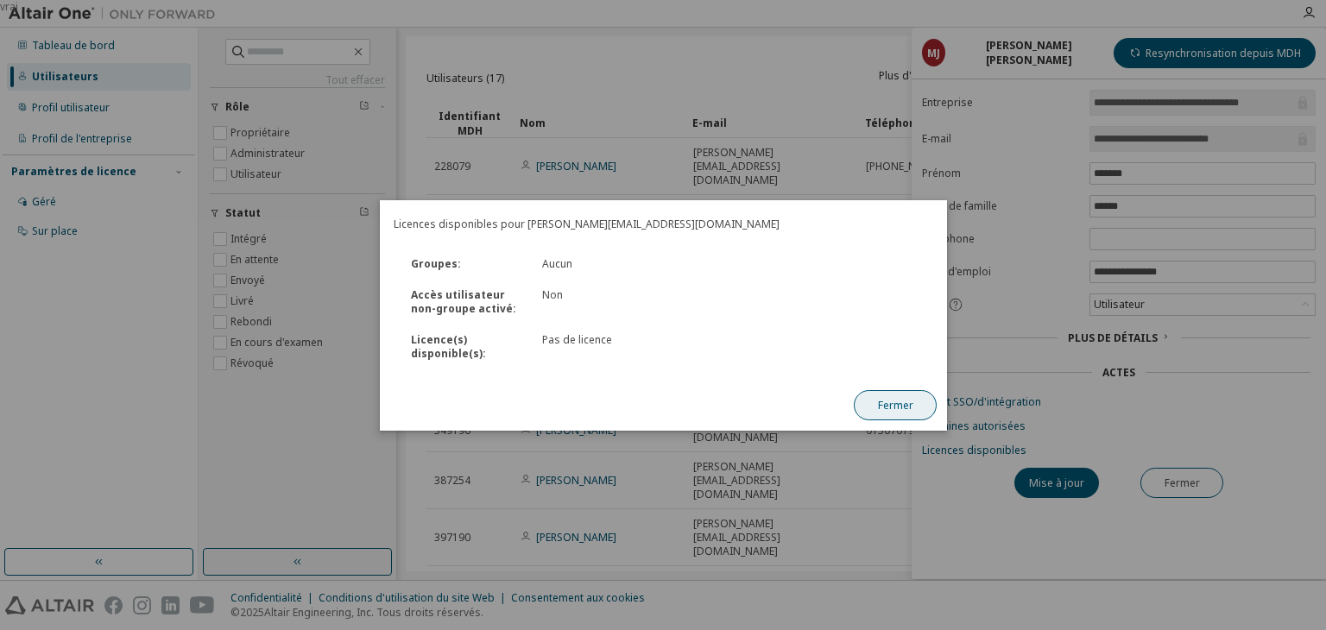
click at [895, 393] on button "Fermer" at bounding box center [895, 405] width 83 height 30
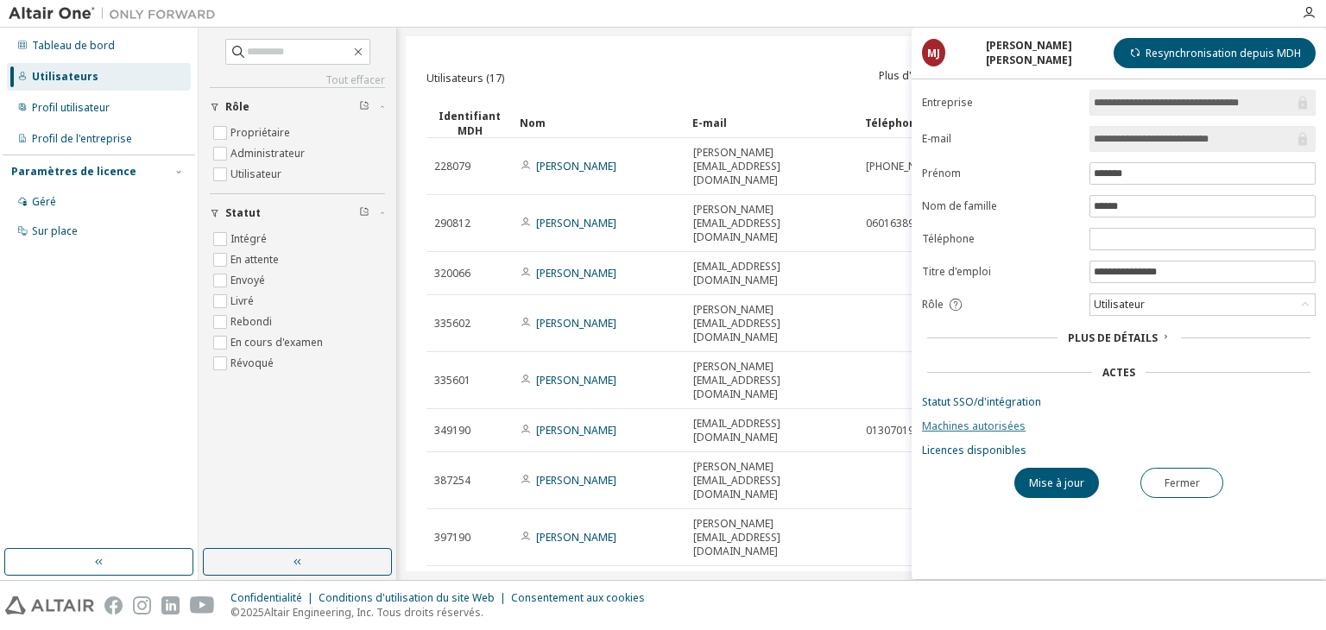
click at [980, 425] on font "Machines autorisées" at bounding box center [974, 426] width 104 height 15
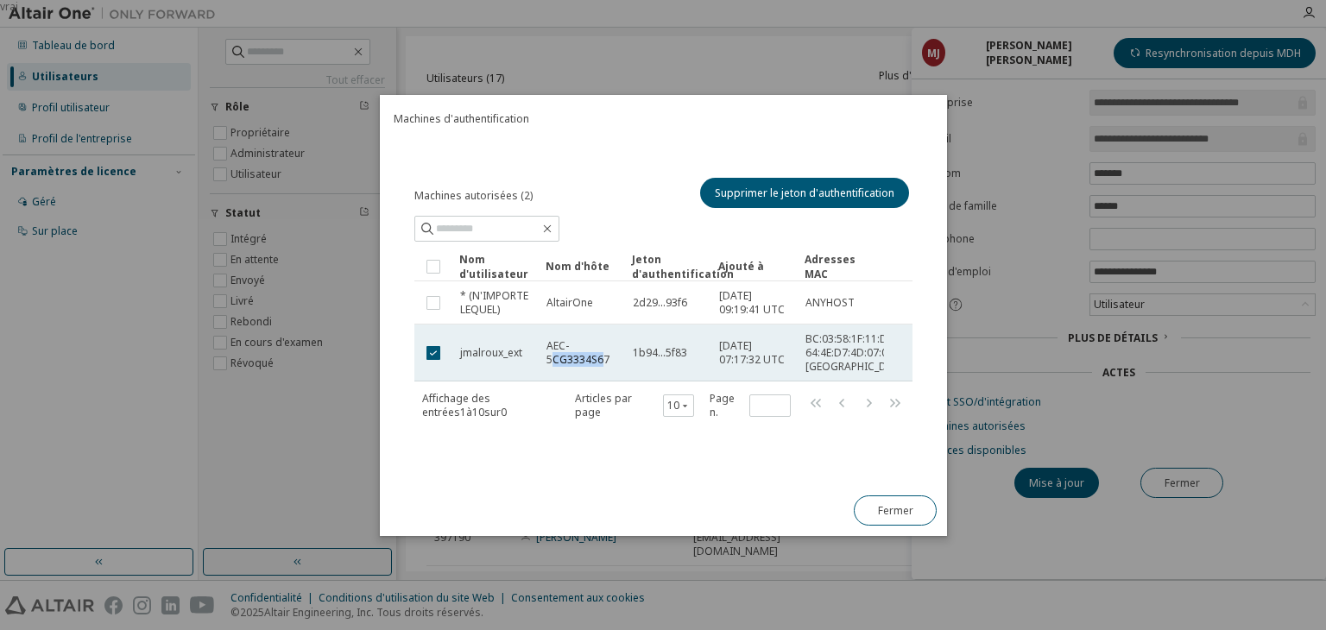
drag, startPoint x: 551, startPoint y: 358, endPoint x: 603, endPoint y: 357, distance: 51.8
click at [603, 357] on font "AEC-5CG3334S67" at bounding box center [578, 352] width 63 height 28
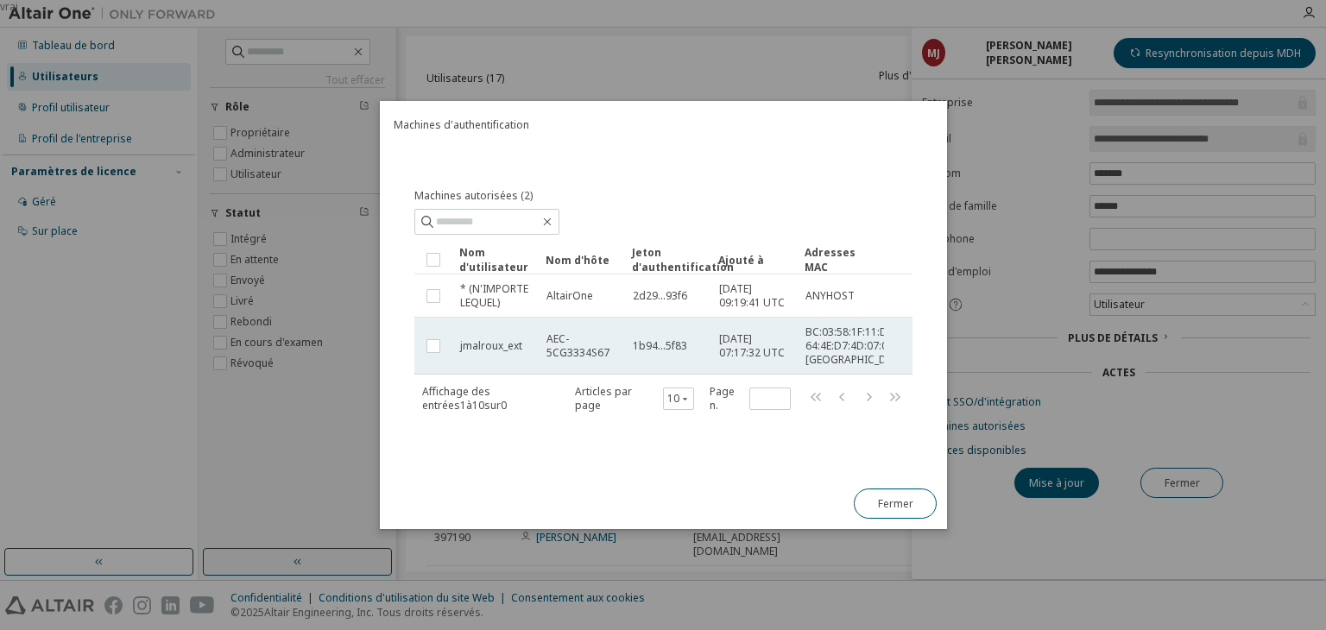
click at [616, 357] on span "AEC-5CG3334S67" at bounding box center [582, 346] width 71 height 28
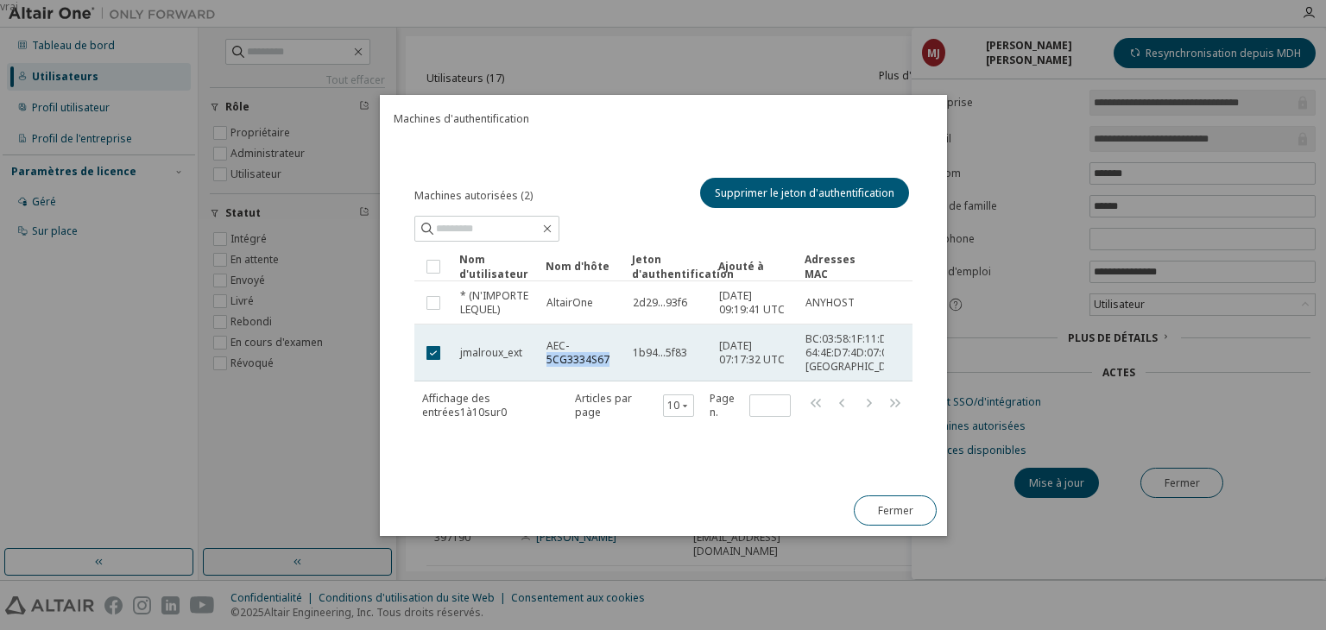
drag, startPoint x: 546, startPoint y: 364, endPoint x: 610, endPoint y: 369, distance: 64.1
click at [610, 369] on td "AEC-5CG3334S67" at bounding box center [582, 353] width 86 height 57
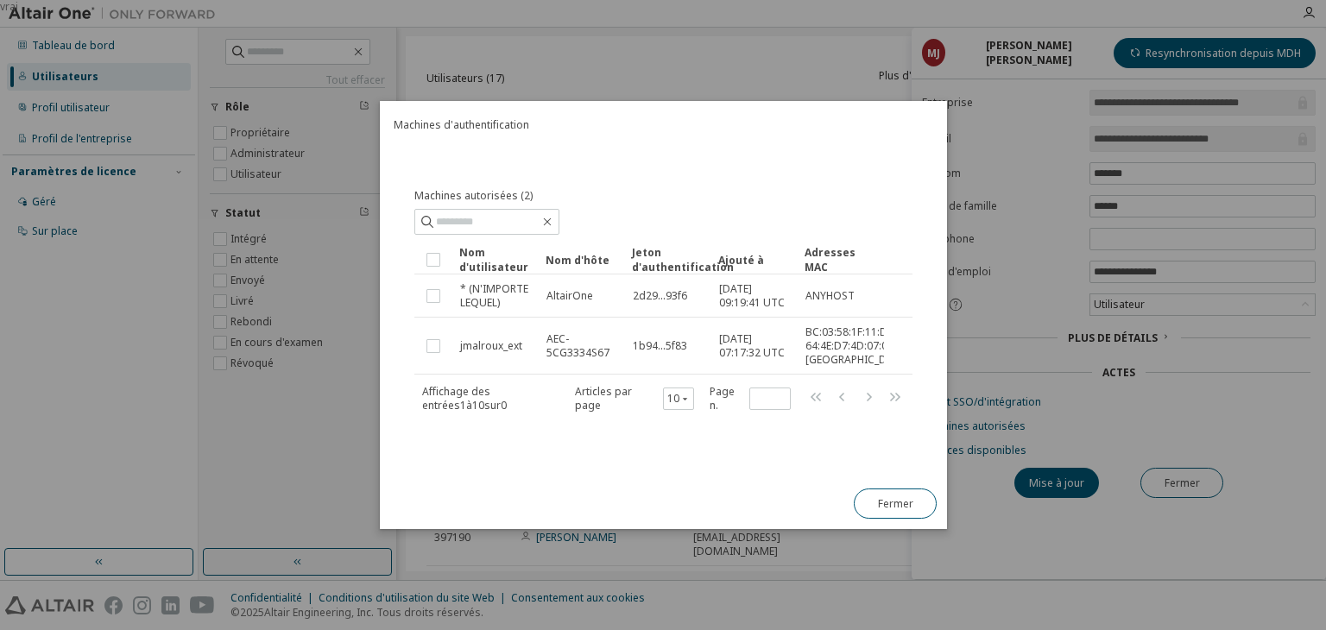
click at [579, 453] on div "Machines autorisées (2) Clair Charger Sauvegarder Enregistrer sous Champ Opérat…" at bounding box center [664, 309] width 540 height 298
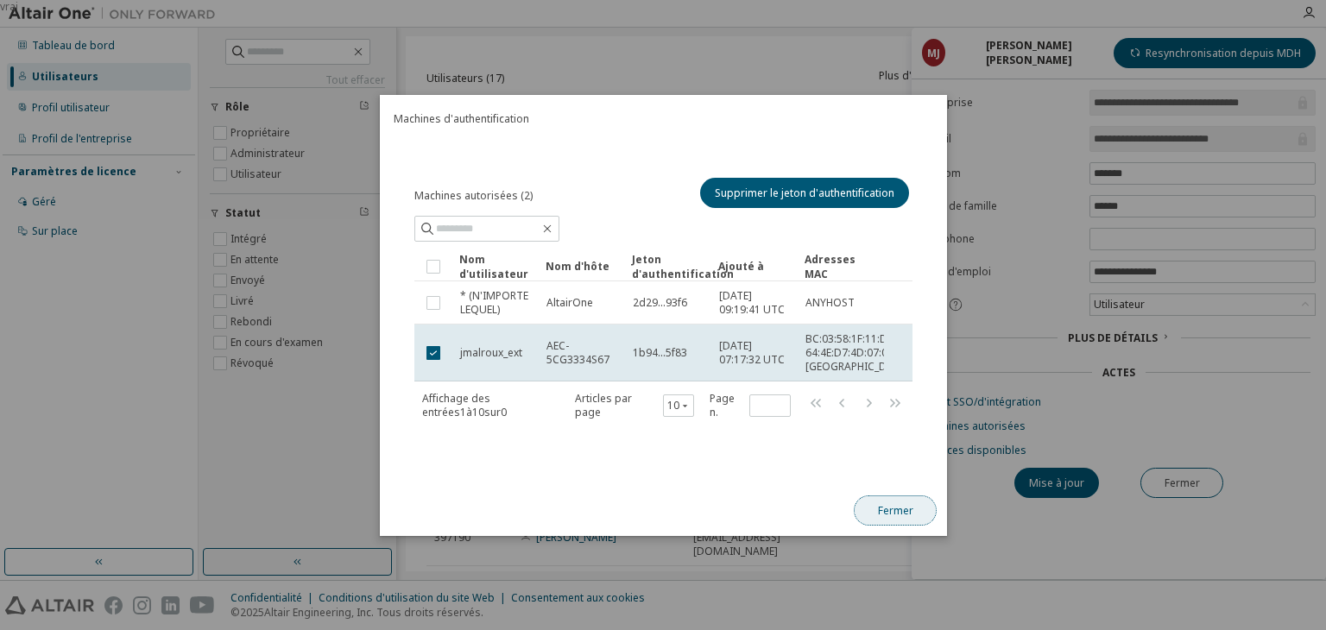
click at [876, 519] on button "Fermer" at bounding box center [895, 511] width 83 height 30
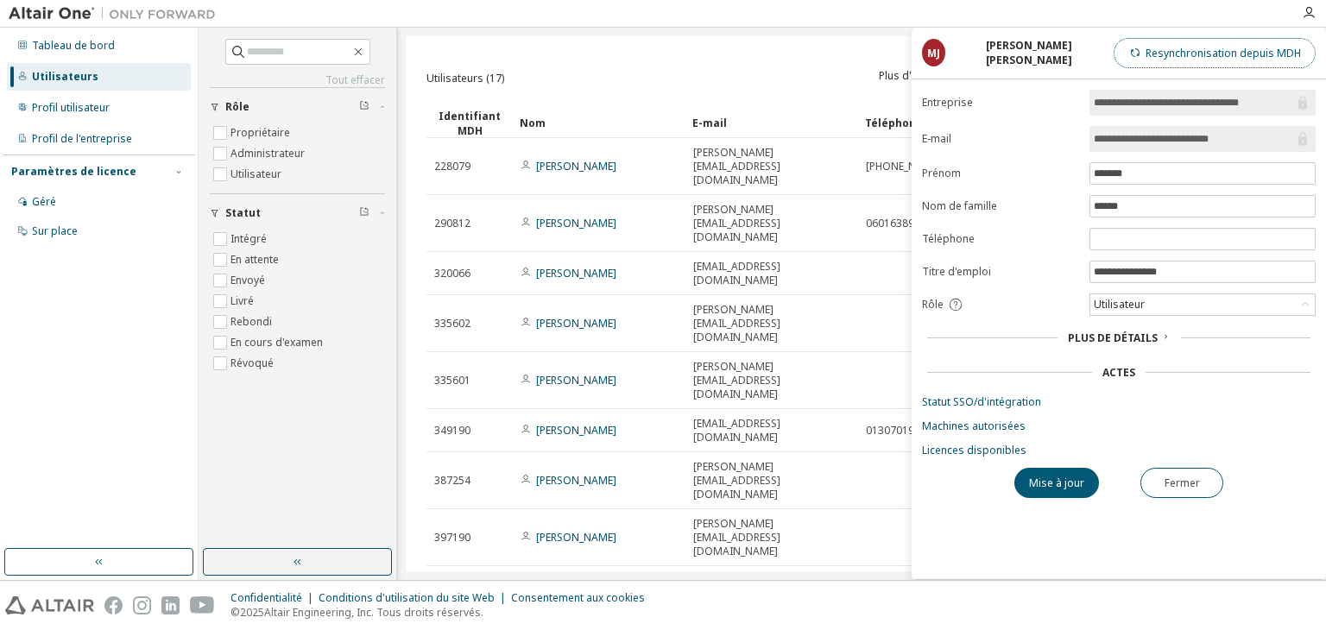
click at [1222, 53] on font "Resynchronisation depuis MDH" at bounding box center [1223, 53] width 155 height 15
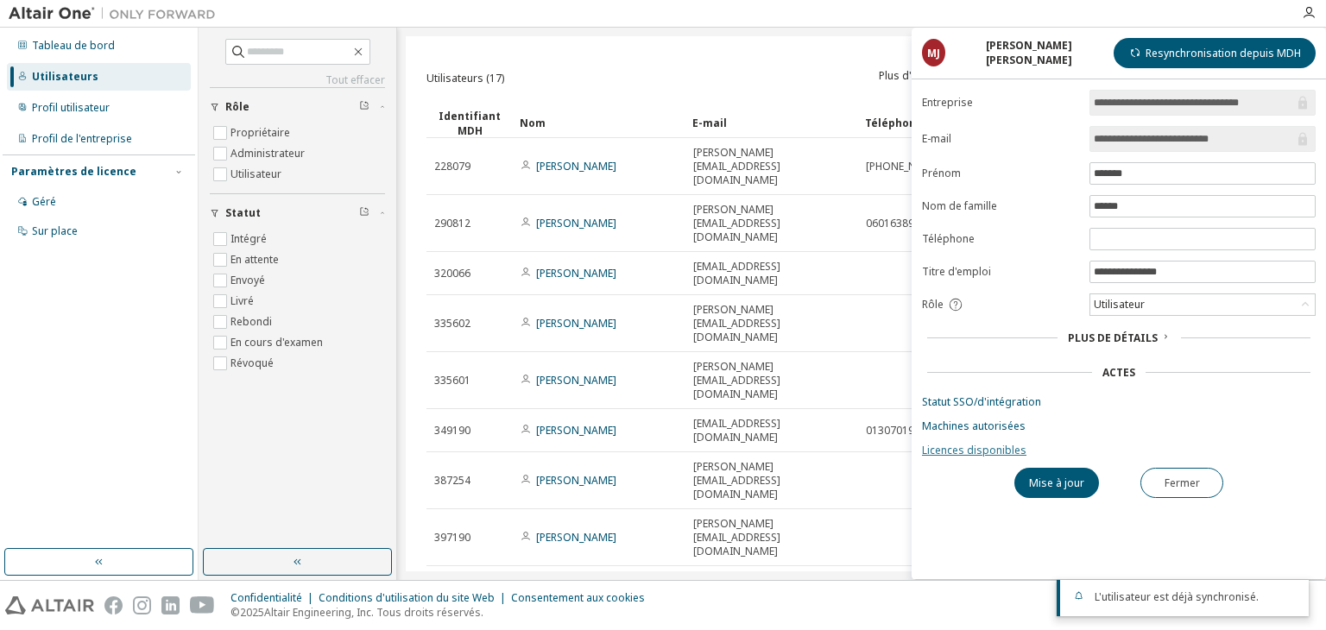
click at [958, 450] on font "Licences disponibles" at bounding box center [974, 450] width 104 height 15
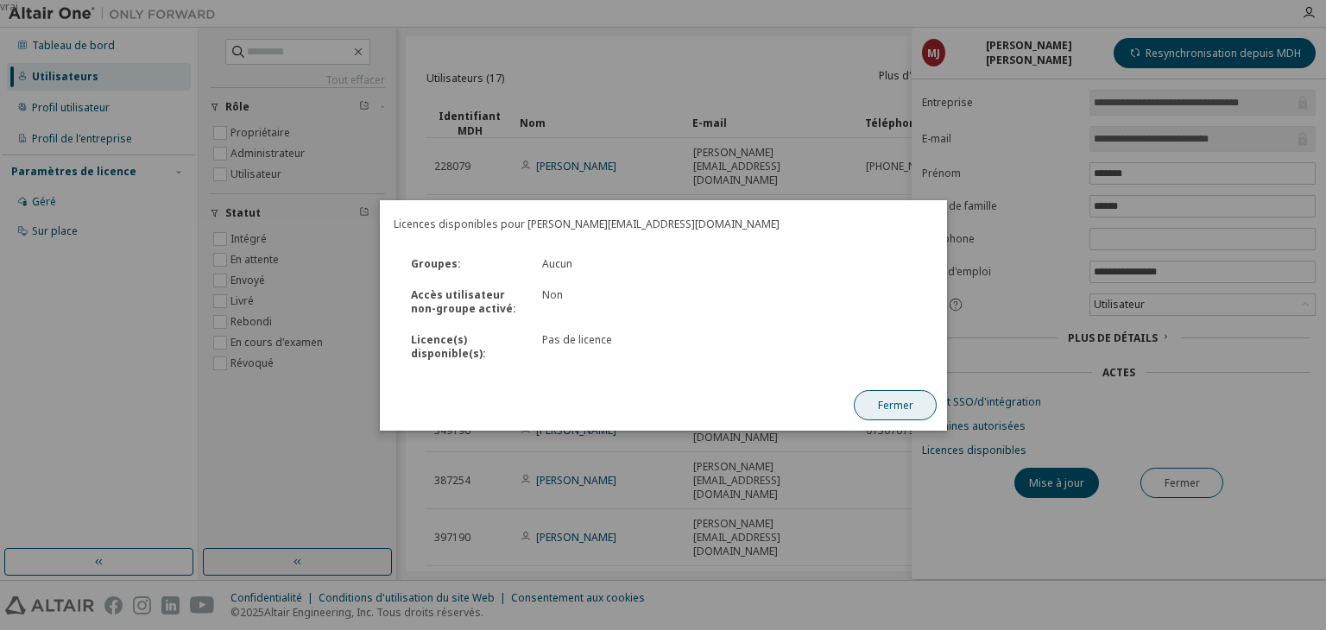
click at [869, 408] on button "Fermer" at bounding box center [895, 405] width 83 height 30
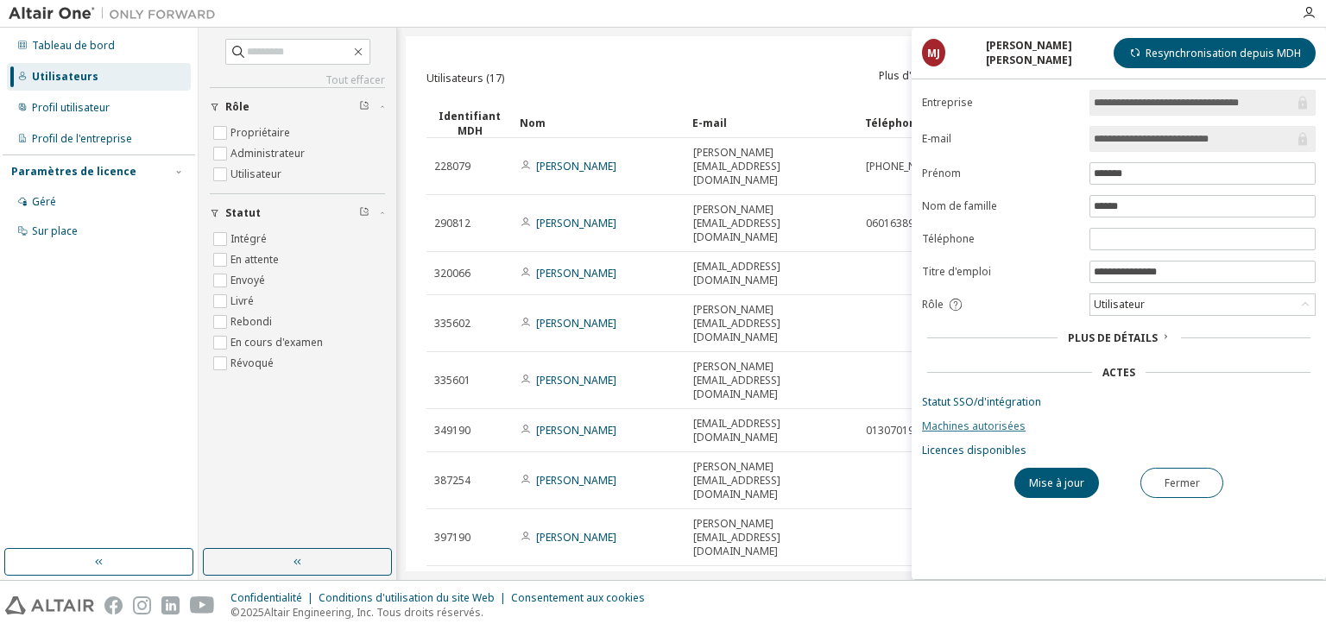
click at [960, 426] on font "Machines autorisées" at bounding box center [974, 426] width 104 height 15
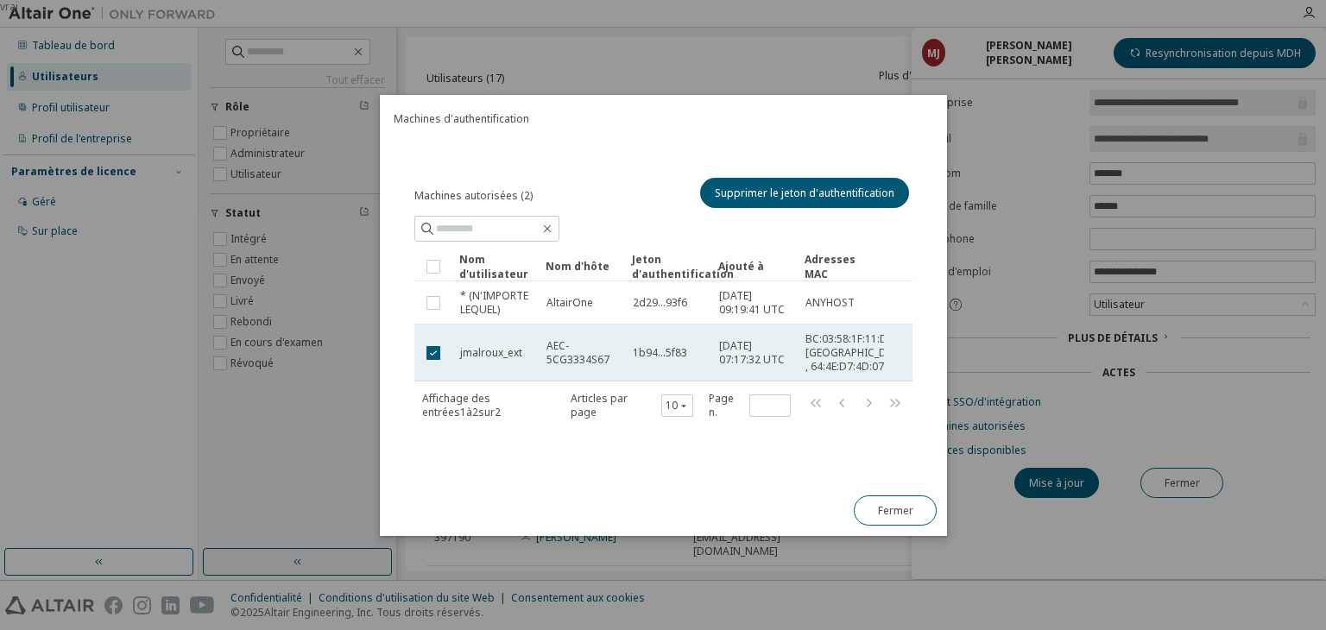
click at [762, 342] on font "17/09/2025 07:17:32 UTC" at bounding box center [752, 352] width 66 height 28
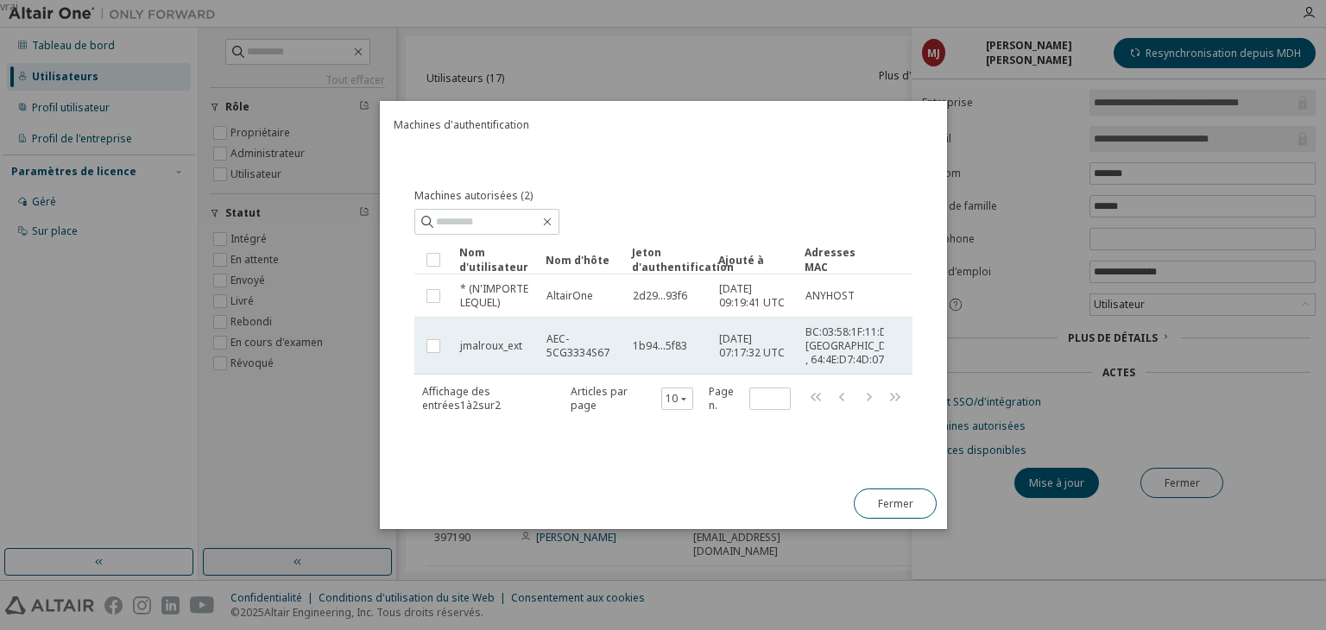
click at [533, 338] on td "jmalroux_ext" at bounding box center [495, 346] width 86 height 57
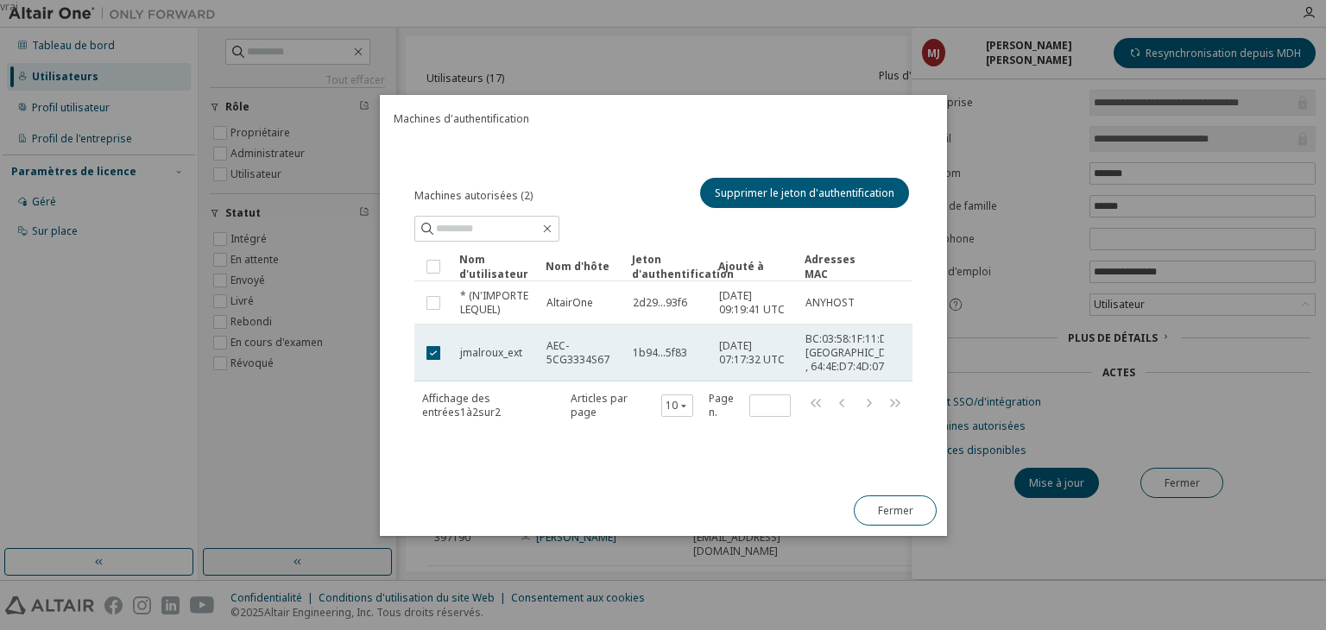
click at [545, 349] on td "AEC-5CG3334S67" at bounding box center [582, 353] width 86 height 57
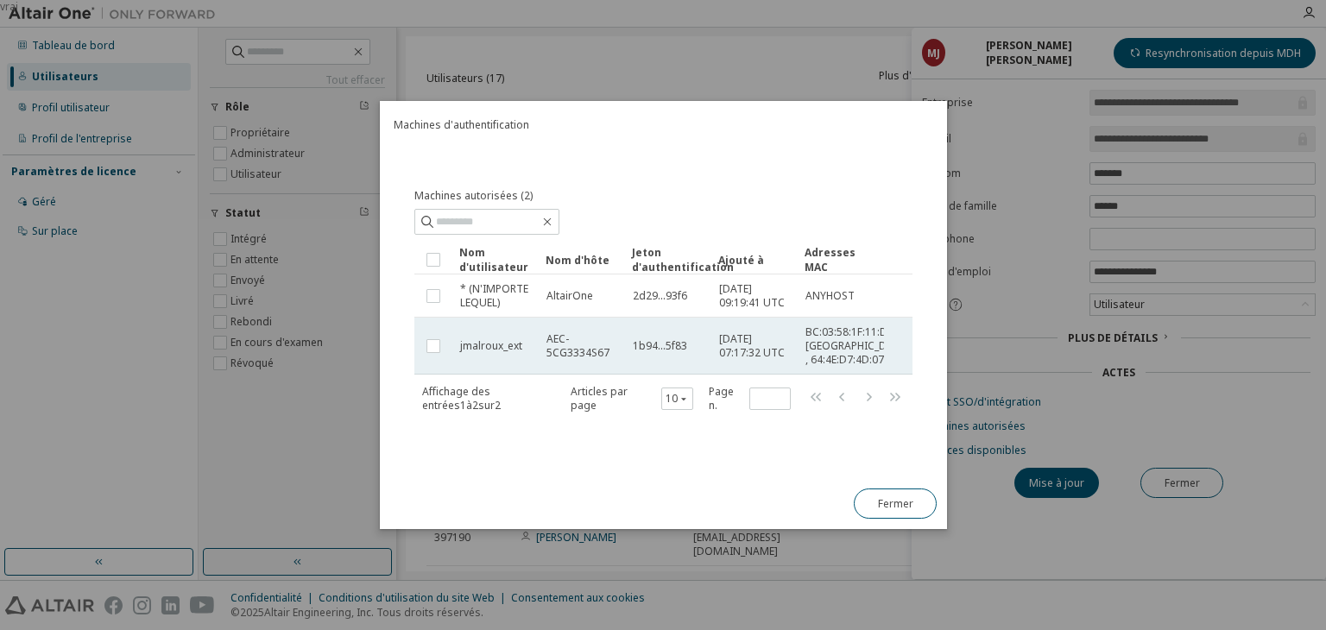
click at [540, 349] on td "AEC-5CG3334S67" at bounding box center [582, 346] width 86 height 57
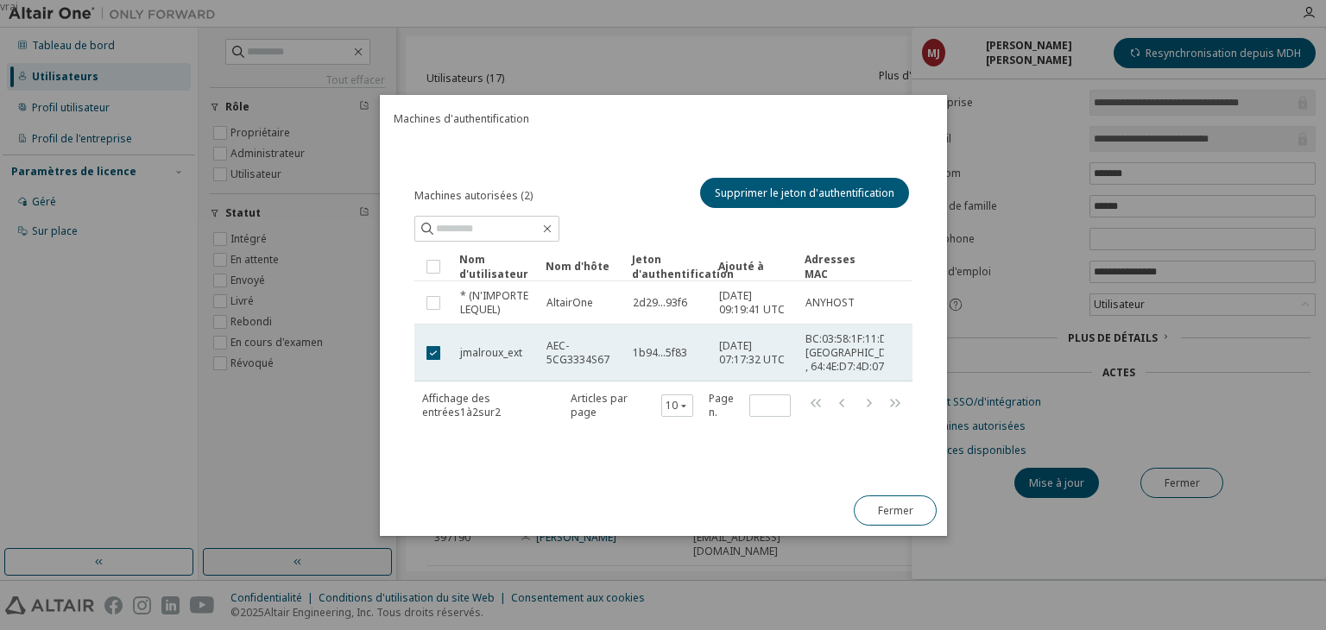
click at [589, 354] on font "AEC-5CG3334S67" at bounding box center [578, 352] width 63 height 28
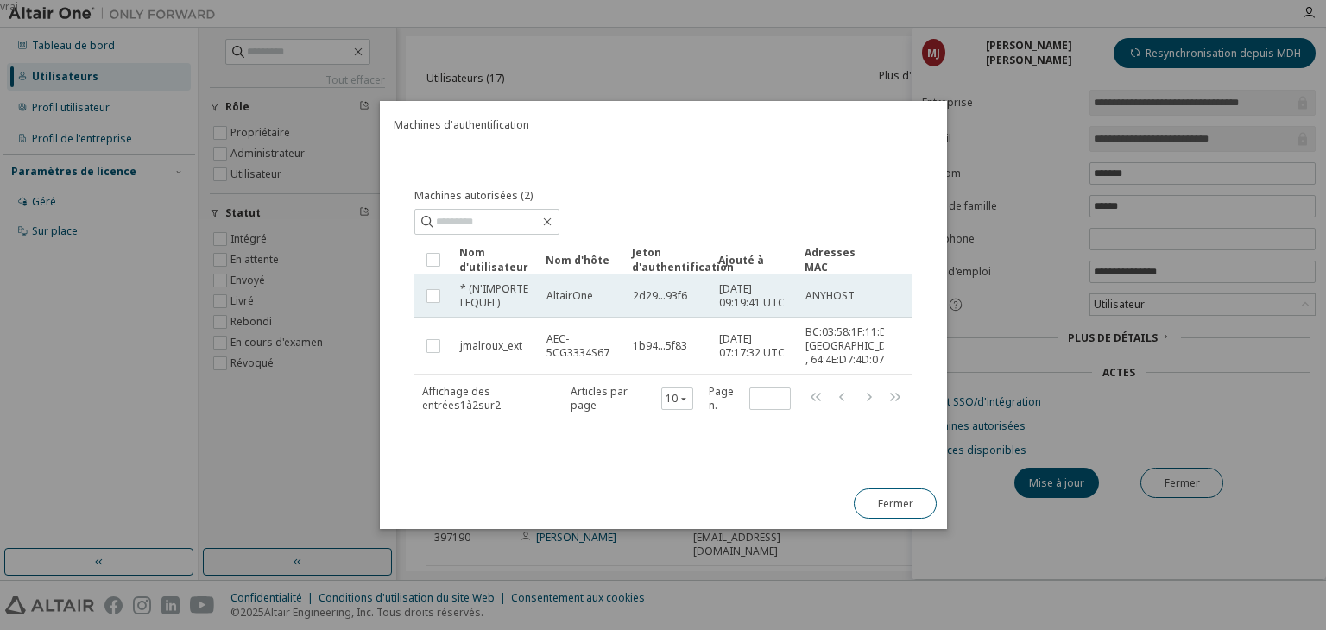
click at [540, 283] on td "AltairOne" at bounding box center [582, 296] width 86 height 43
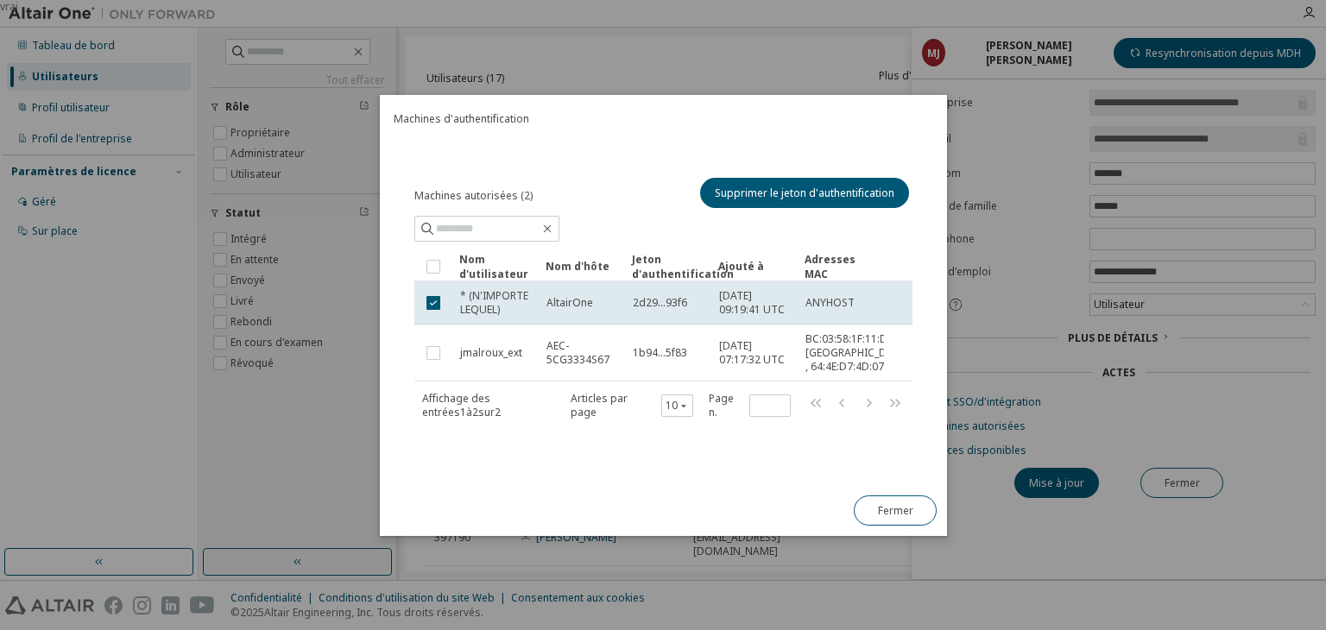
click at [540, 283] on td "AltairOne" at bounding box center [582, 302] width 86 height 43
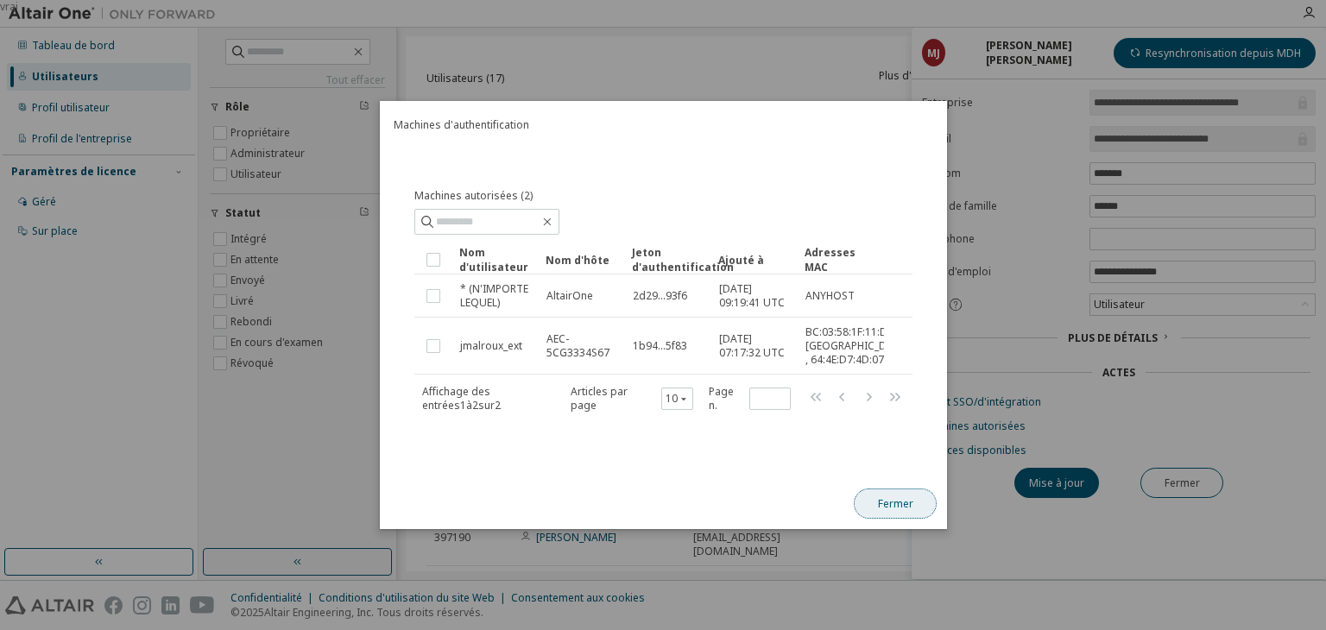
click at [888, 509] on font "Fermer" at bounding box center [894, 503] width 35 height 15
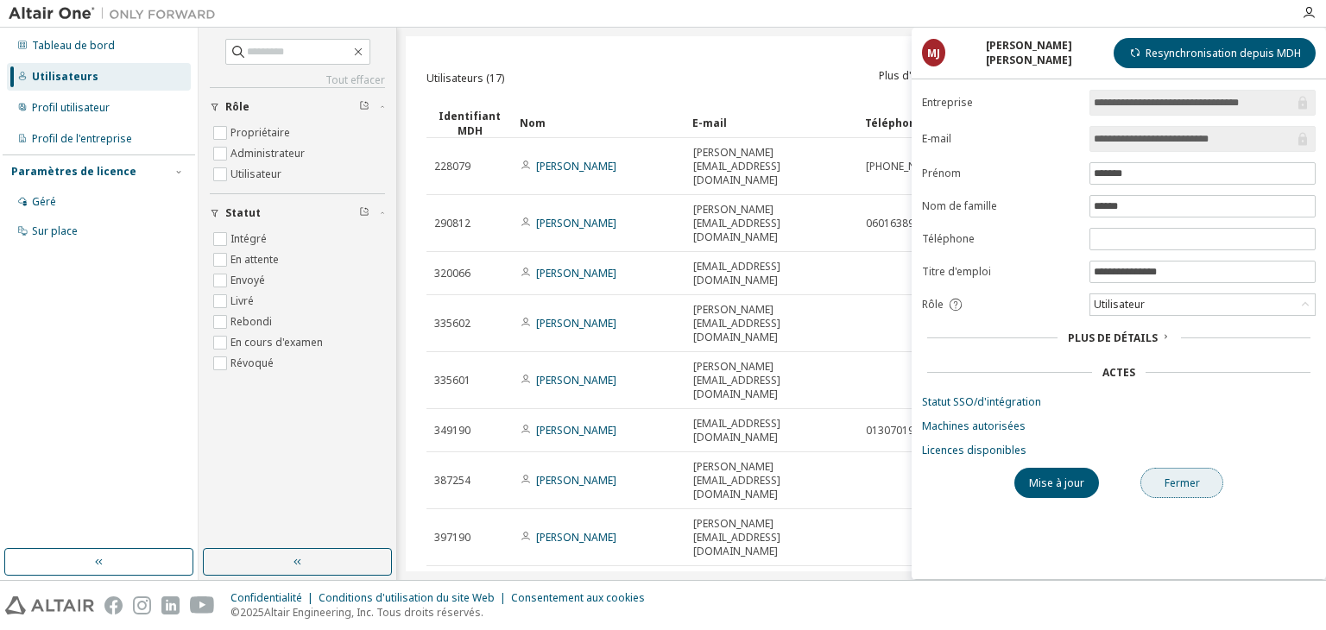
click at [1195, 477] on font "Fermer" at bounding box center [1182, 483] width 35 height 15
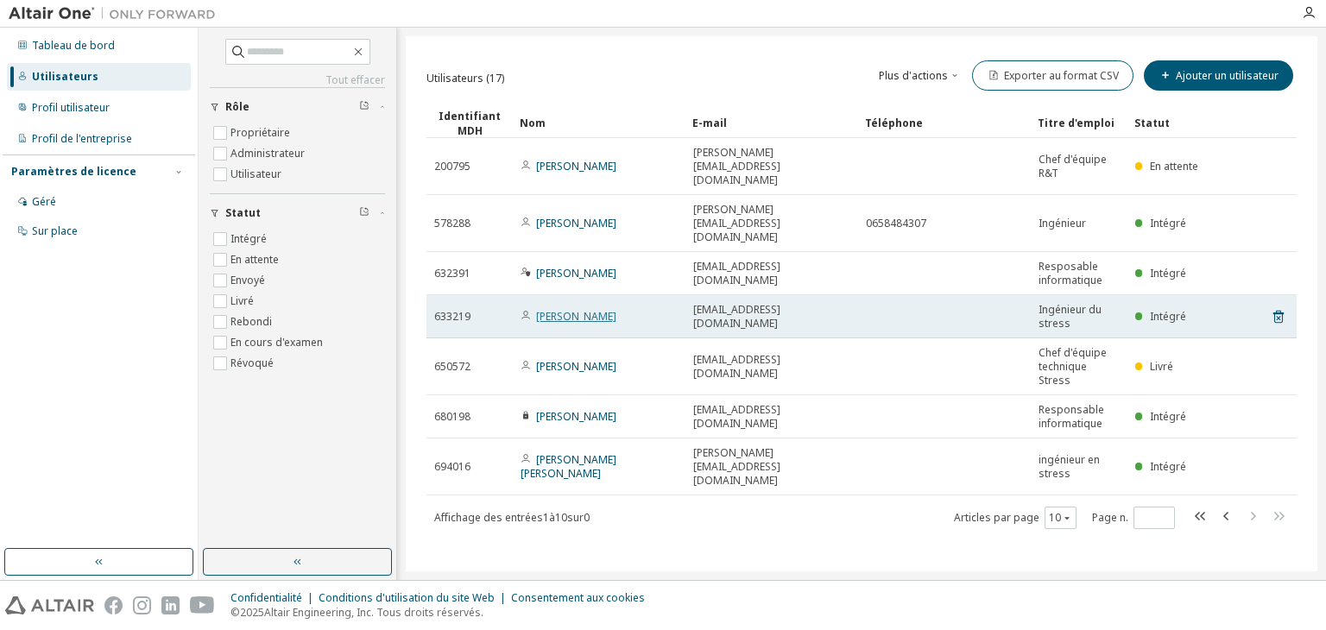
click at [576, 309] on font "Fabien Rodier" at bounding box center [576, 316] width 80 height 15
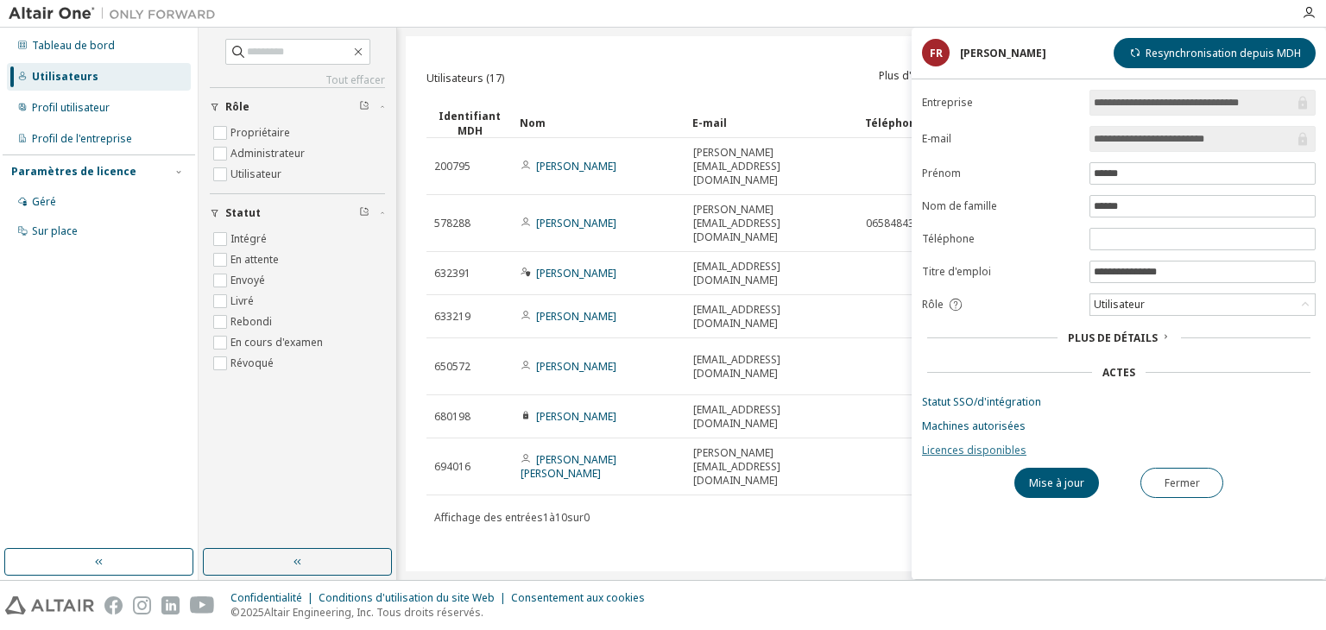
click at [944, 450] on font "Licences disponibles" at bounding box center [974, 450] width 104 height 15
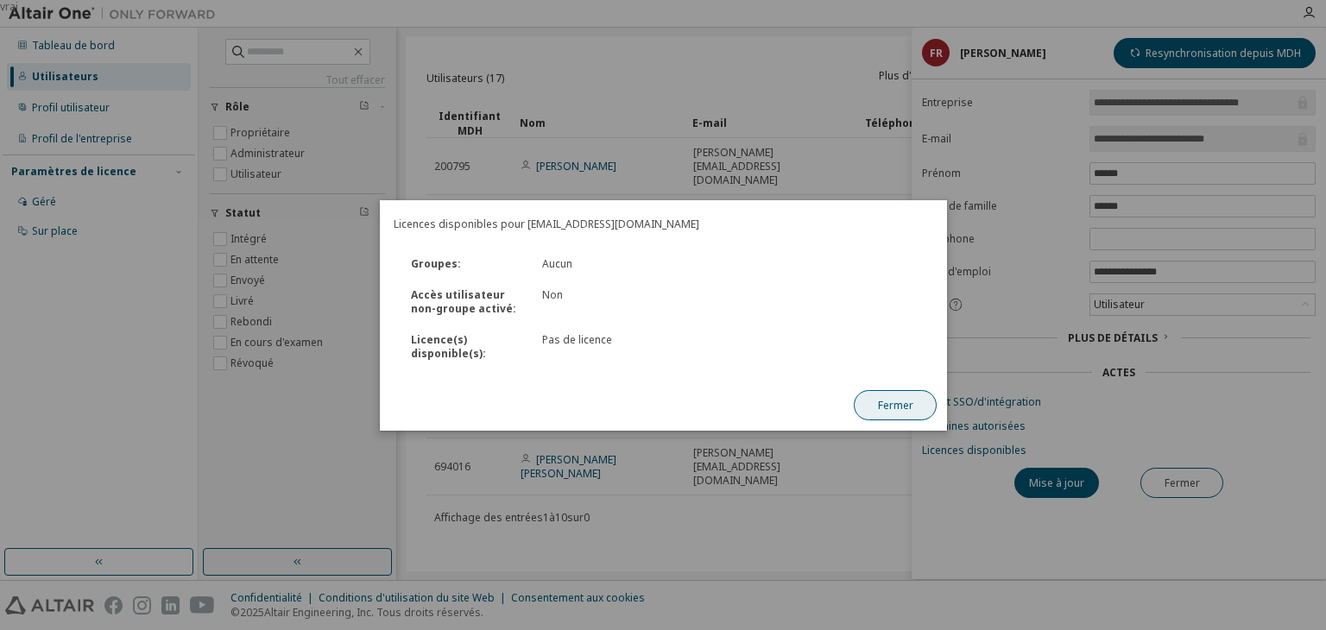
click at [908, 409] on font "Fermer" at bounding box center [894, 404] width 35 height 15
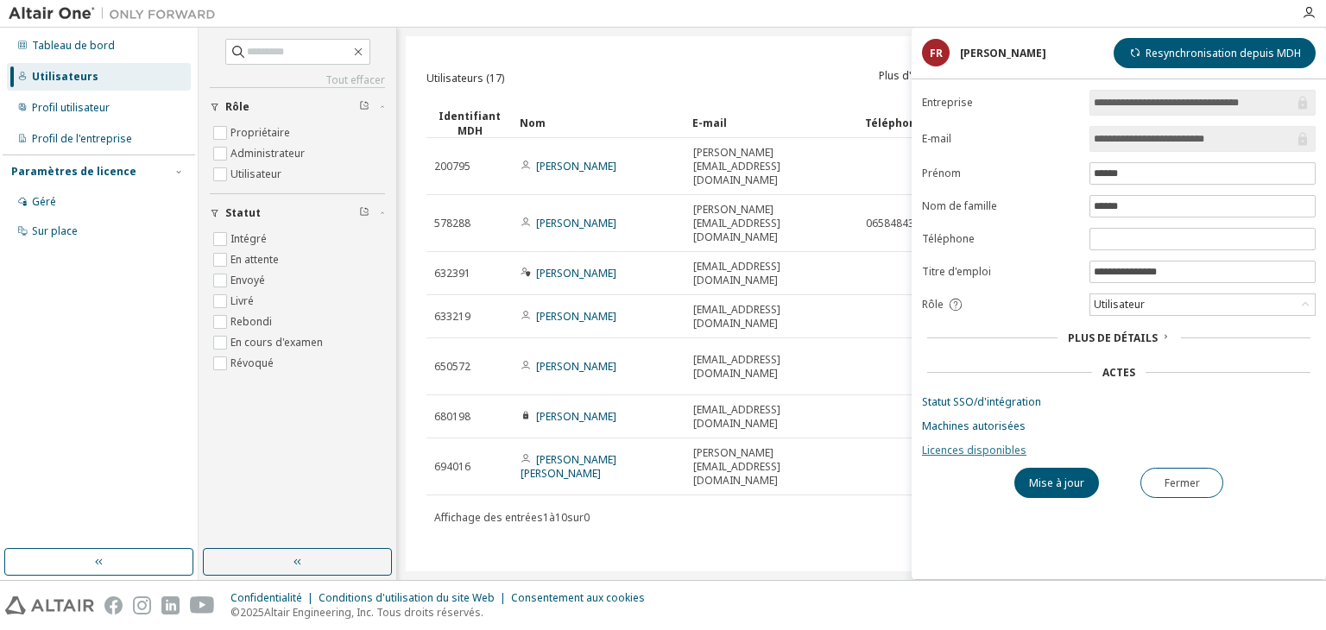
click at [1009, 452] on font "Licences disponibles" at bounding box center [974, 450] width 104 height 15
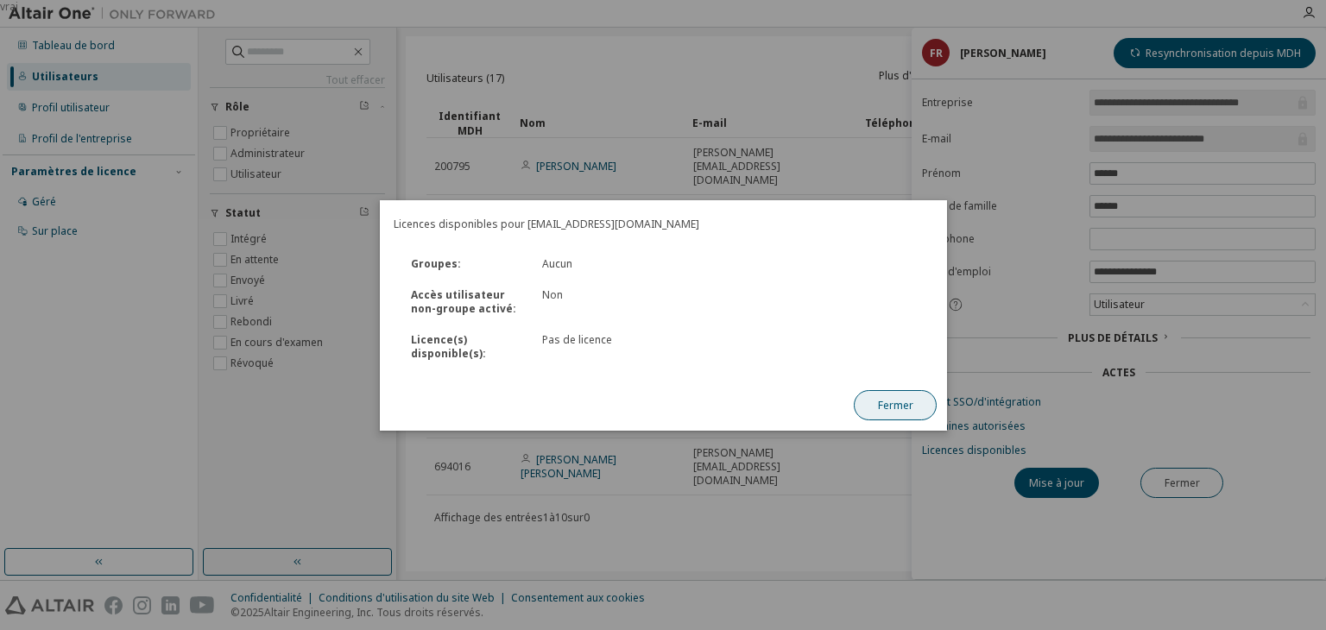
click at [886, 405] on font "Fermer" at bounding box center [894, 404] width 35 height 15
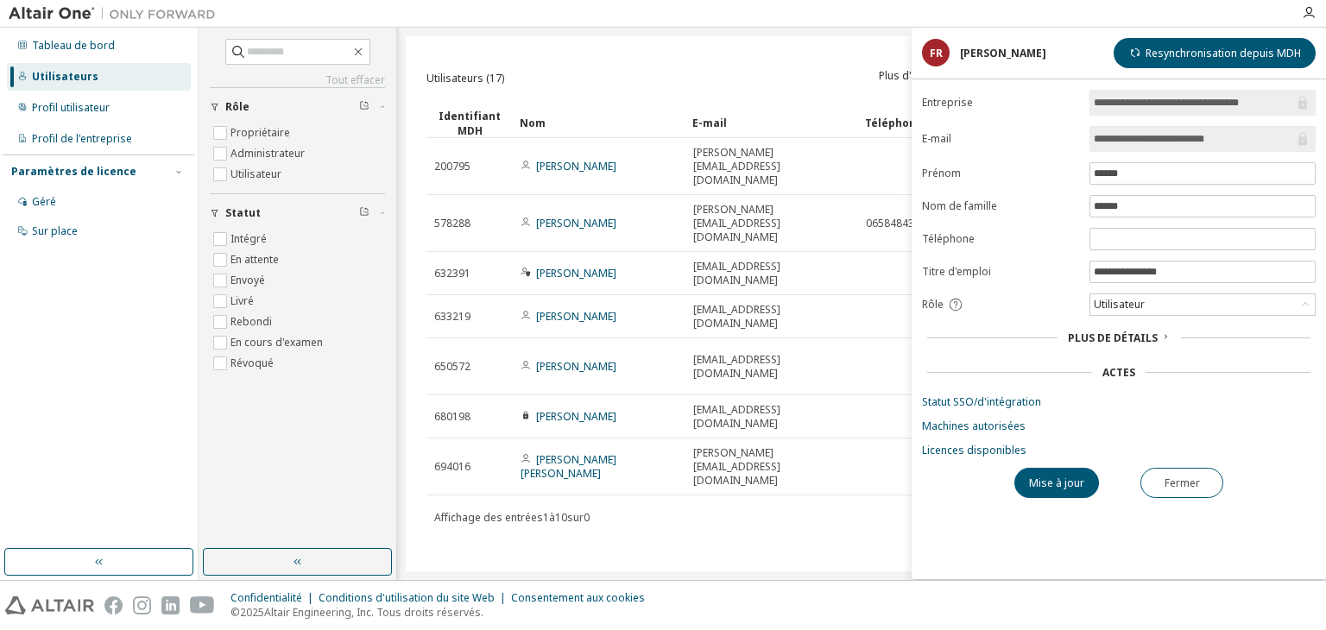
click at [739, 66] on div "Utilisateurs (17) Plus d'actions Importer à partir d'un fichier CSV Exporter au…" at bounding box center [862, 75] width 870 height 37
click at [252, 149] on font "Administrateur" at bounding box center [268, 153] width 74 height 15
type input "*"
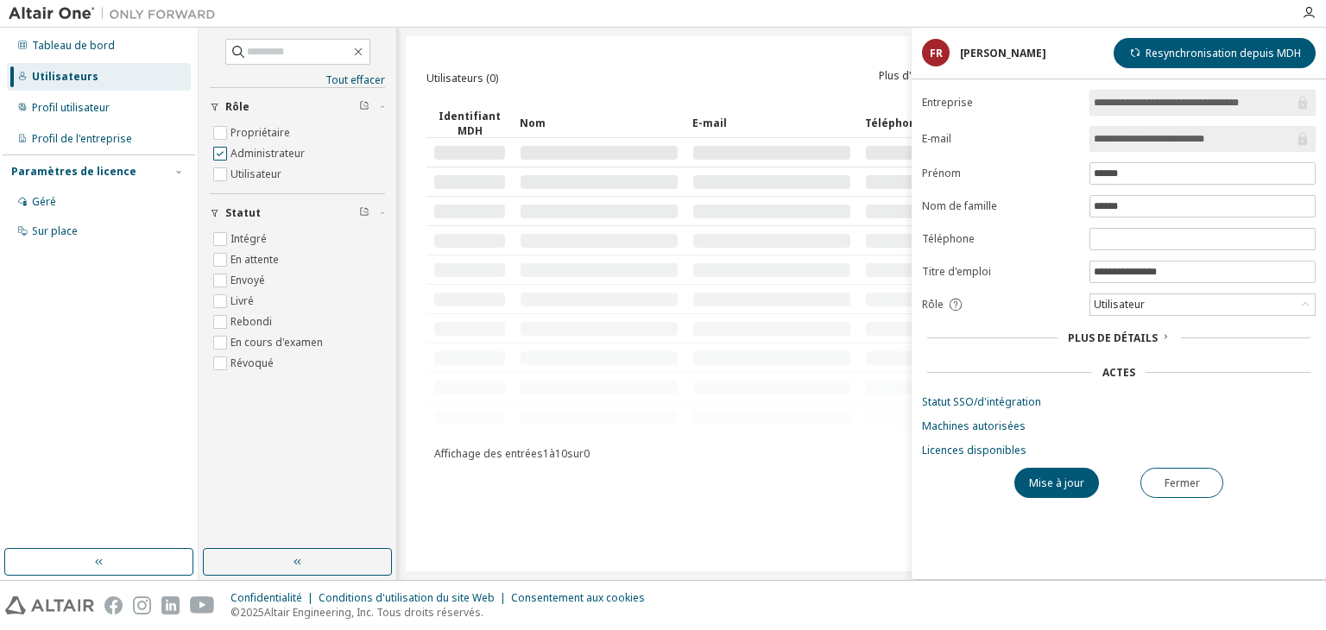
click at [236, 146] on font "Administrateur" at bounding box center [268, 153] width 74 height 15
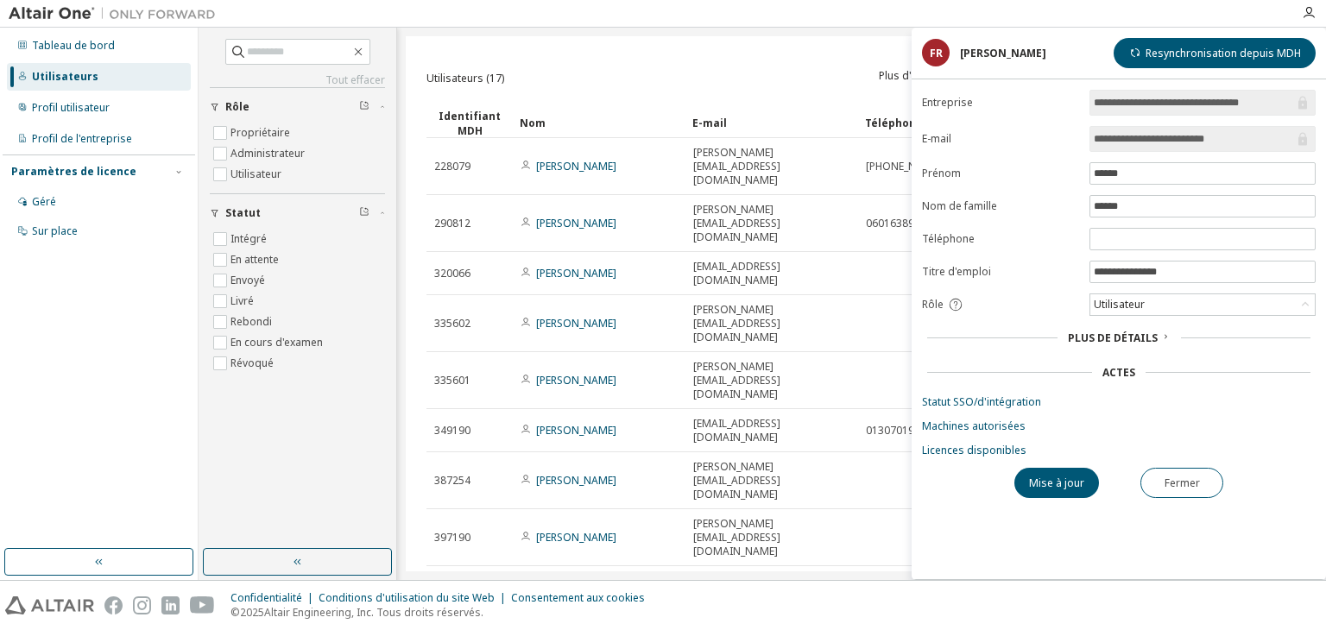
drag, startPoint x: 729, startPoint y: 509, endPoint x: 931, endPoint y: 519, distance: 202.3
click at [1229, 477] on div "Mise à jour Fermer" at bounding box center [1119, 483] width 394 height 30
click at [1196, 477] on font "Fermer" at bounding box center [1182, 483] width 35 height 15
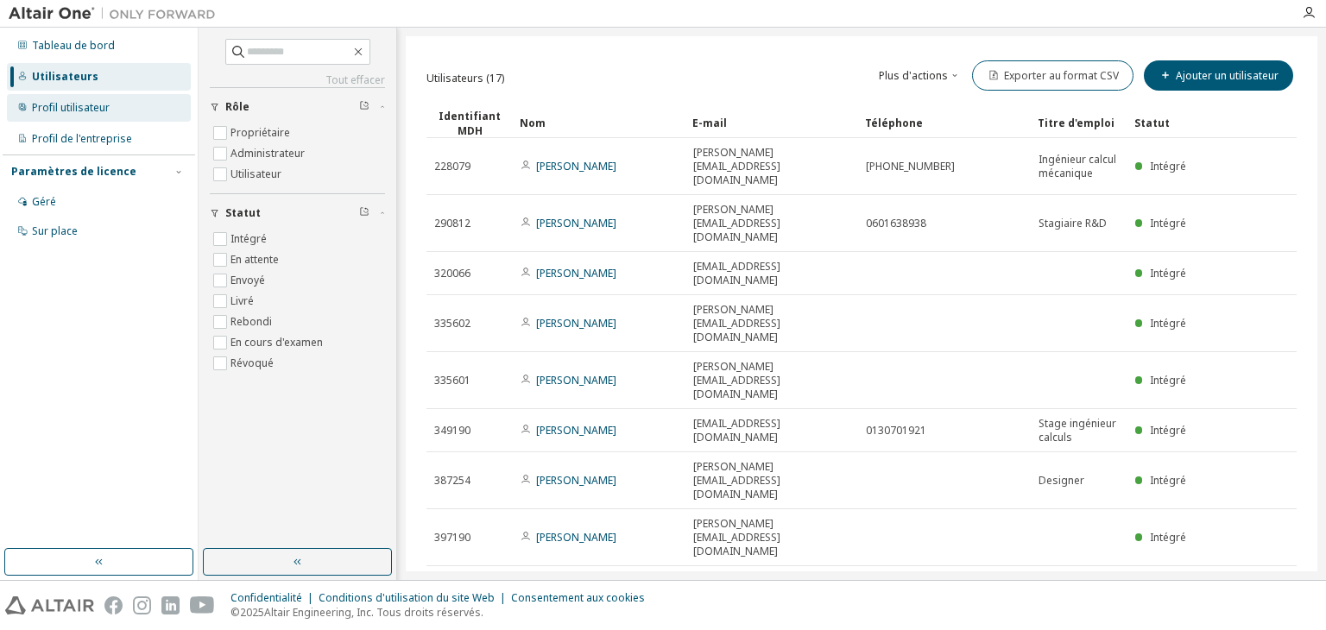
click at [69, 112] on font "Profil utilisateur" at bounding box center [71, 107] width 78 height 15
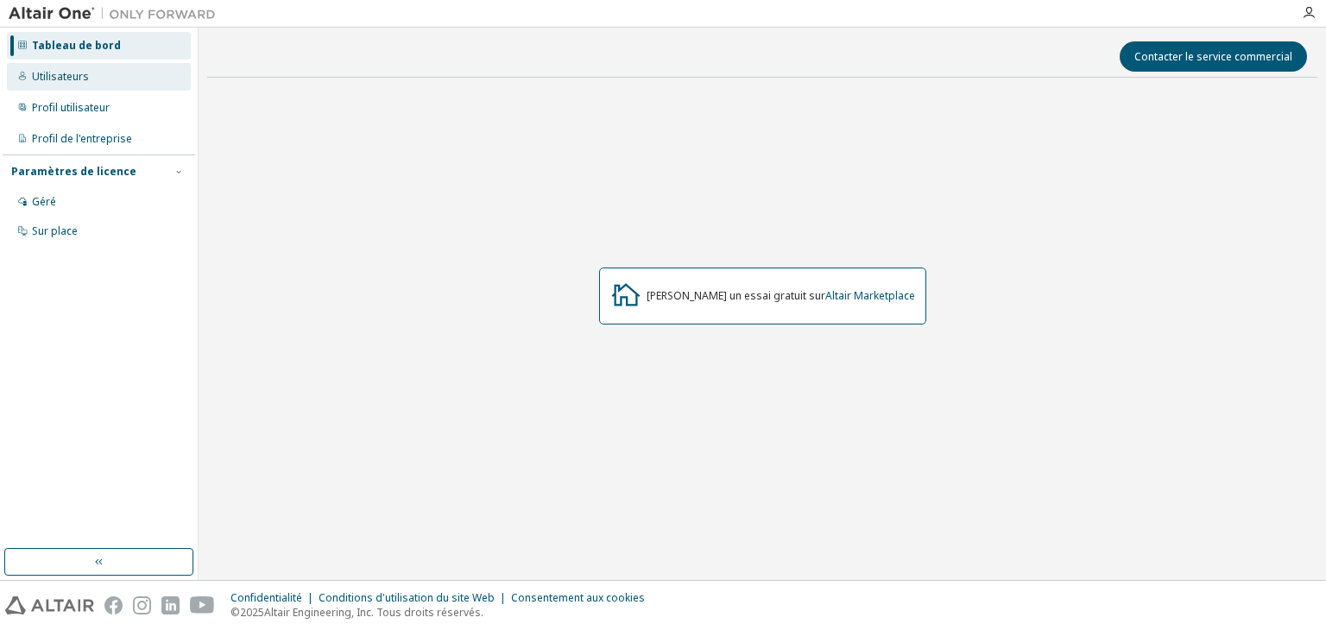
click at [30, 78] on div "Utilisateurs" at bounding box center [99, 77] width 184 height 28
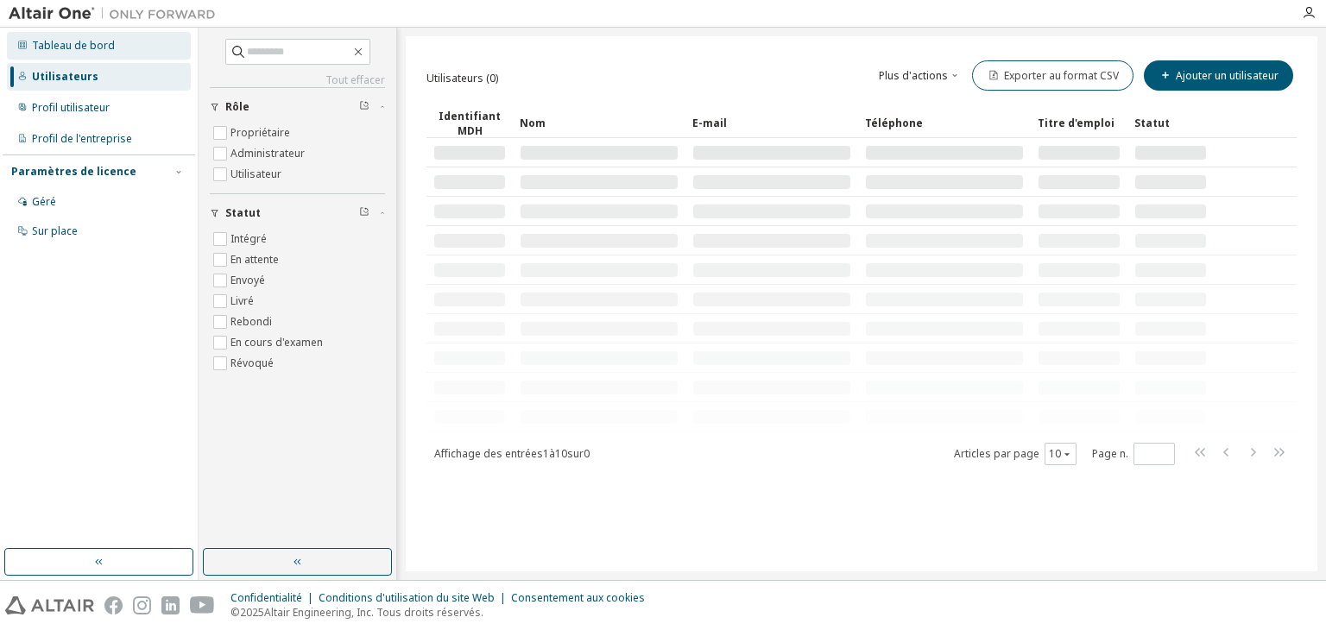
click at [68, 56] on div "Tableau de bord" at bounding box center [99, 46] width 184 height 28
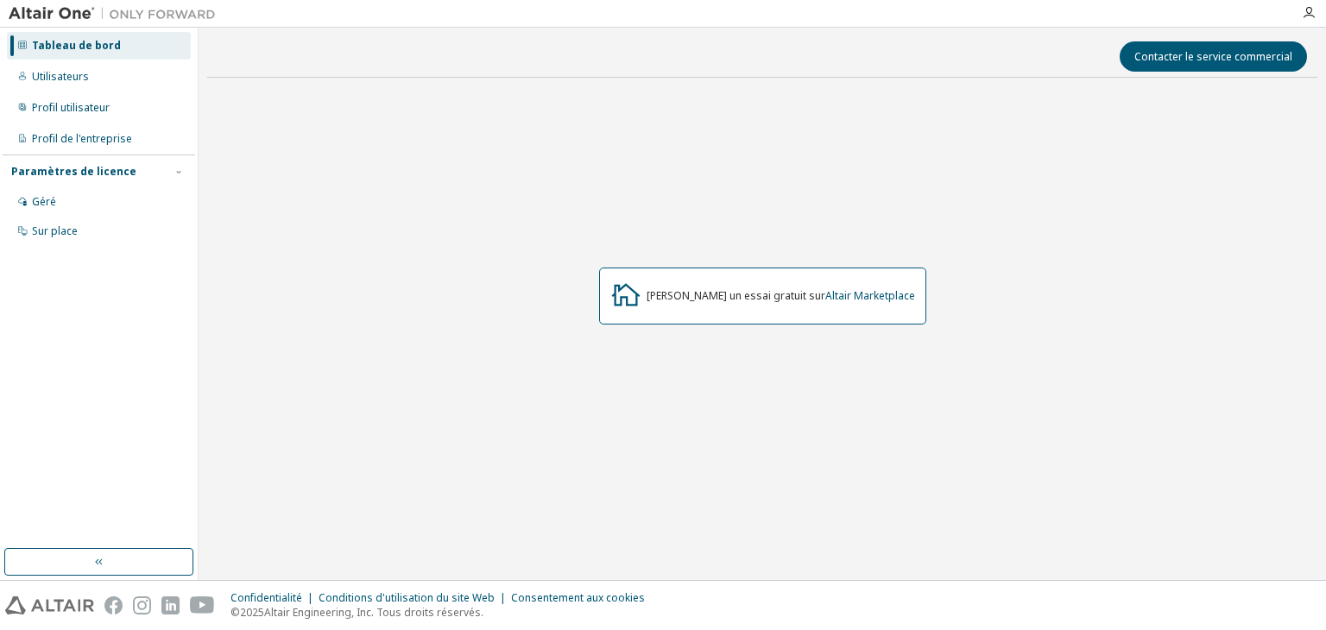
click at [111, 48] on font "Tableau de bord" at bounding box center [76, 45] width 89 height 15
click at [46, 98] on div "Profil utilisateur" at bounding box center [99, 108] width 184 height 28
click at [77, 106] on font "Profil utilisateur" at bounding box center [71, 107] width 78 height 15
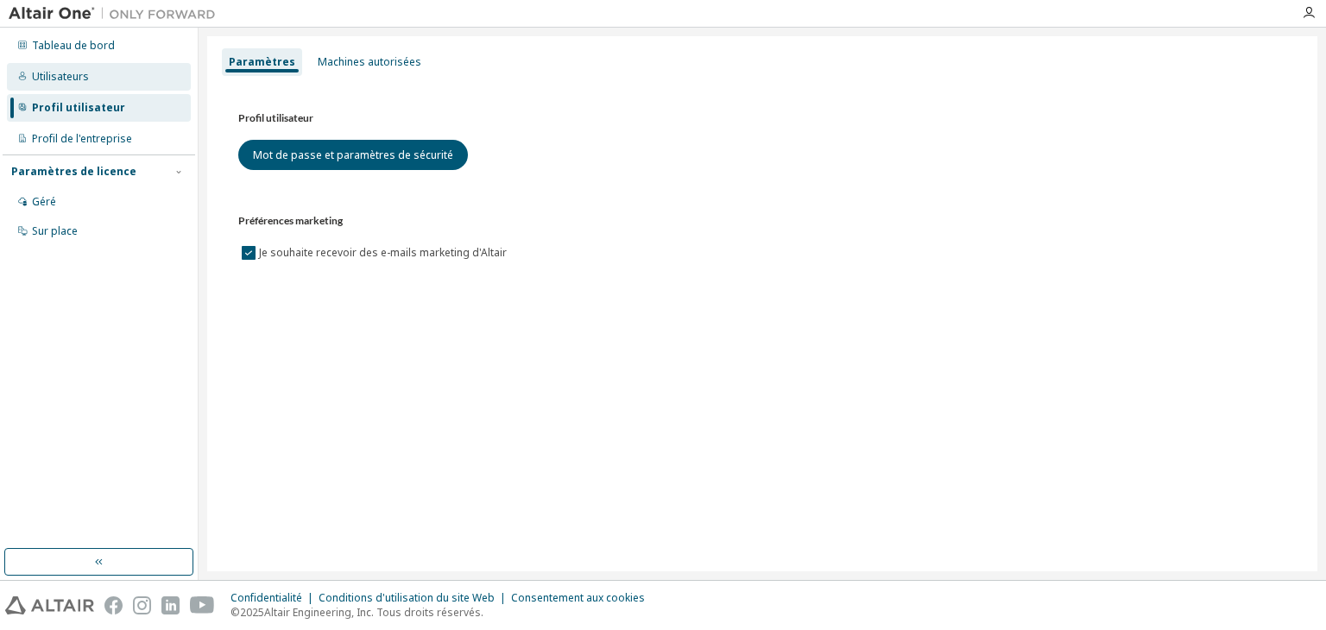
click at [55, 74] on font "Utilisateurs" at bounding box center [60, 76] width 57 height 15
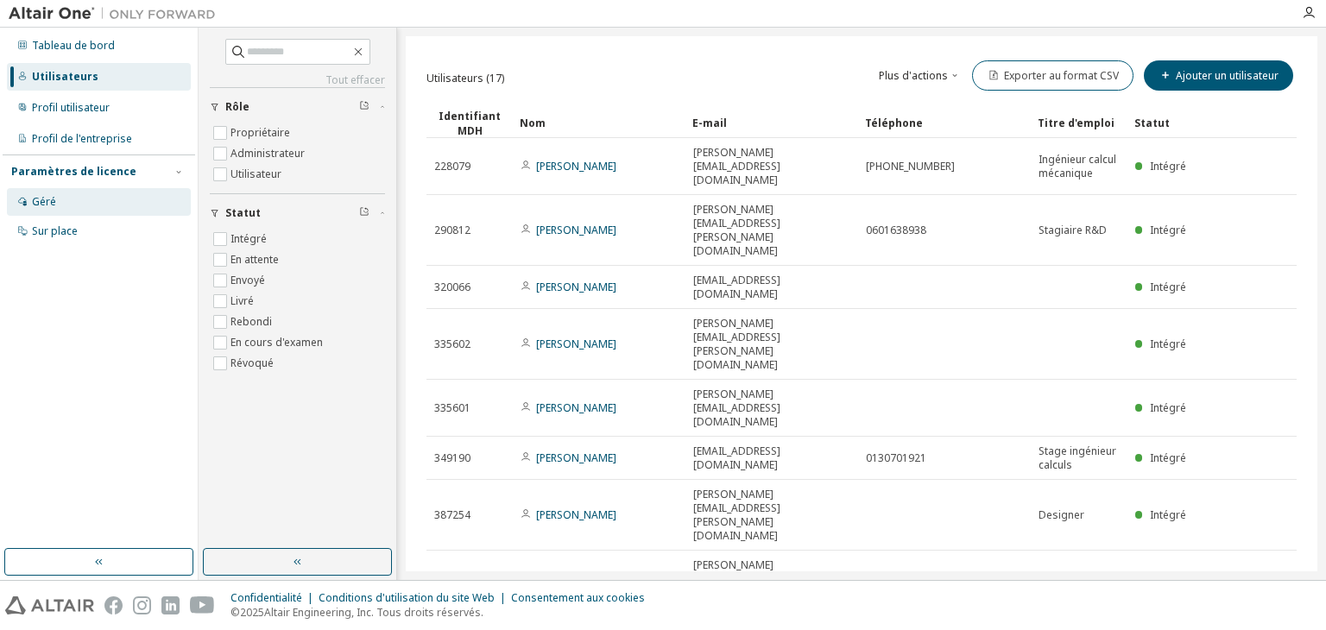
click at [48, 210] on div "Géré" at bounding box center [99, 202] width 184 height 28
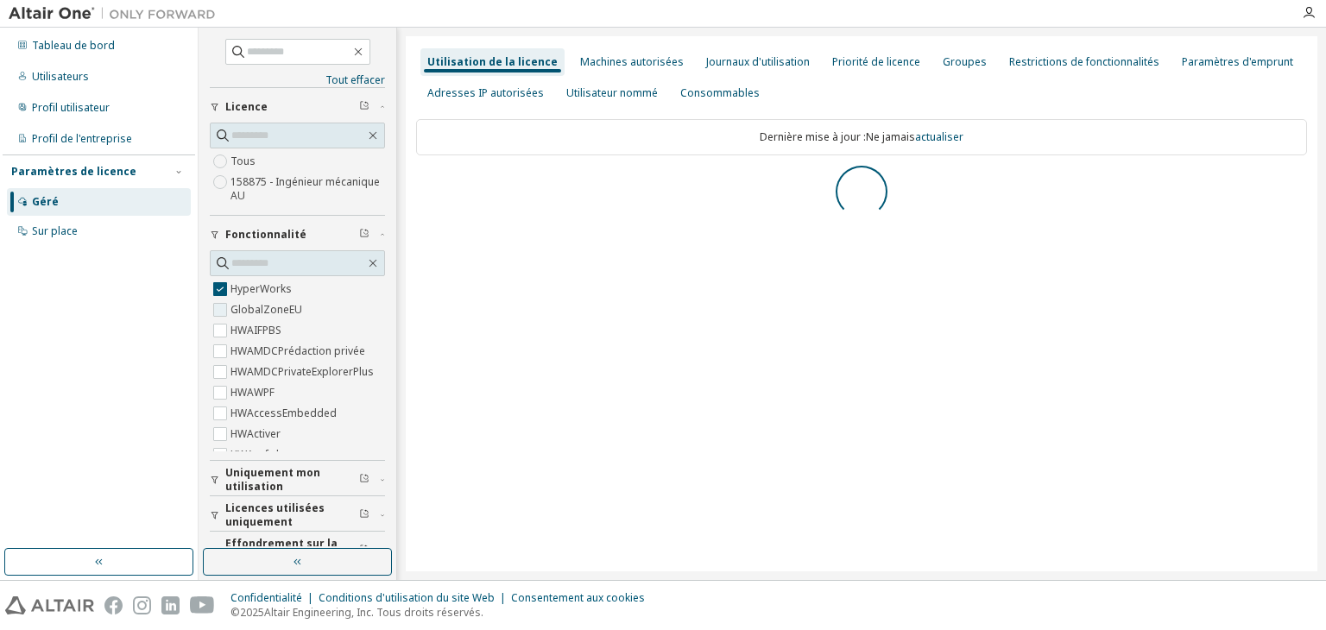
click at [231, 312] on font "GlobalZoneEU" at bounding box center [267, 309] width 72 height 15
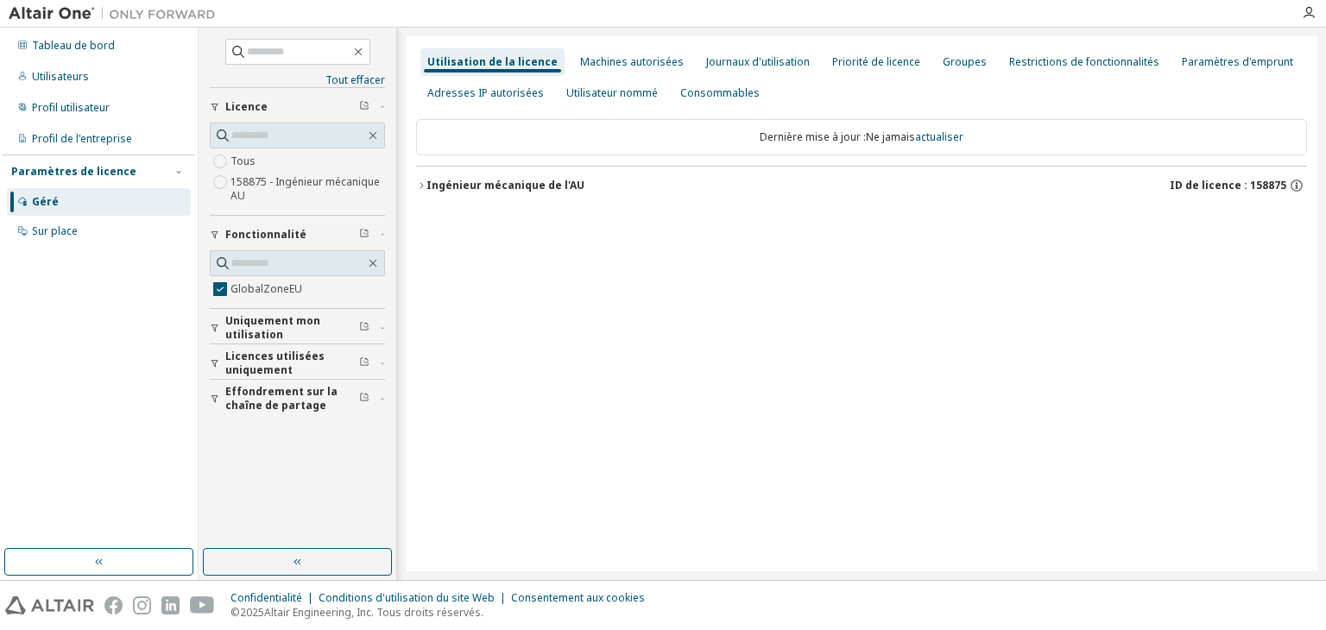
click at [551, 190] on font "Ingénieur mécanique de l'AU" at bounding box center [506, 185] width 158 height 15
click at [479, 180] on font "Ingénieur mécanique de l'AU" at bounding box center [506, 185] width 158 height 15
click at [319, 314] on span "Uniquement mon utilisation" at bounding box center [292, 328] width 134 height 28
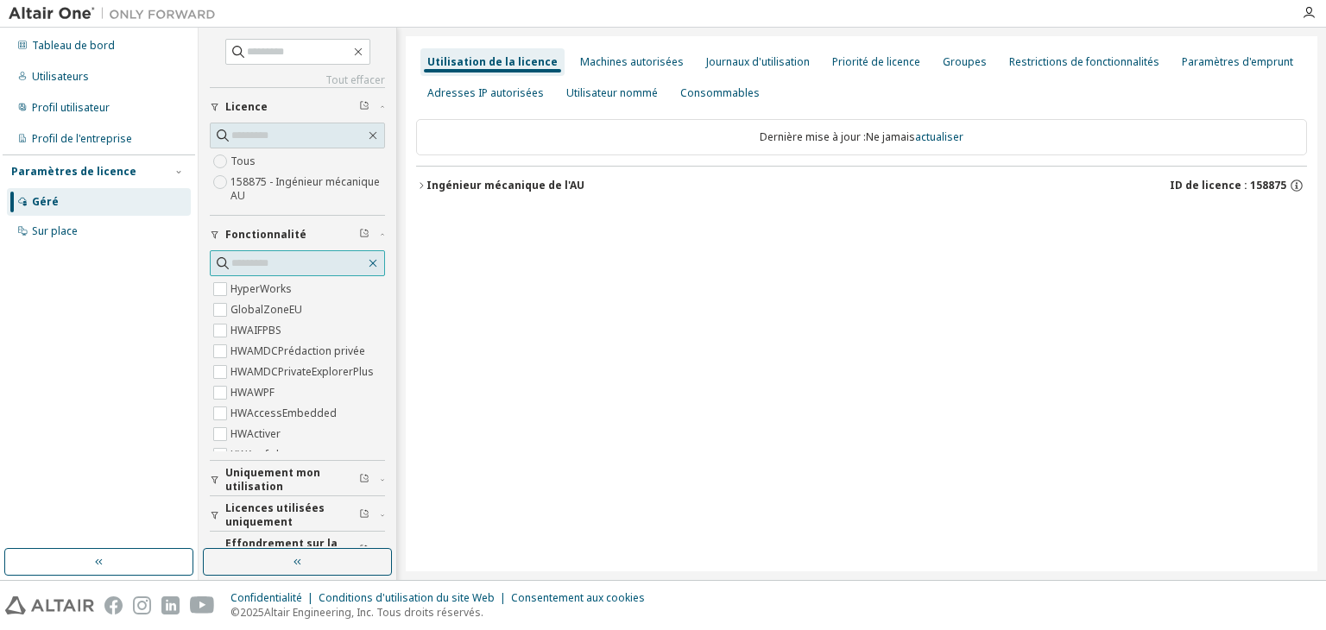
click at [370, 262] on icon "button" at bounding box center [374, 264] width 8 height 8
click at [436, 187] on font "Ingénieur mécanique de l'AU" at bounding box center [506, 185] width 158 height 15
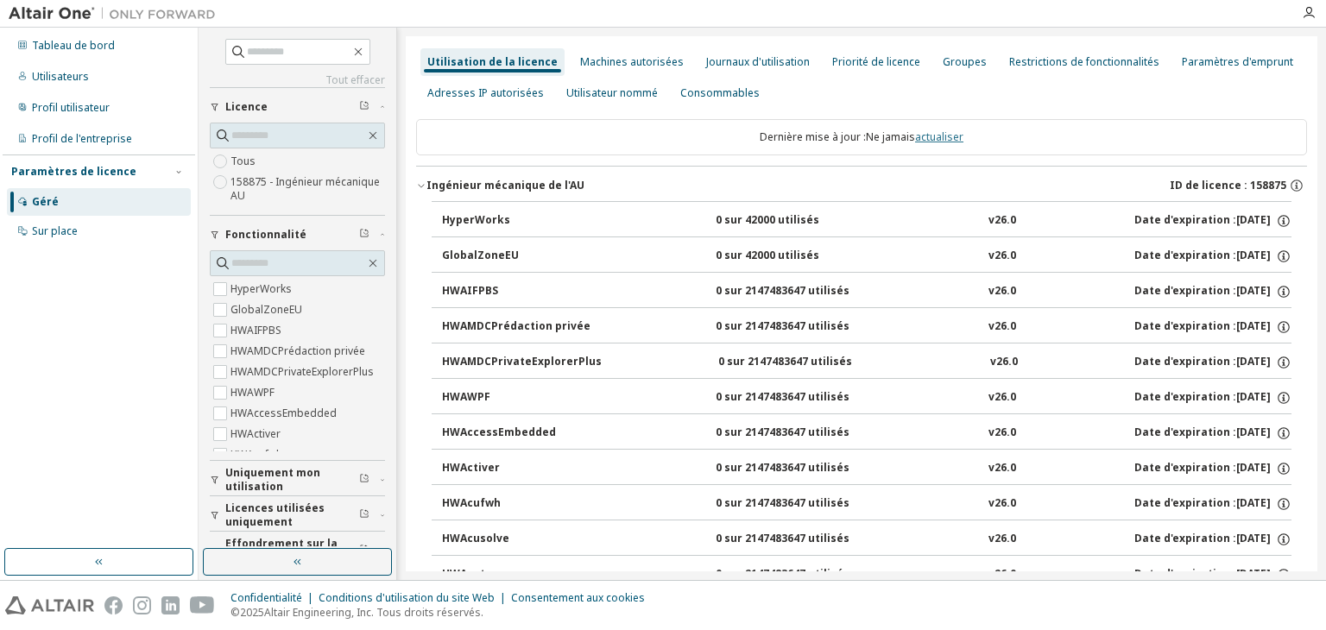
click at [919, 136] on font "actualiser" at bounding box center [939, 137] width 48 height 15
click at [594, 94] on font "Utilisateur nommé" at bounding box center [612, 92] width 92 height 15
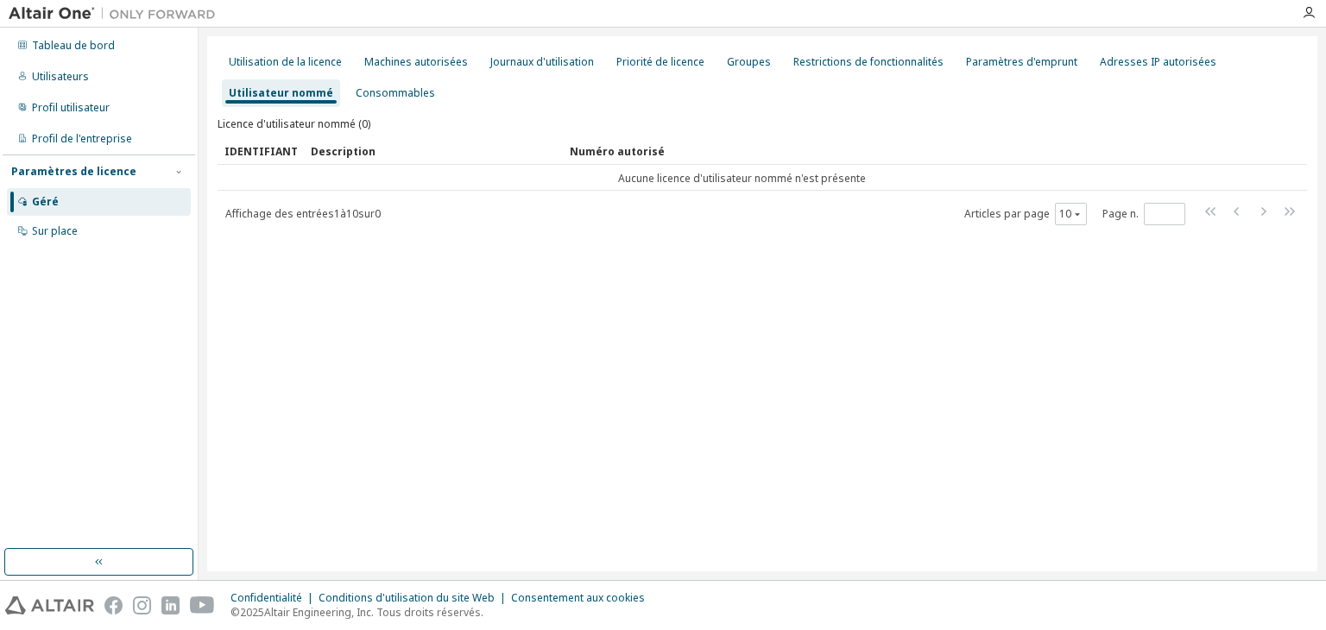
drag, startPoint x: 282, startPoint y: 126, endPoint x: 363, endPoint y: 126, distance: 80.3
click at [352, 126] on font "Licence d'utilisateur nommé (0)" at bounding box center [294, 124] width 153 height 15
click at [399, 99] on font "Consommables" at bounding box center [395, 92] width 79 height 15
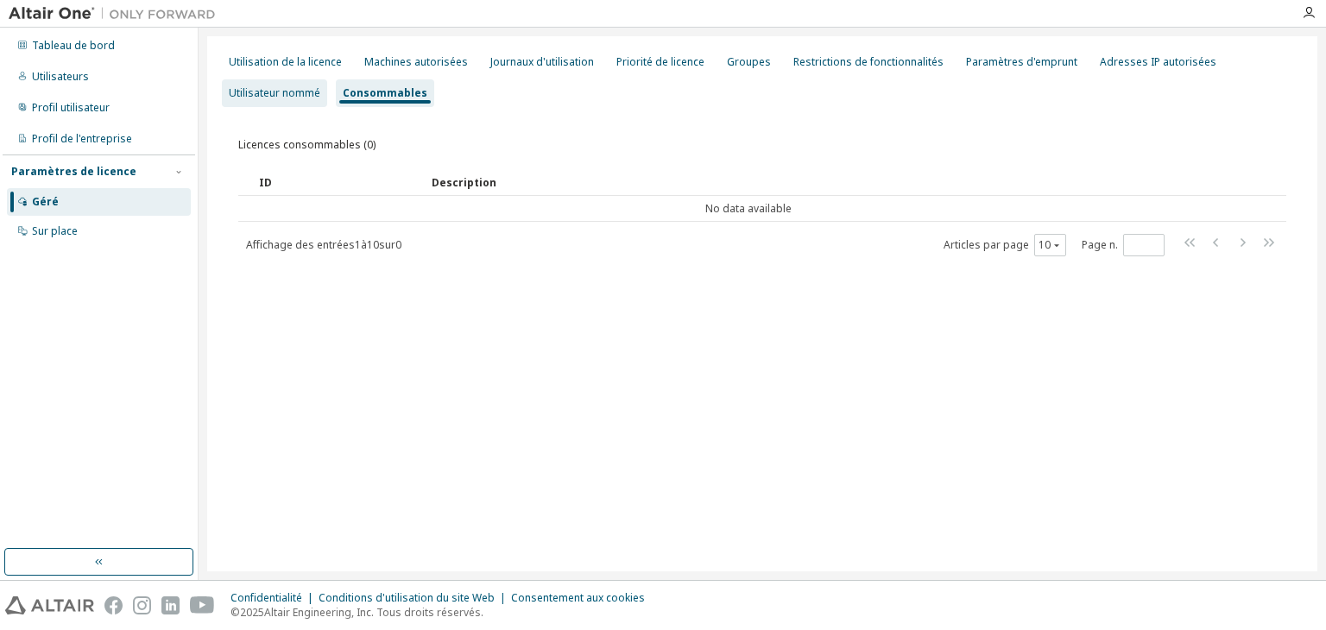
click at [287, 94] on font "Utilisateur nommé" at bounding box center [275, 92] width 92 height 15
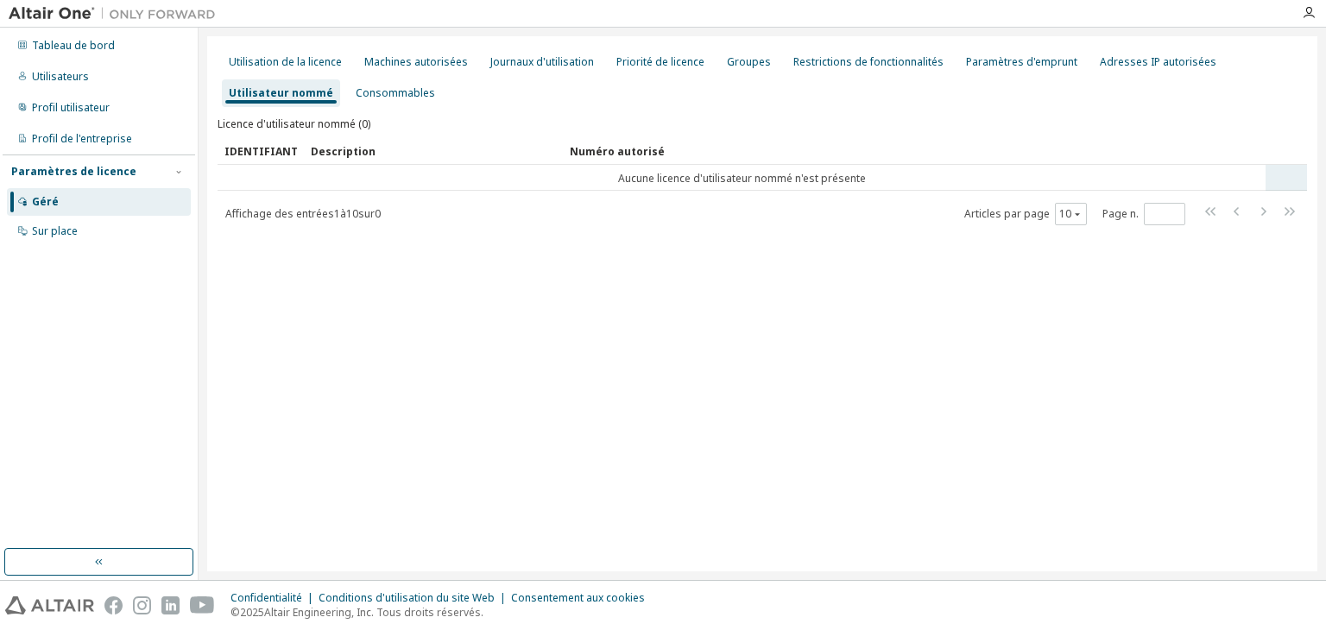
drag, startPoint x: 680, startPoint y: 177, endPoint x: 733, endPoint y: 187, distance: 54.5
click at [681, 177] on font "Aucune licence d'utilisateur nommé n'est présente" at bounding box center [742, 178] width 248 height 15
drag, startPoint x: 606, startPoint y: 174, endPoint x: 933, endPoint y: 180, distance: 326.4
click at [930, 181] on td "Aucune licence d'utilisateur nommé n'est présente" at bounding box center [742, 178] width 1048 height 26
click at [1286, 179] on tr "Aucune licence d'utilisateur nommé n'est présente" at bounding box center [763, 178] width 1090 height 26
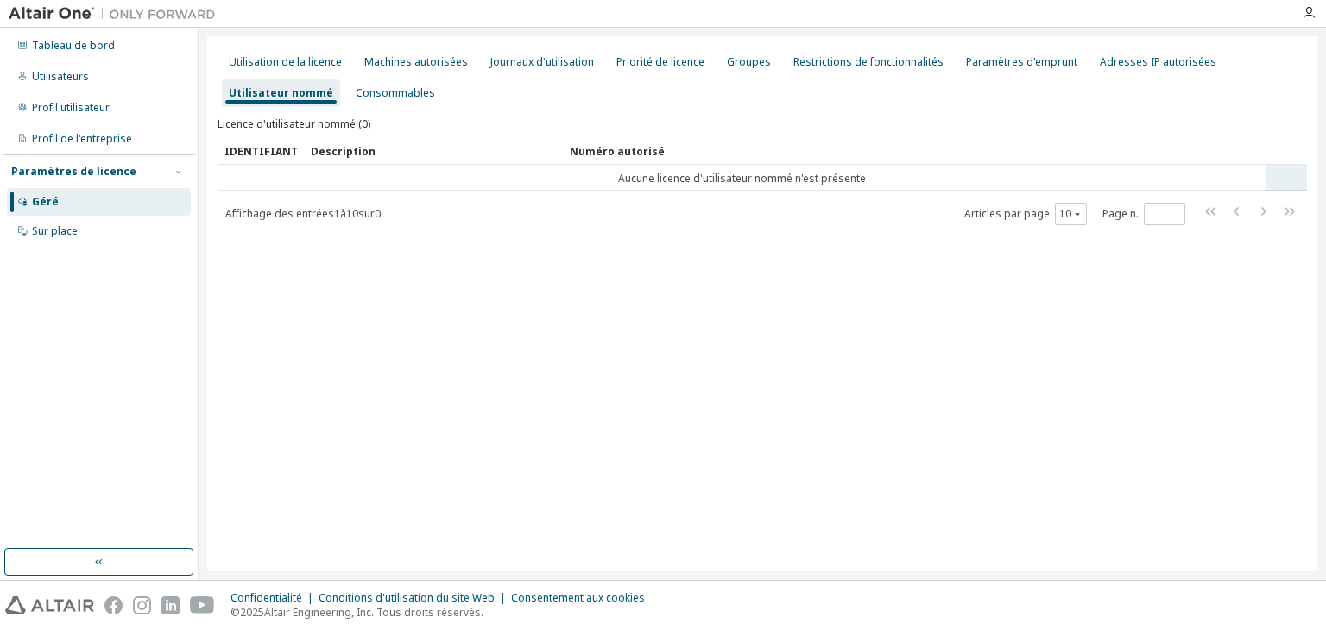
click at [1286, 174] on tr "Aucune licence d'utilisateur nommé n'est présente" at bounding box center [763, 178] width 1090 height 26
click at [248, 57] on font "Utilisation de la licence" at bounding box center [285, 61] width 113 height 15
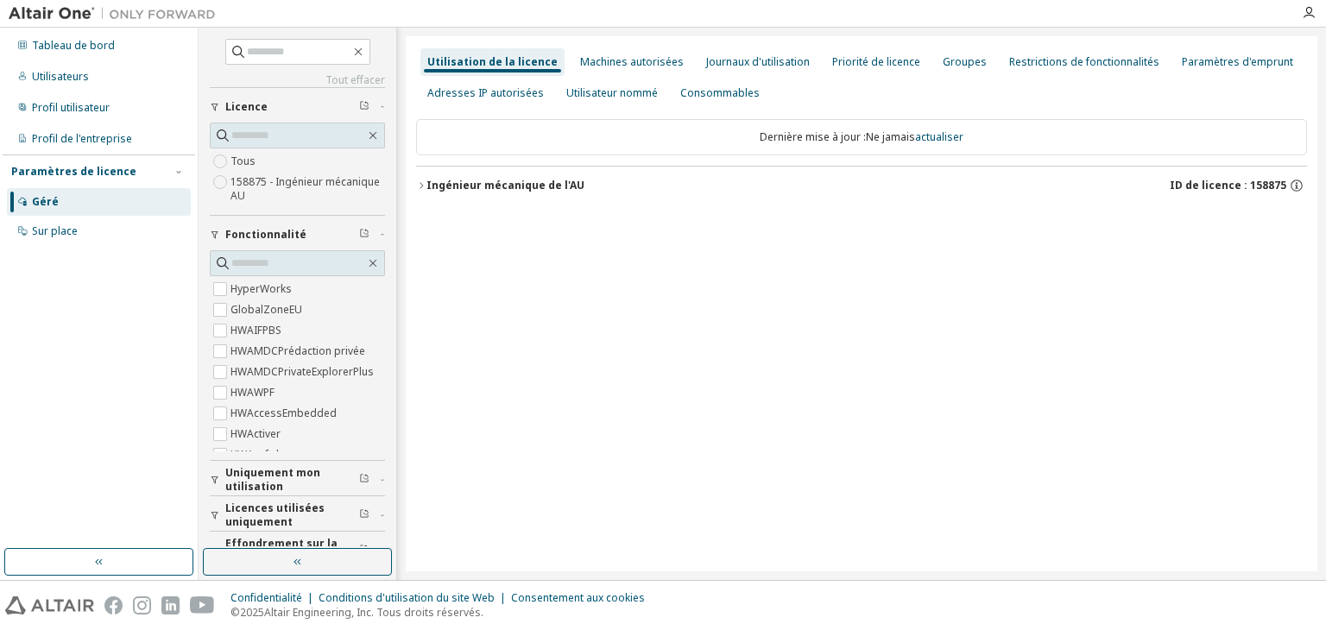
click at [250, 180] on font "158875 - Ingénieur mécanique AU" at bounding box center [305, 188] width 149 height 28
click at [881, 61] on font "Priorité de licence" at bounding box center [876, 61] width 88 height 15
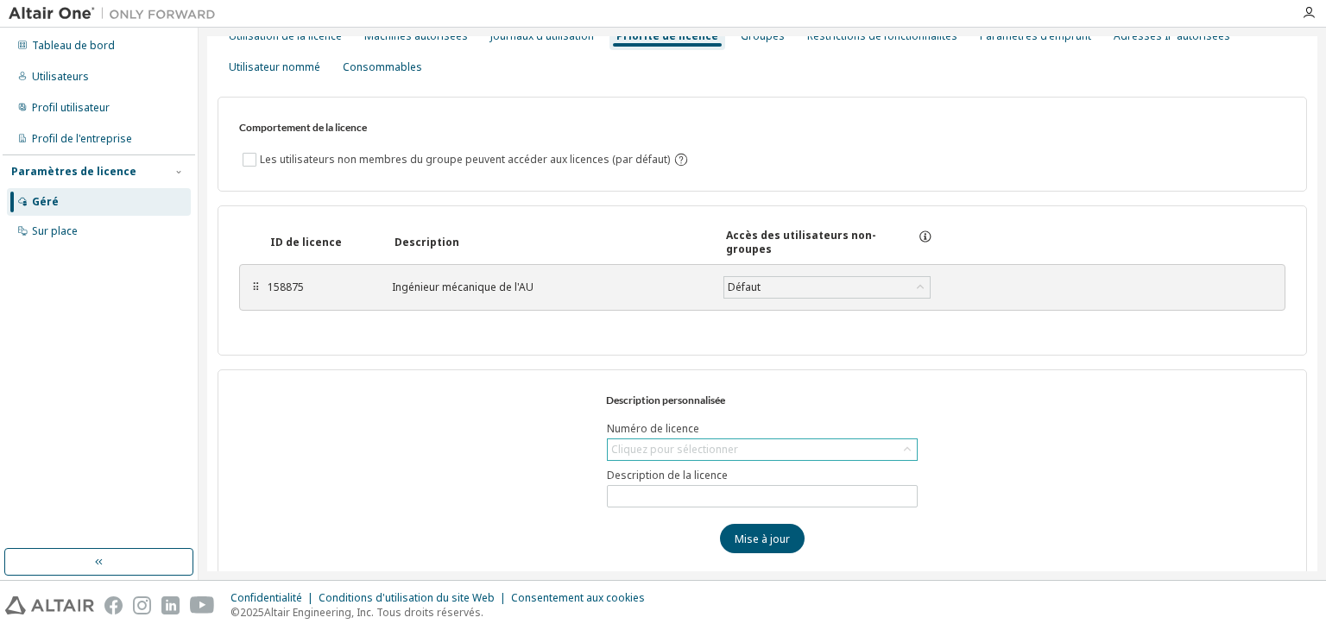
scroll to position [38, 0]
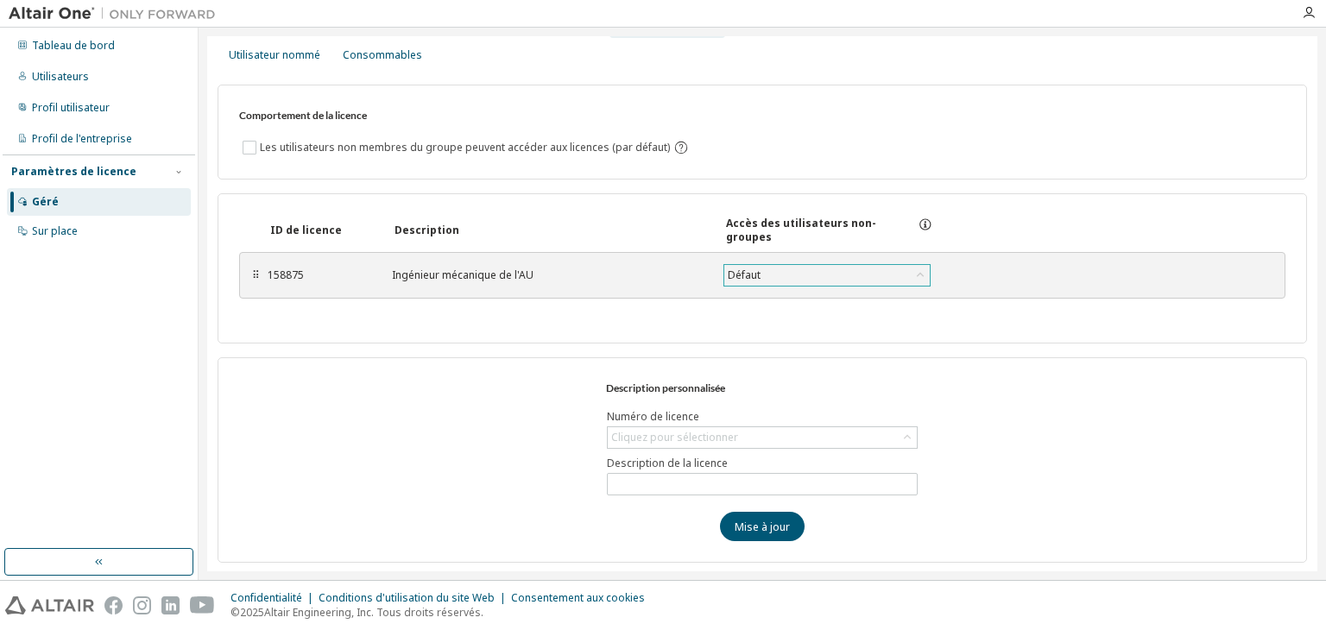
click at [870, 279] on div "Défaut" at bounding box center [827, 275] width 206 height 21
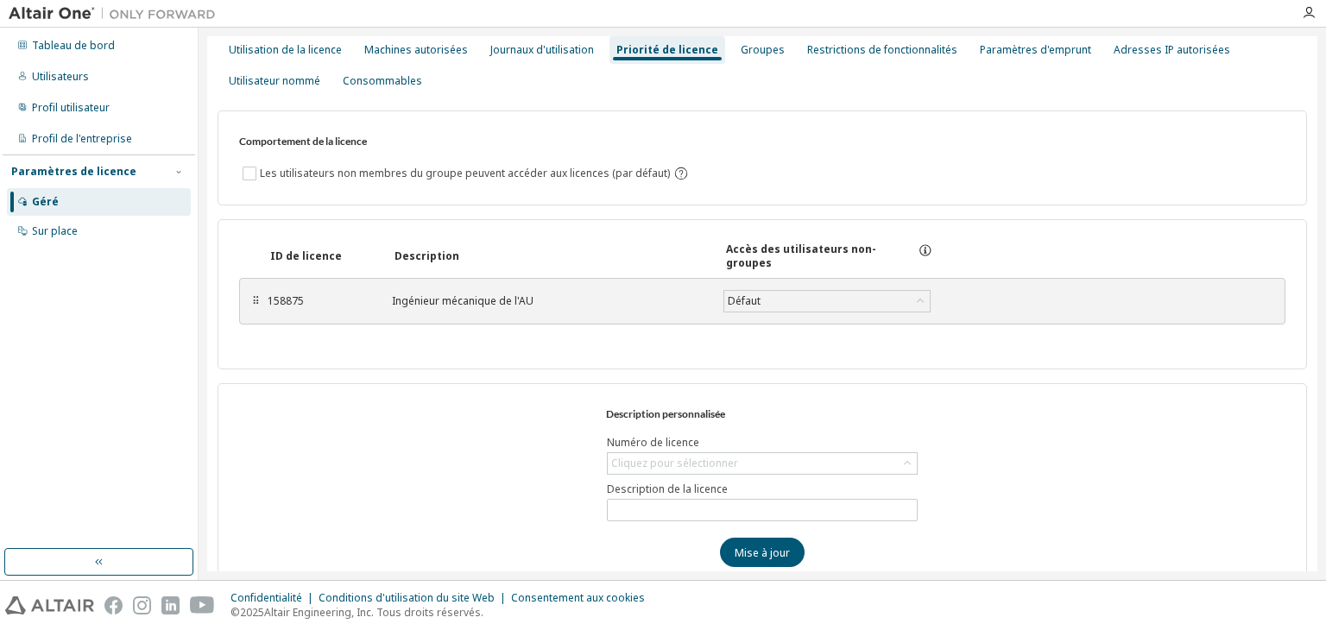
scroll to position [0, 0]
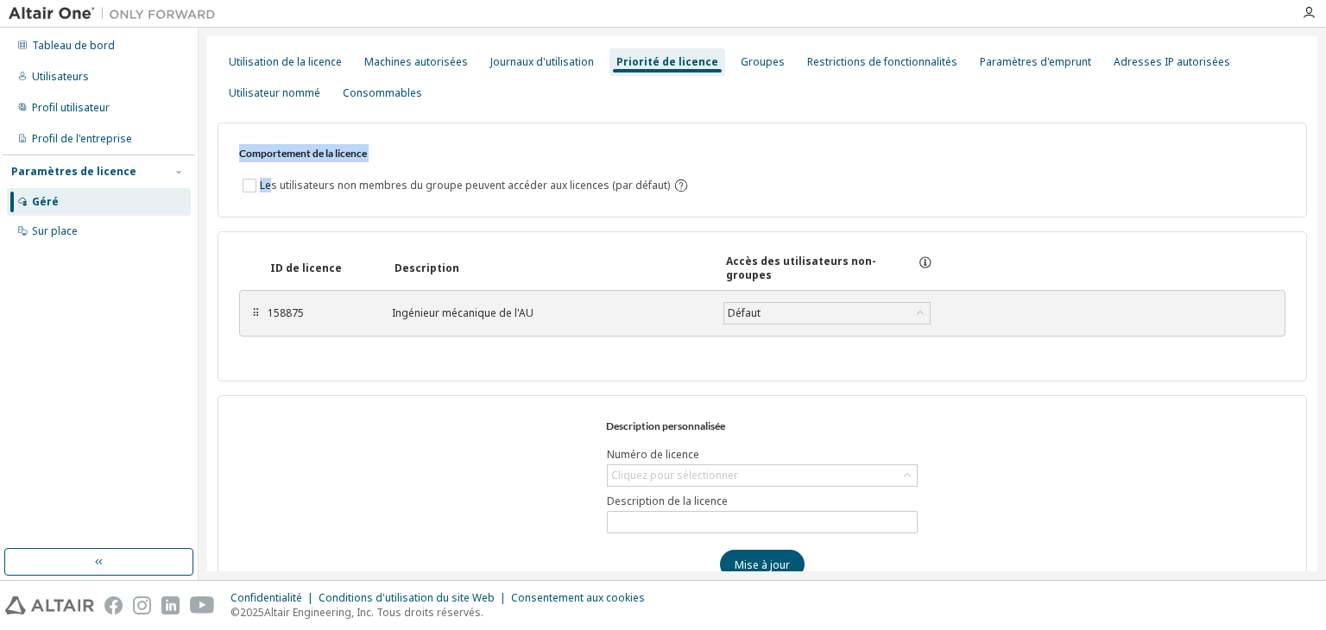
drag, startPoint x: 271, startPoint y: 189, endPoint x: 767, endPoint y: 179, distance: 495.7
click at [742, 184] on div "Les utilisateurs non membres du groupe peuvent accéder aux licences (par défaut)" at bounding box center [762, 185] width 1046 height 21
drag, startPoint x: 780, startPoint y: 175, endPoint x: 332, endPoint y: 185, distance: 448.2
click at [780, 176] on div "Les utilisateurs non membres du groupe peuvent accéder aux licences (par défaut)" at bounding box center [762, 185] width 1046 height 21
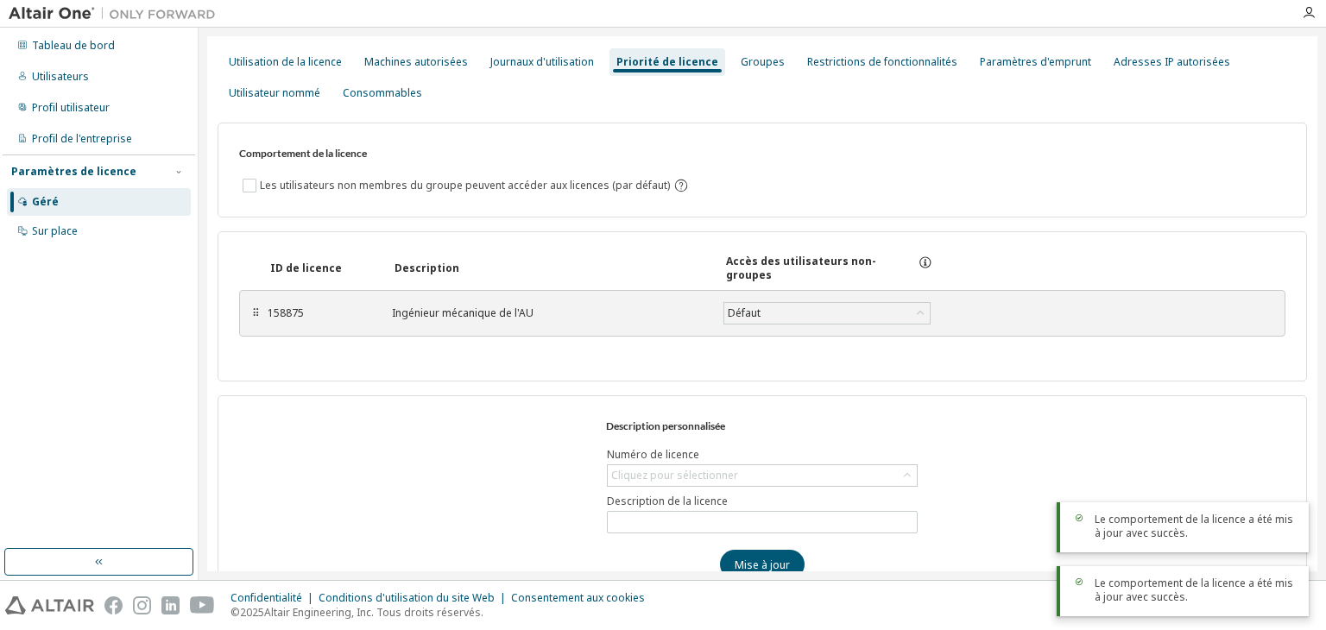
click at [1053, 314] on div "⠿ 158875 Ingénieur mécanique de l'AU Défaut Sauvegarder" at bounding box center [762, 313] width 1046 height 47
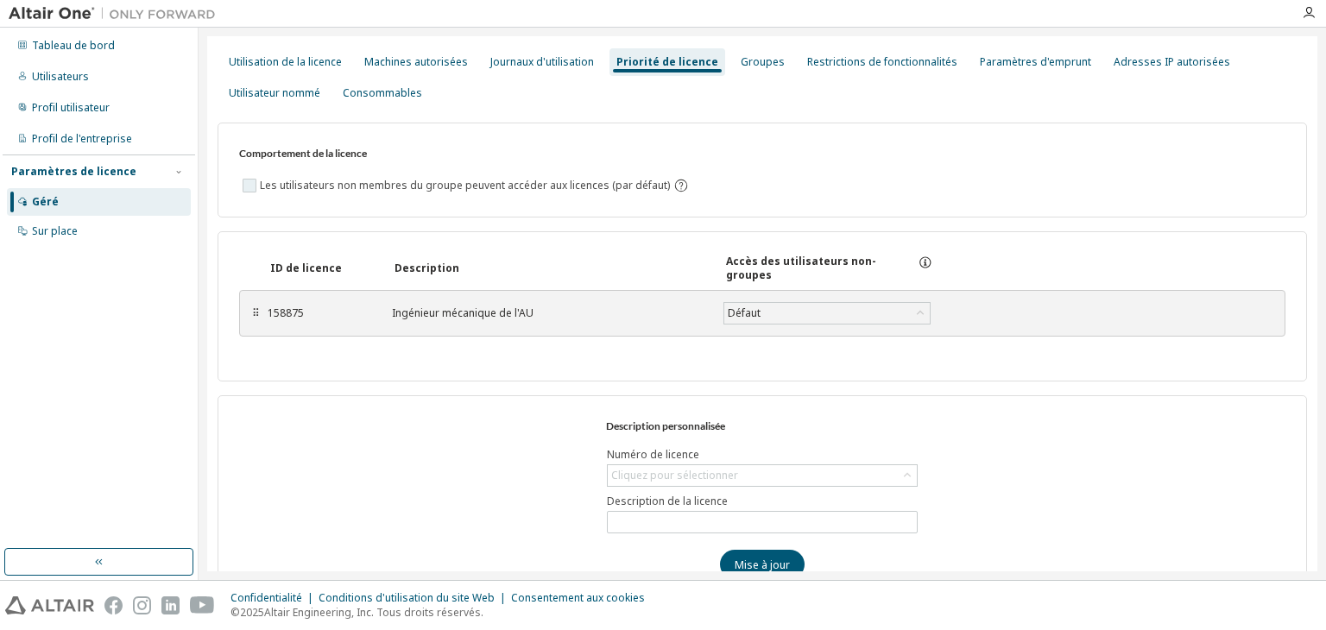
click at [345, 185] on font "Les utilisateurs non membres du groupe peuvent accéder aux licences (par défaut)" at bounding box center [465, 185] width 410 height 15
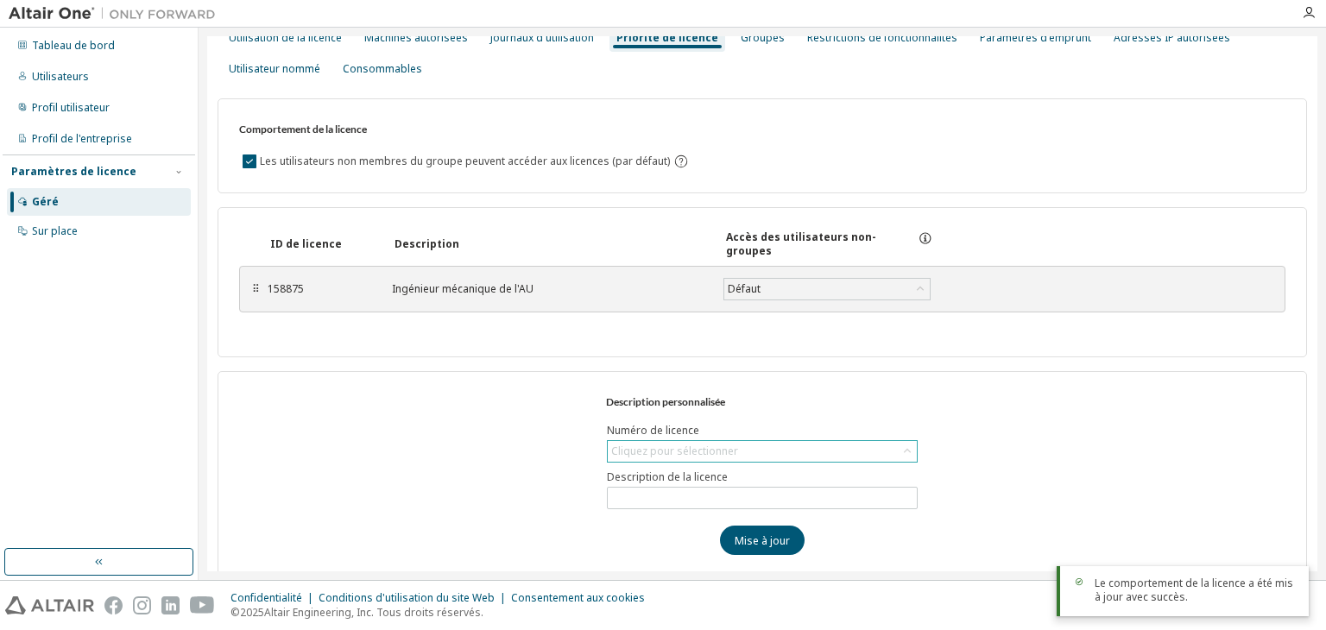
scroll to position [38, 0]
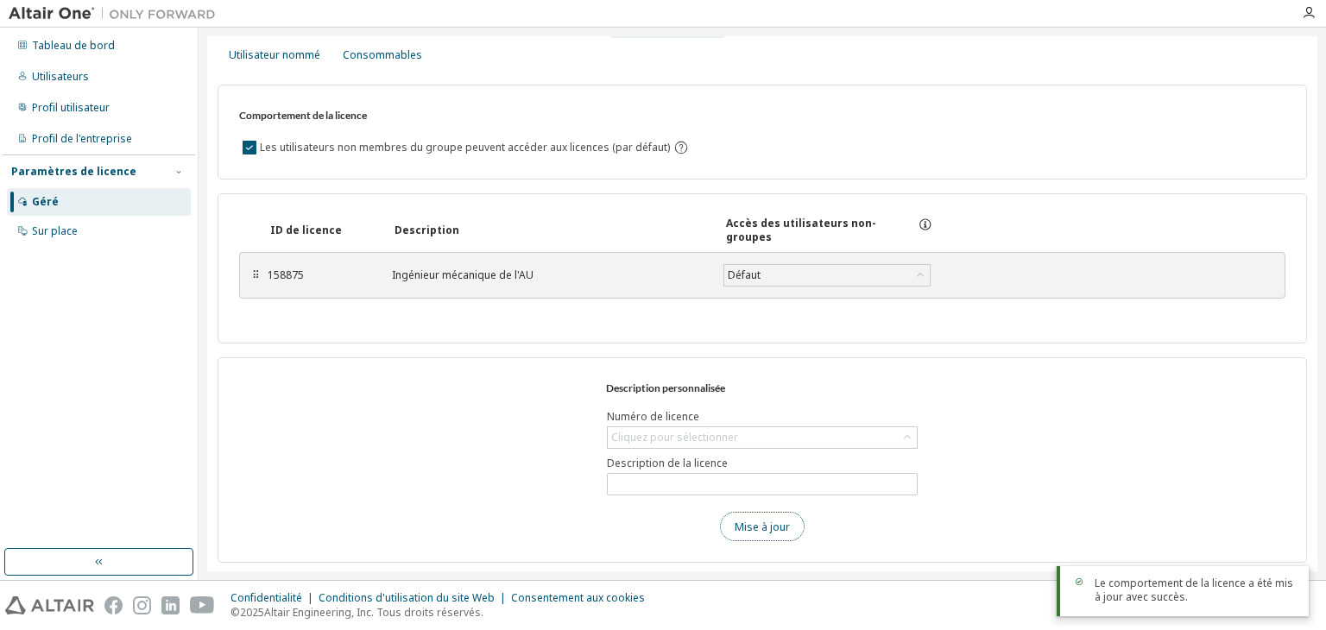
click at [756, 520] on font "Mise à jour" at bounding box center [762, 526] width 55 height 15
click at [736, 527] on font "Mise à jour" at bounding box center [762, 526] width 55 height 15
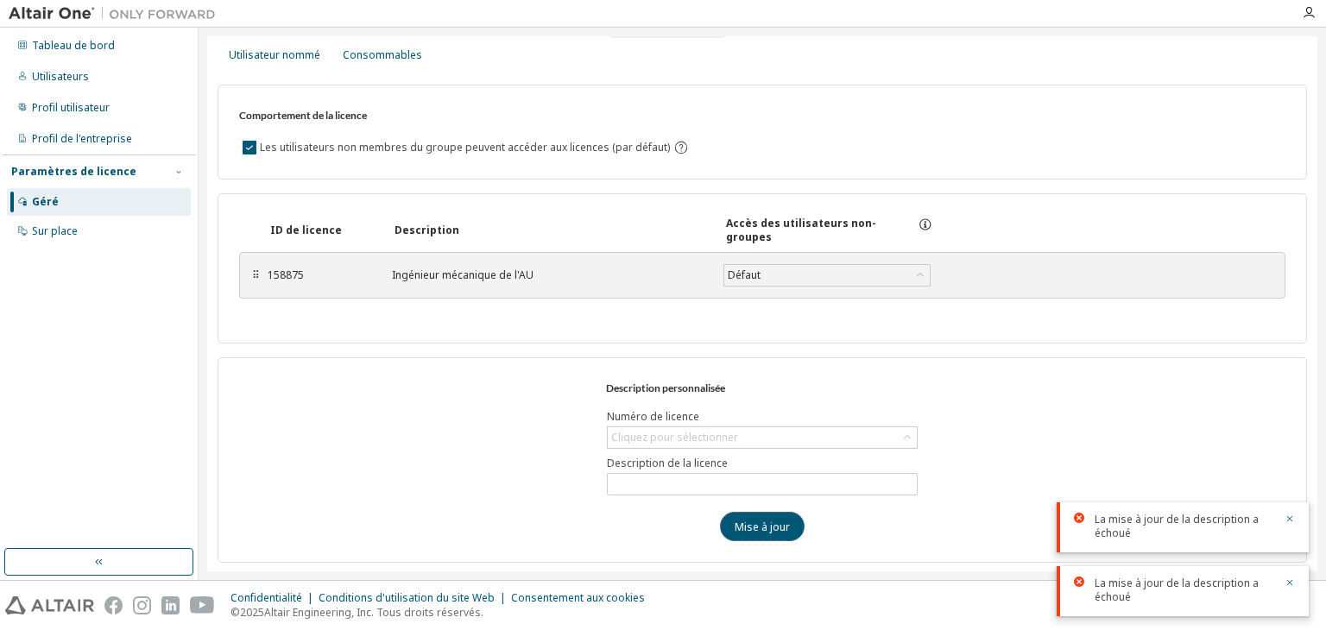
scroll to position [0, 0]
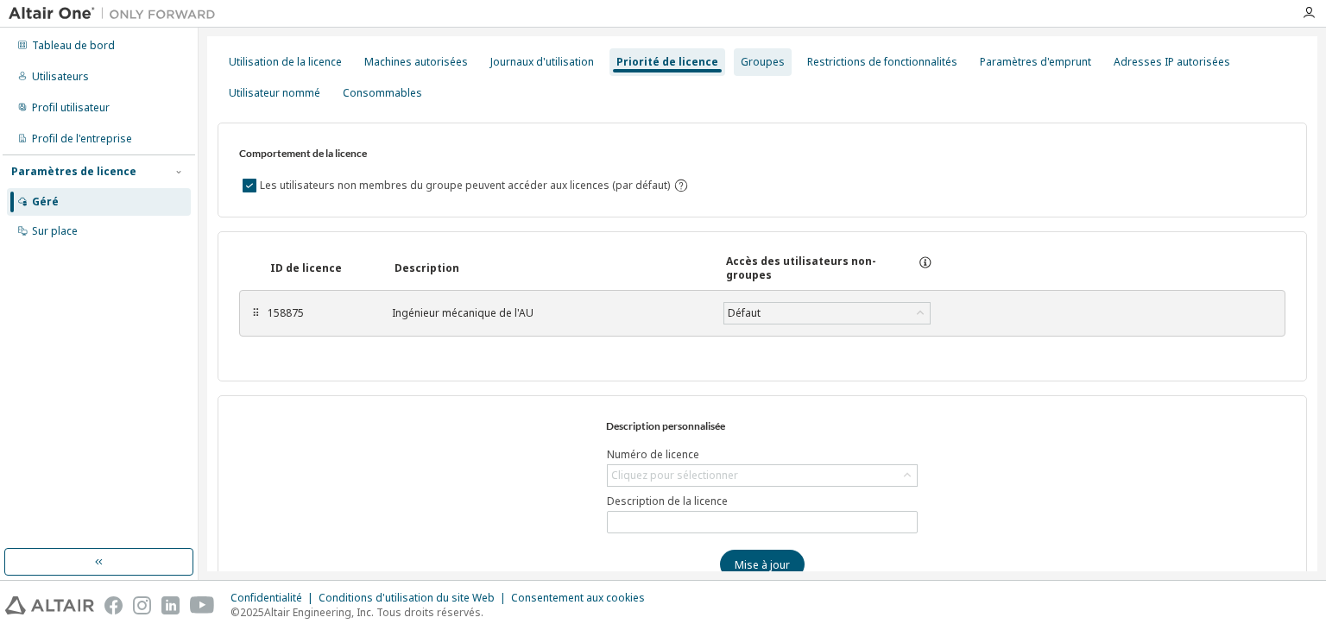
click at [751, 72] on div "Groupes" at bounding box center [763, 62] width 58 height 28
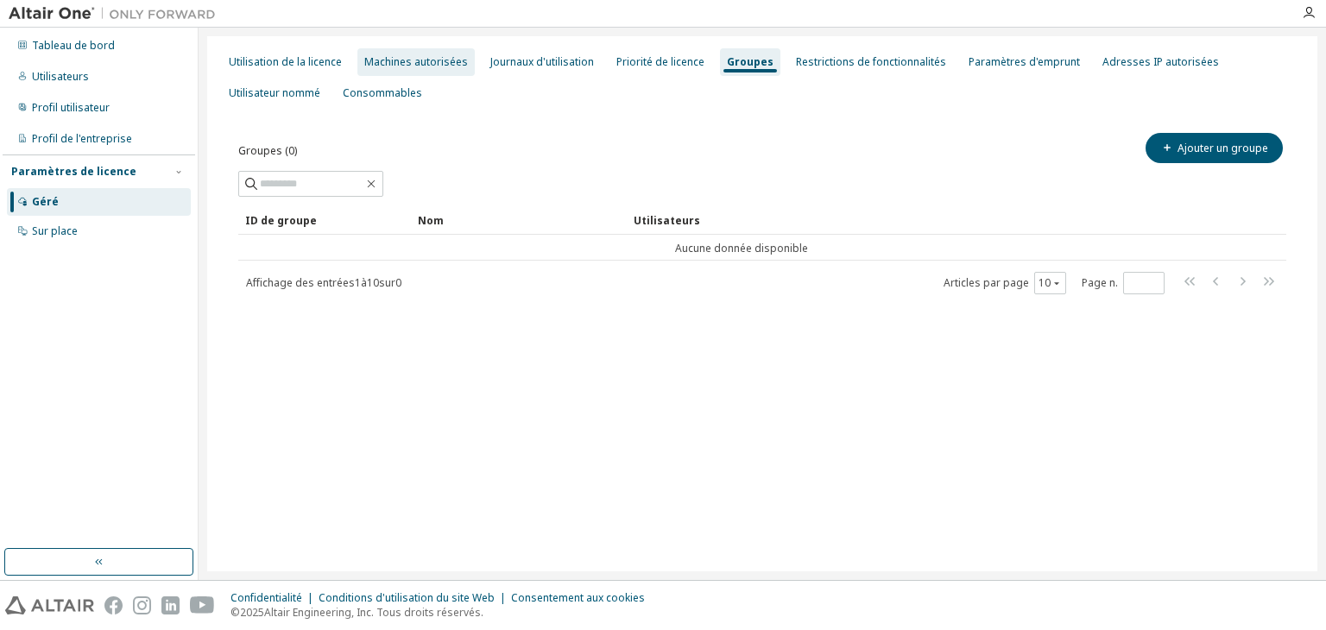
click at [414, 73] on div "Machines autorisées" at bounding box center [415, 62] width 117 height 28
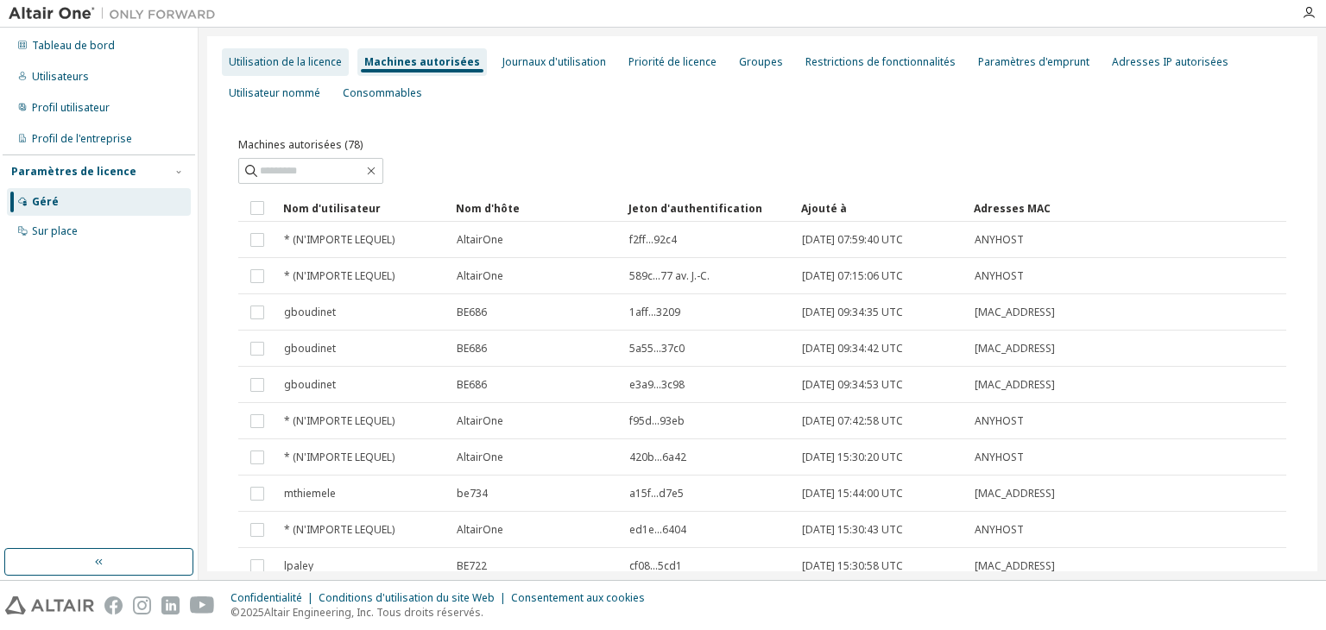
click at [277, 53] on div "Utilisation de la licence" at bounding box center [285, 62] width 127 height 28
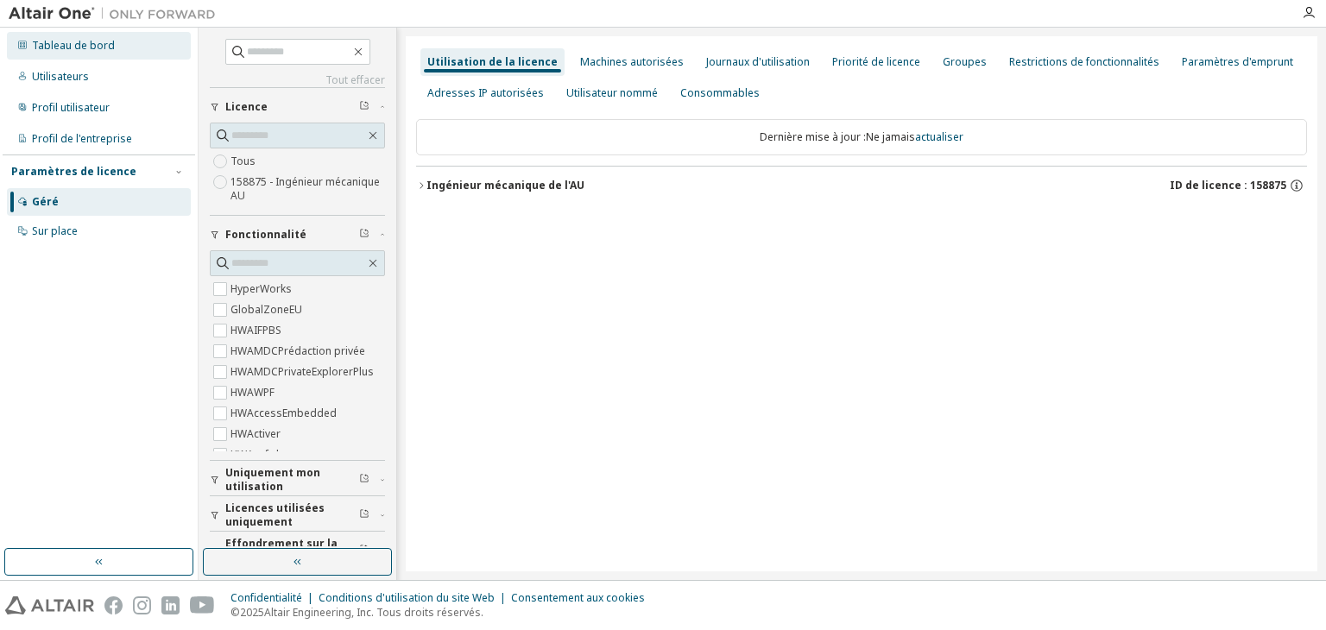
click at [69, 53] on div "Tableau de bord" at bounding box center [99, 46] width 184 height 28
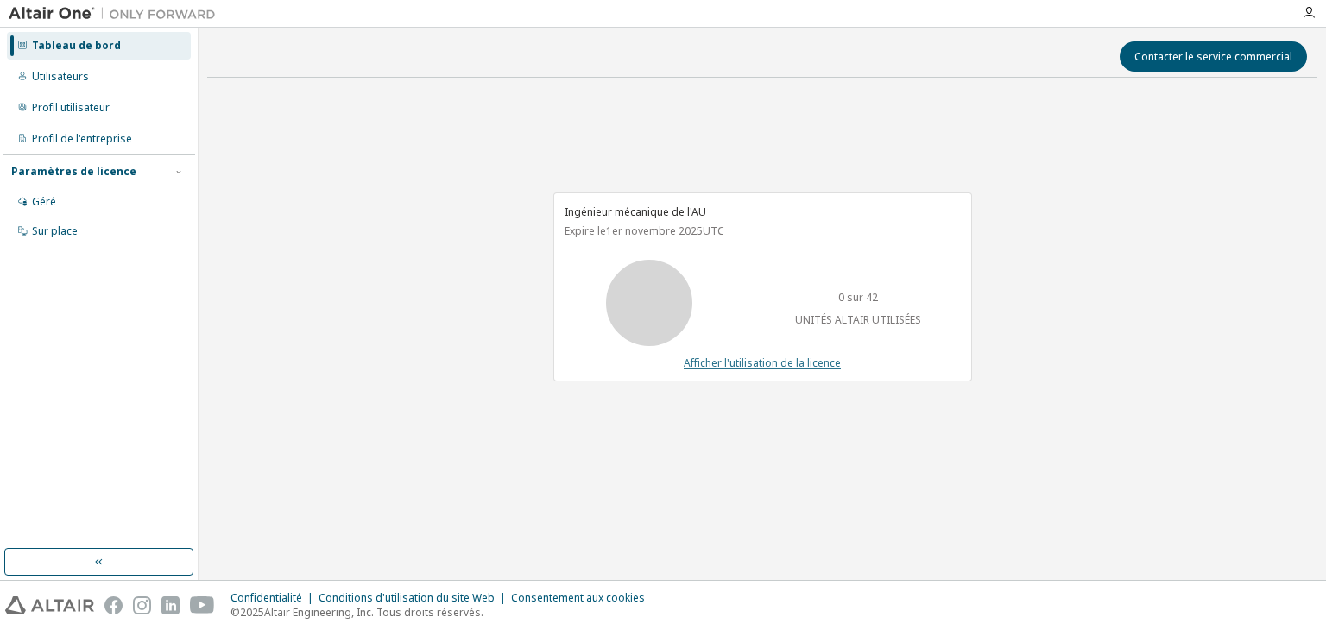
click at [762, 367] on font "Afficher l'utilisation de la licence" at bounding box center [762, 363] width 157 height 15
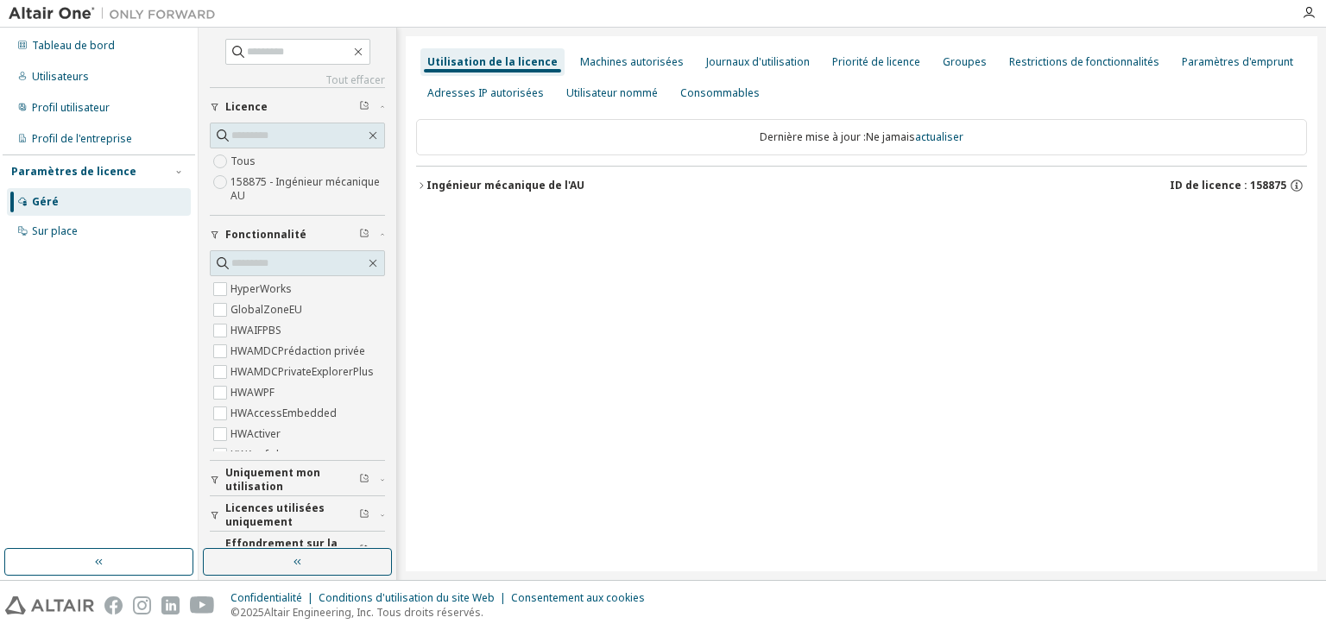
click at [533, 178] on font "Ingénieur mécanique de l'AU" at bounding box center [506, 185] width 158 height 15
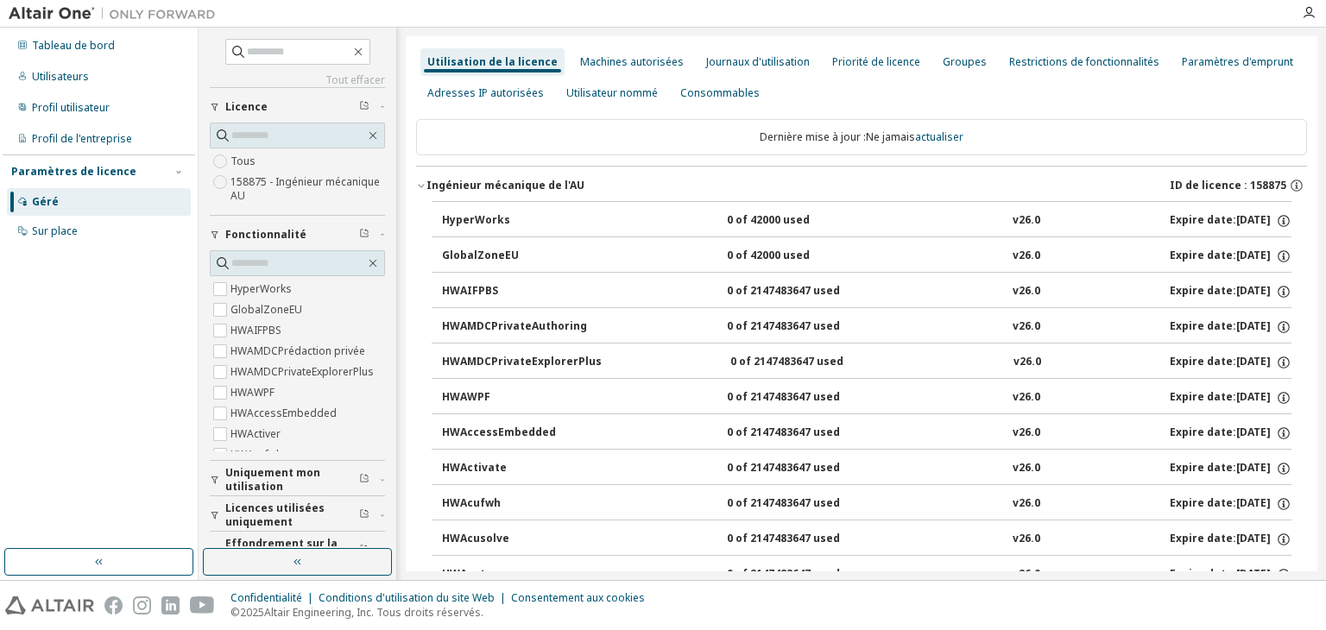
click at [522, 191] on font "Ingénieur mécanique de l'AU" at bounding box center [506, 185] width 158 height 15
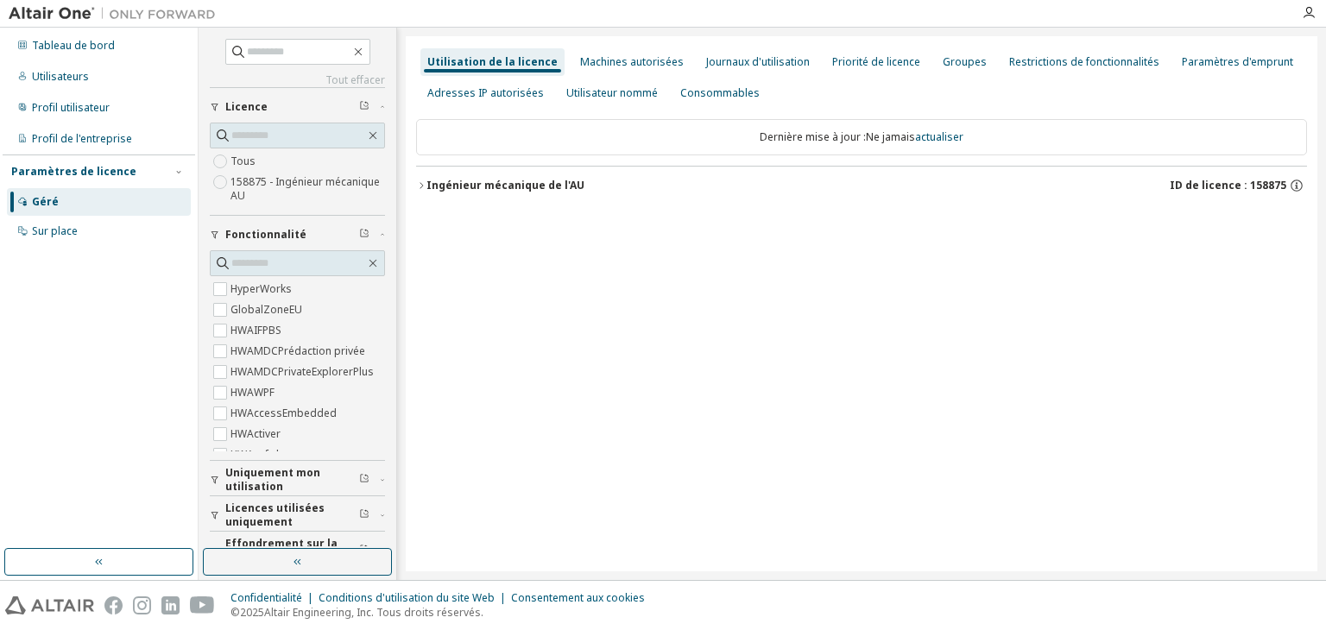
drag, startPoint x: 508, startPoint y: 187, endPoint x: 512, endPoint y: 195, distance: 8.9
click at [509, 191] on font "Ingénieur mécanique de l'AU" at bounding box center [506, 185] width 158 height 15
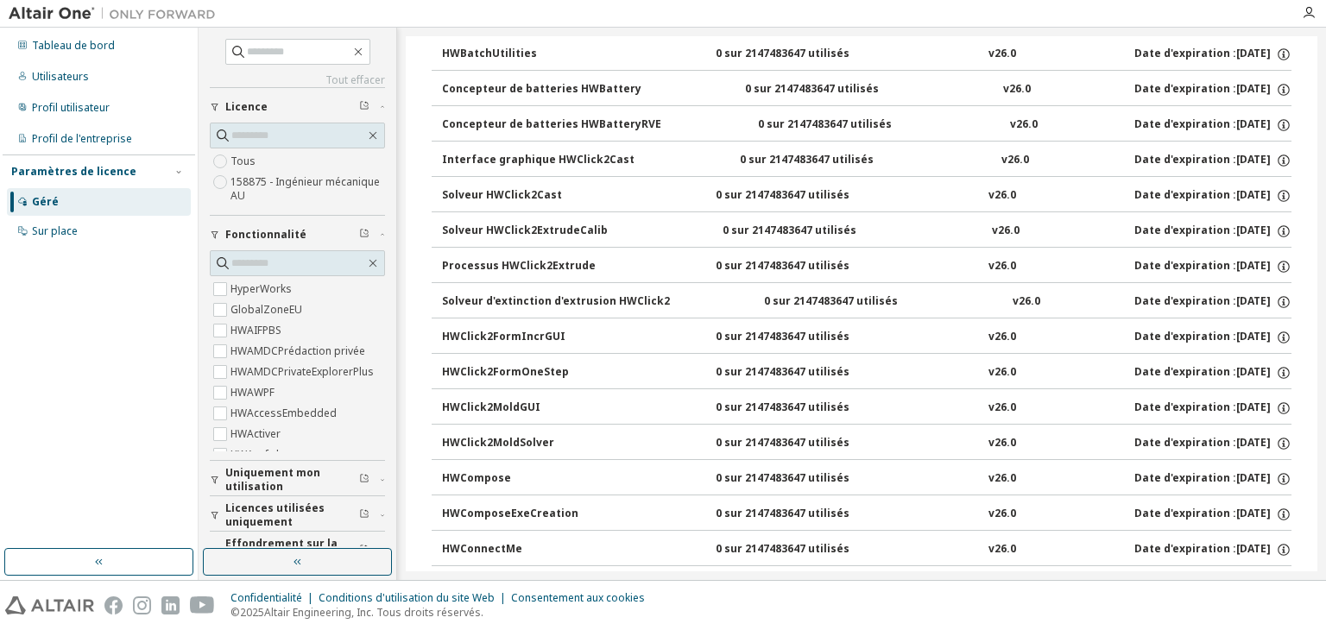
drag, startPoint x: 791, startPoint y: 381, endPoint x: 789, endPoint y: 372, distance: 8.8
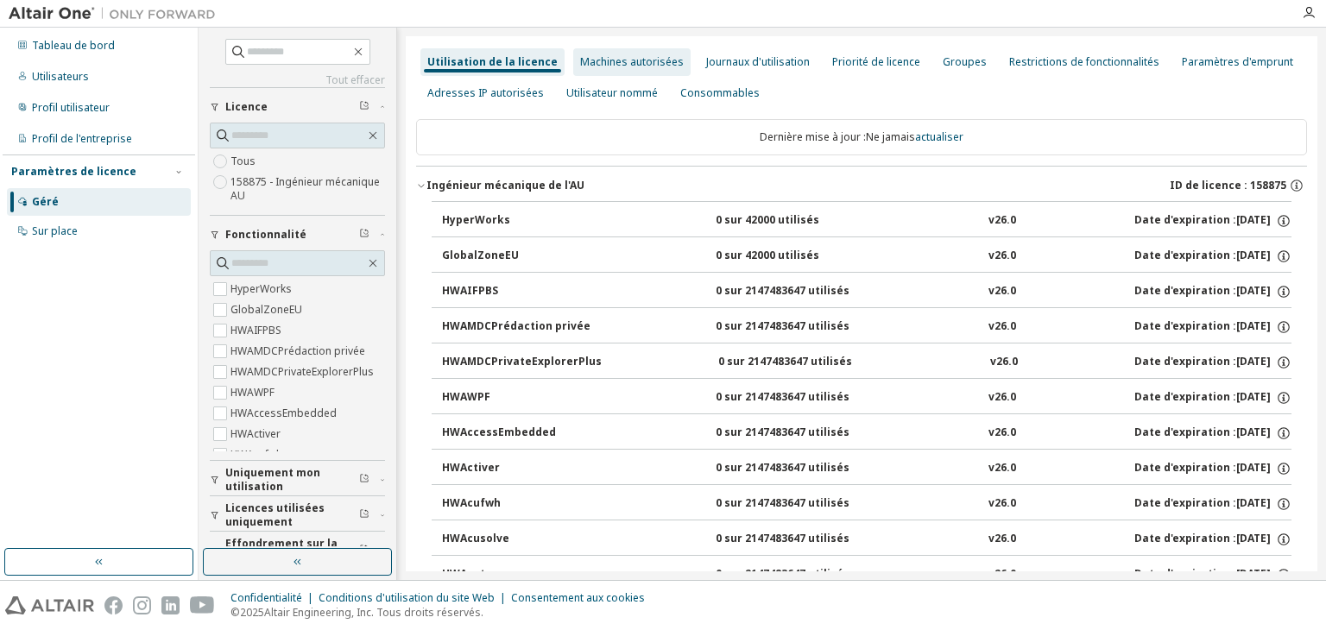
click at [629, 65] on font "Machines autorisées" at bounding box center [632, 61] width 104 height 15
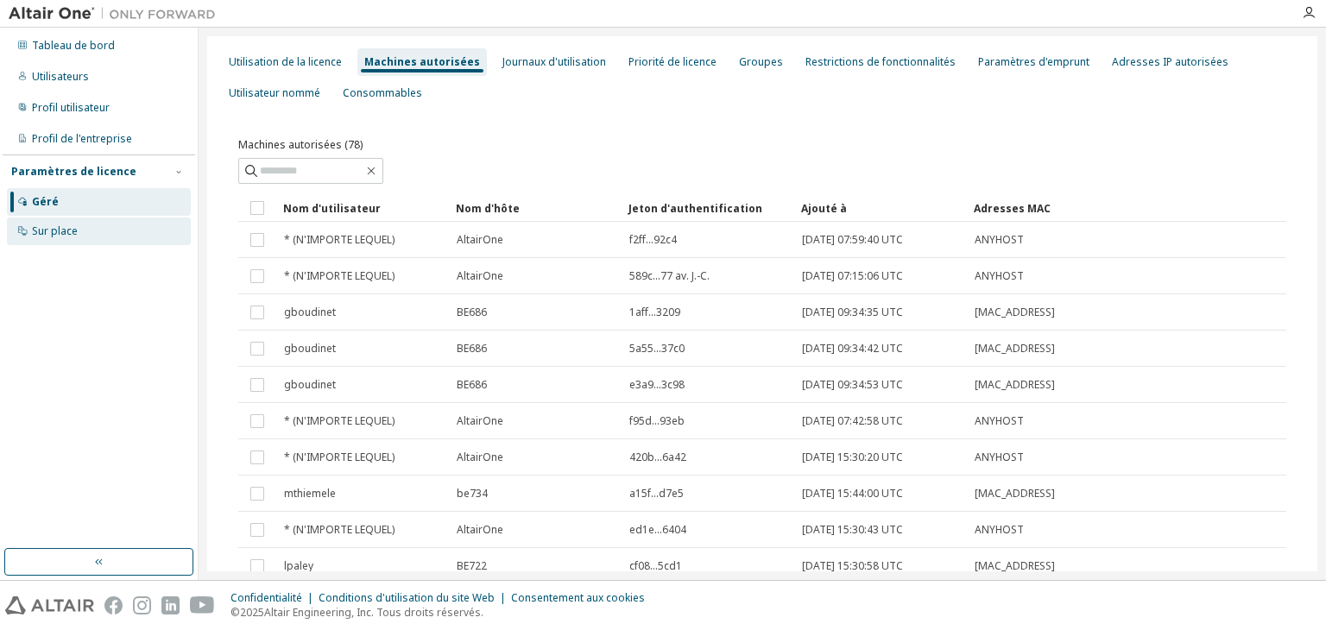
click at [53, 230] on font "Sur place" at bounding box center [55, 231] width 46 height 15
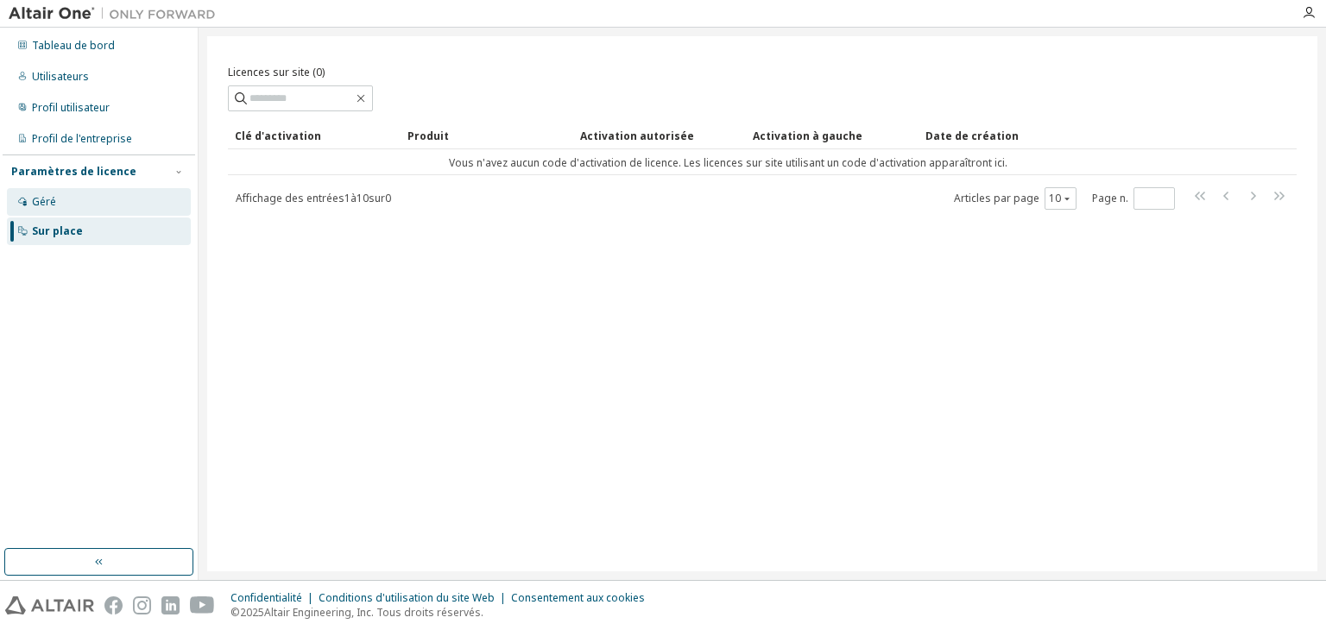
click at [47, 202] on font "Géré" at bounding box center [44, 201] width 24 height 15
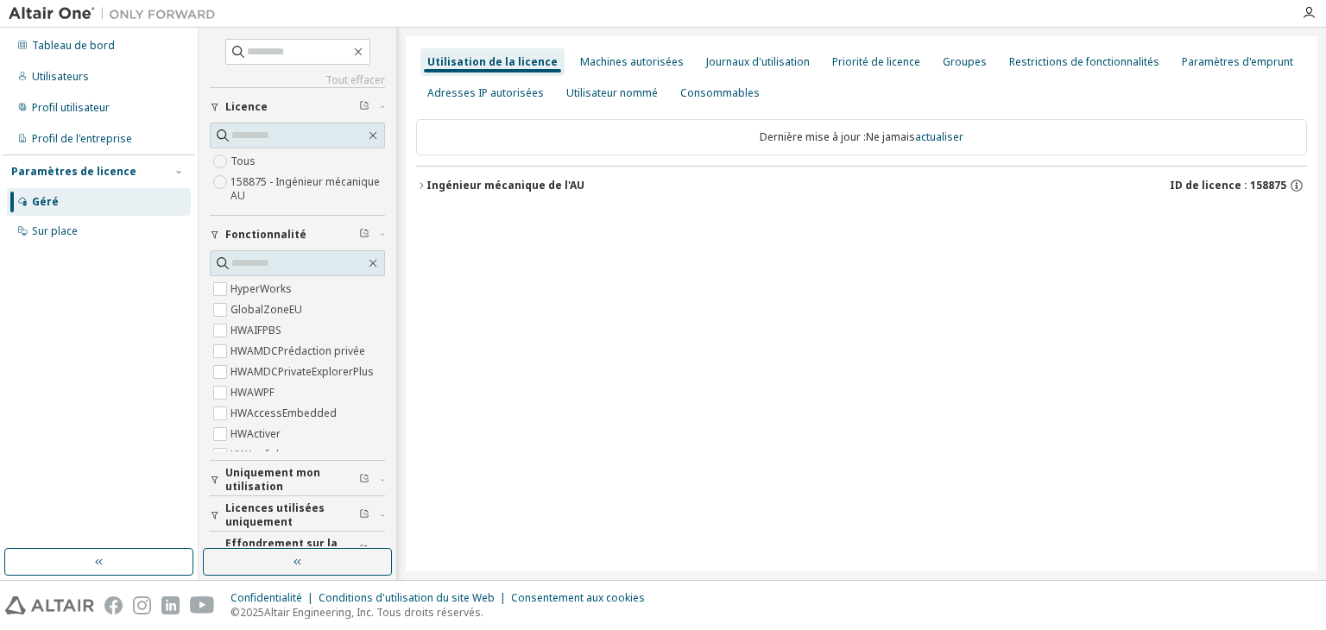
click at [238, 191] on font "158875 - Ingénieur mécanique AU" at bounding box center [305, 188] width 149 height 28
click at [542, 184] on div at bounding box center [861, 192] width 891 height 52
click at [542, 184] on font "Ingénieur mécanique de l'AU" at bounding box center [506, 185] width 158 height 15
